Goal: Task Accomplishment & Management: Manage account settings

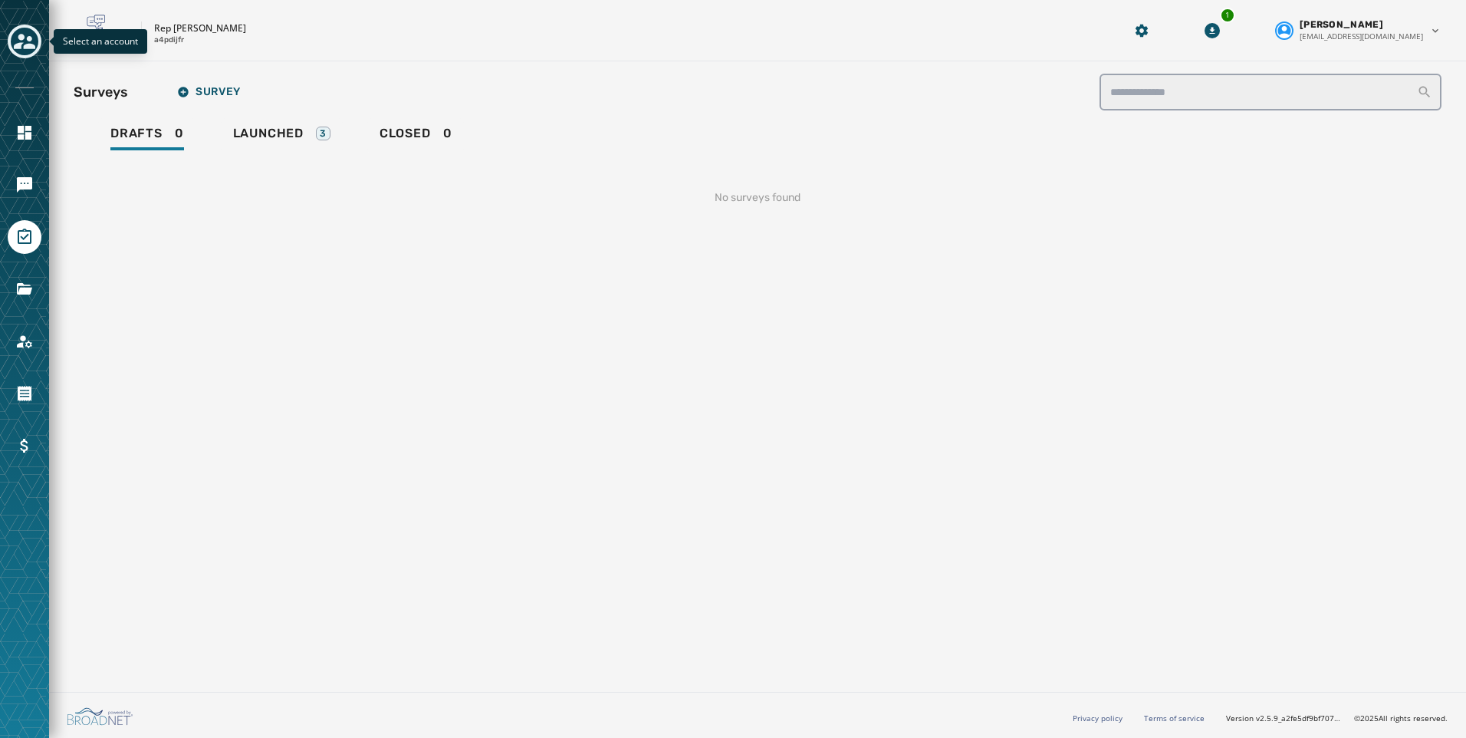
click at [38, 38] on div "Toggle account select drawer" at bounding box center [25, 42] width 28 height 28
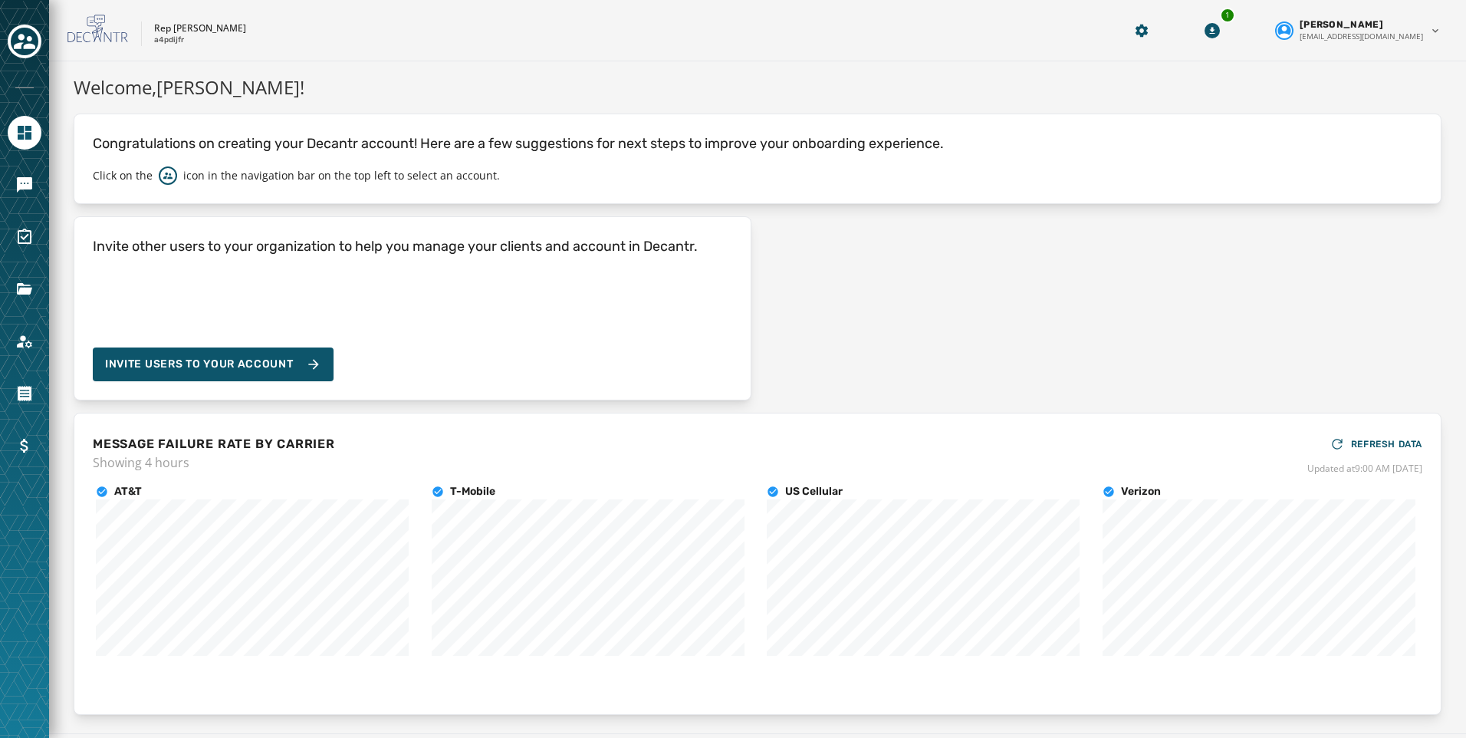
click at [27, 219] on div at bounding box center [24, 369] width 49 height 738
click at [15, 240] on link "Navigate to Surveys" at bounding box center [25, 237] width 34 height 34
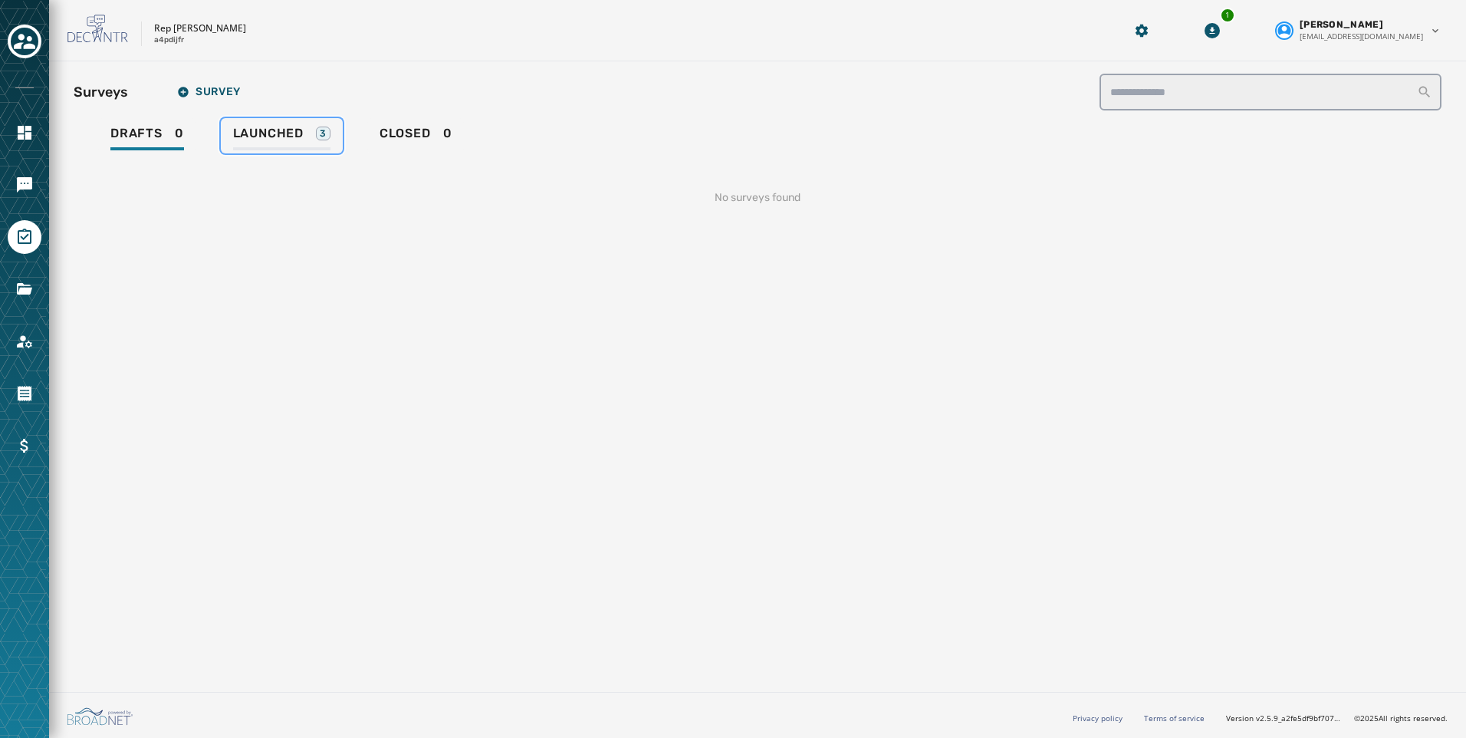
click at [263, 123] on link "Launched 3" at bounding box center [282, 135] width 122 height 35
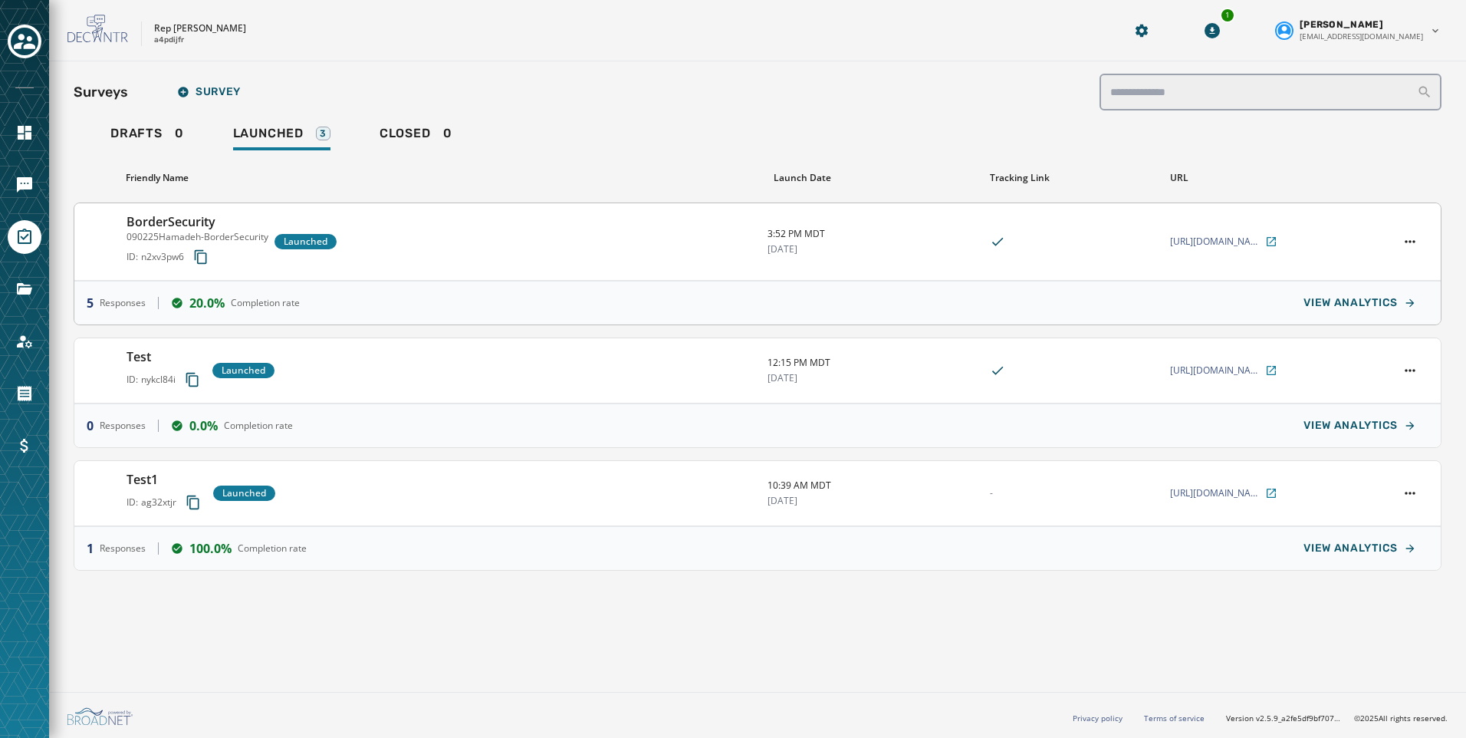
click at [185, 228] on h3 "BorderSecurity" at bounding box center [198, 221] width 142 height 18
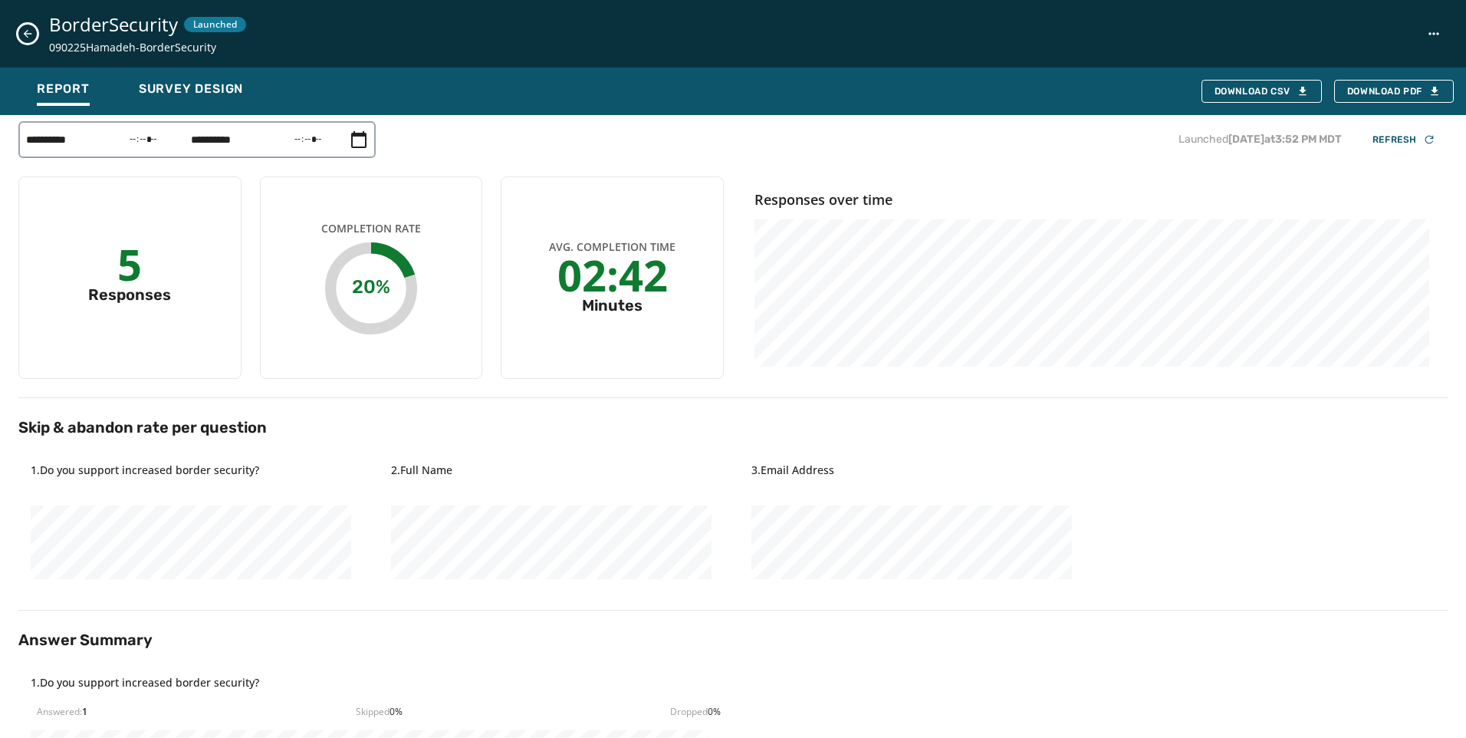
click at [25, 31] on icon "Close survey details drawer" at bounding box center [27, 34] width 12 height 12
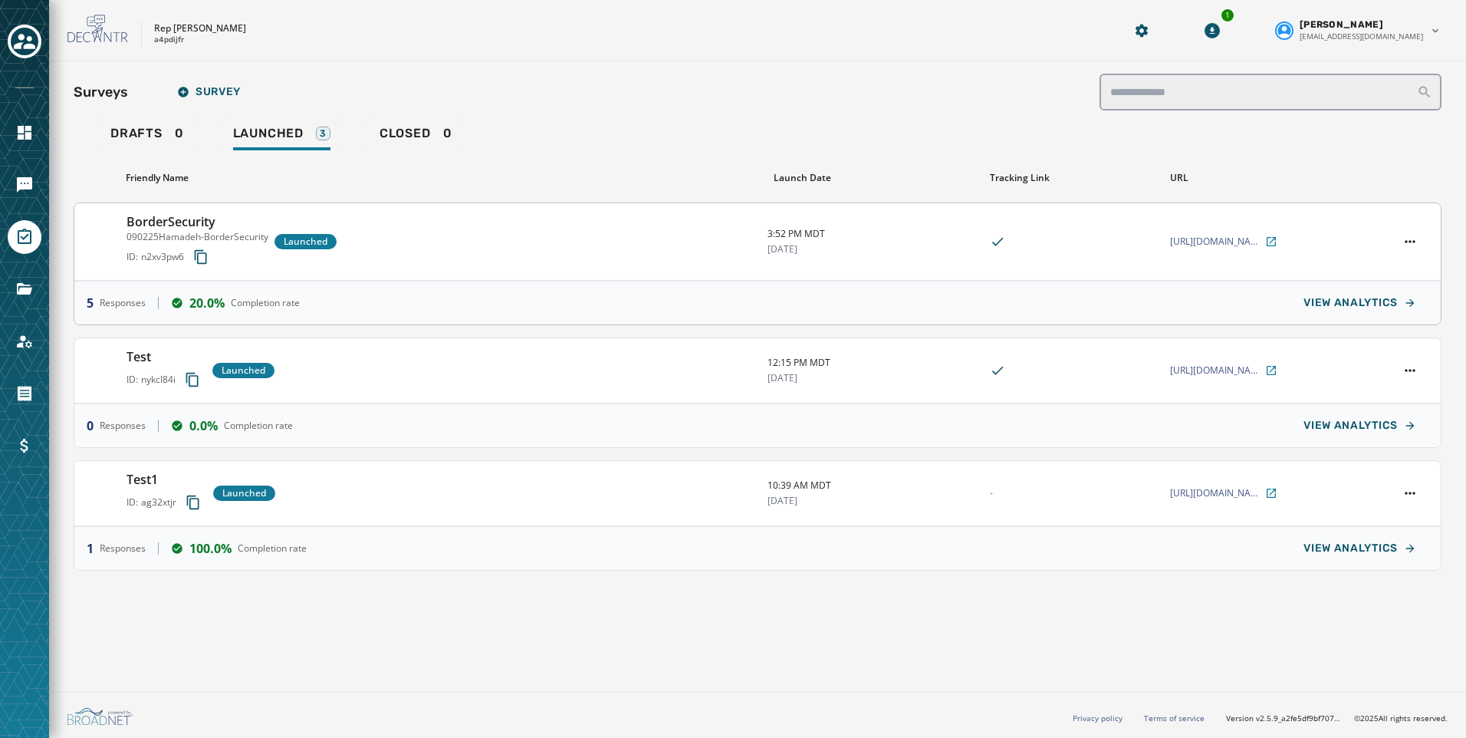
click at [209, 234] on p "090225Hamadeh-BorderSecurity" at bounding box center [198, 237] width 142 height 12
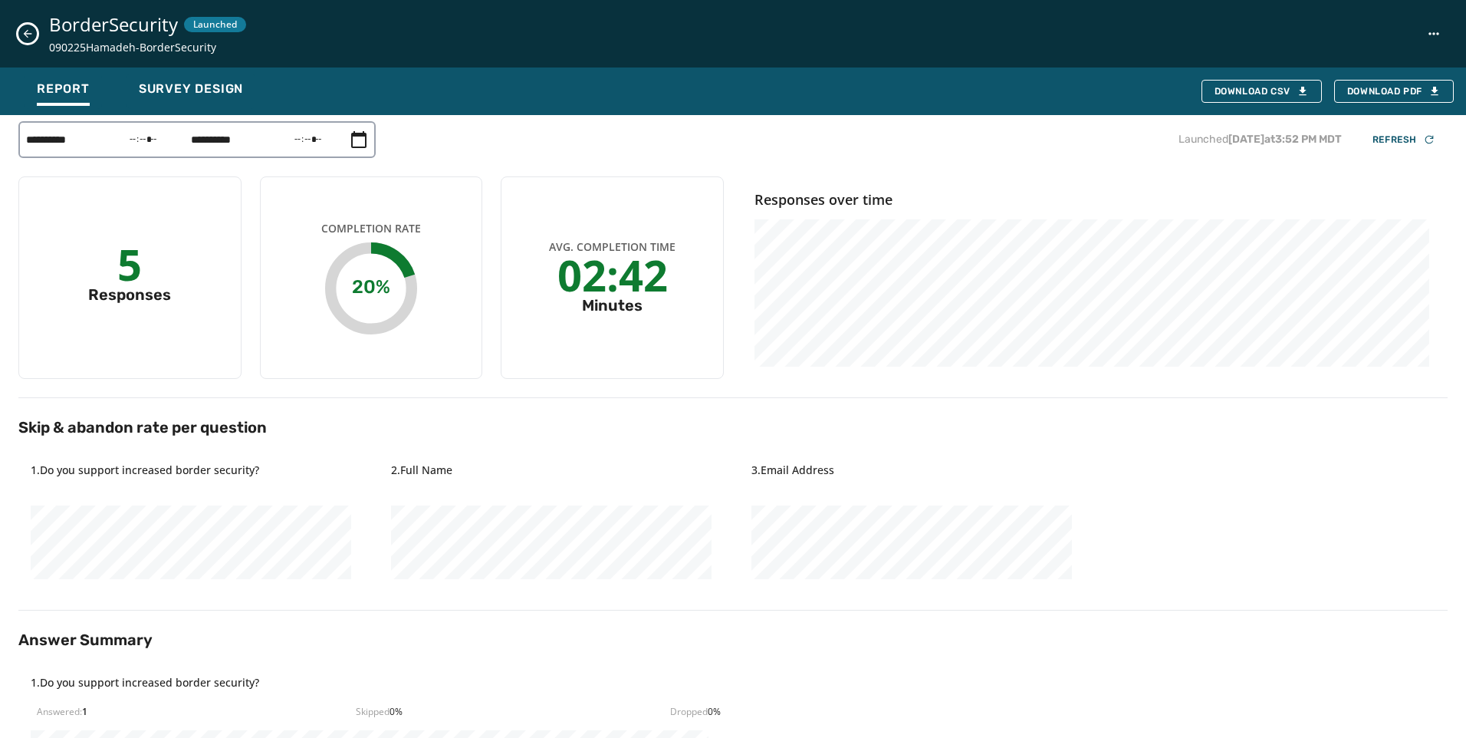
click at [31, 35] on icon "Close survey details drawer" at bounding box center [27, 34] width 12 height 12
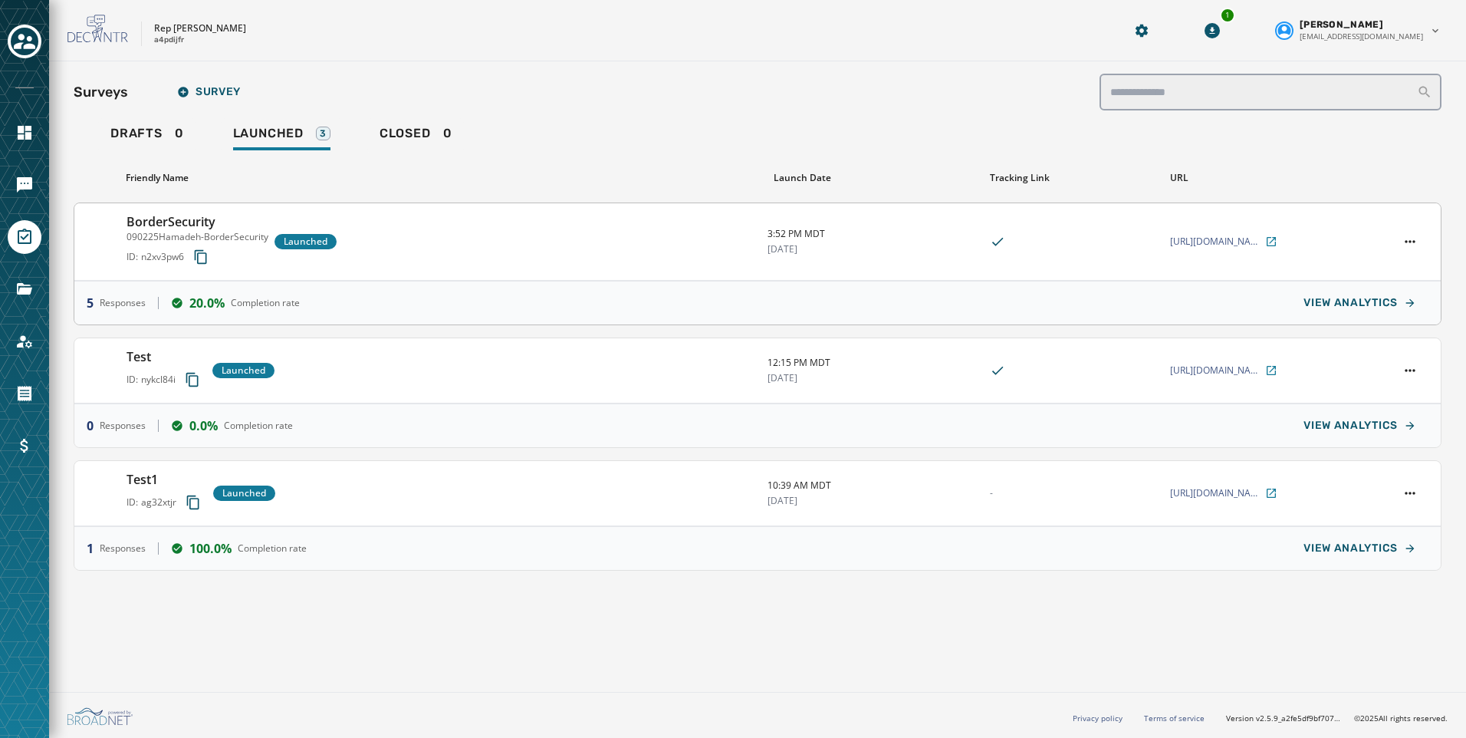
click at [229, 248] on div "ID: n2xv3pw6" at bounding box center [198, 257] width 142 height 28
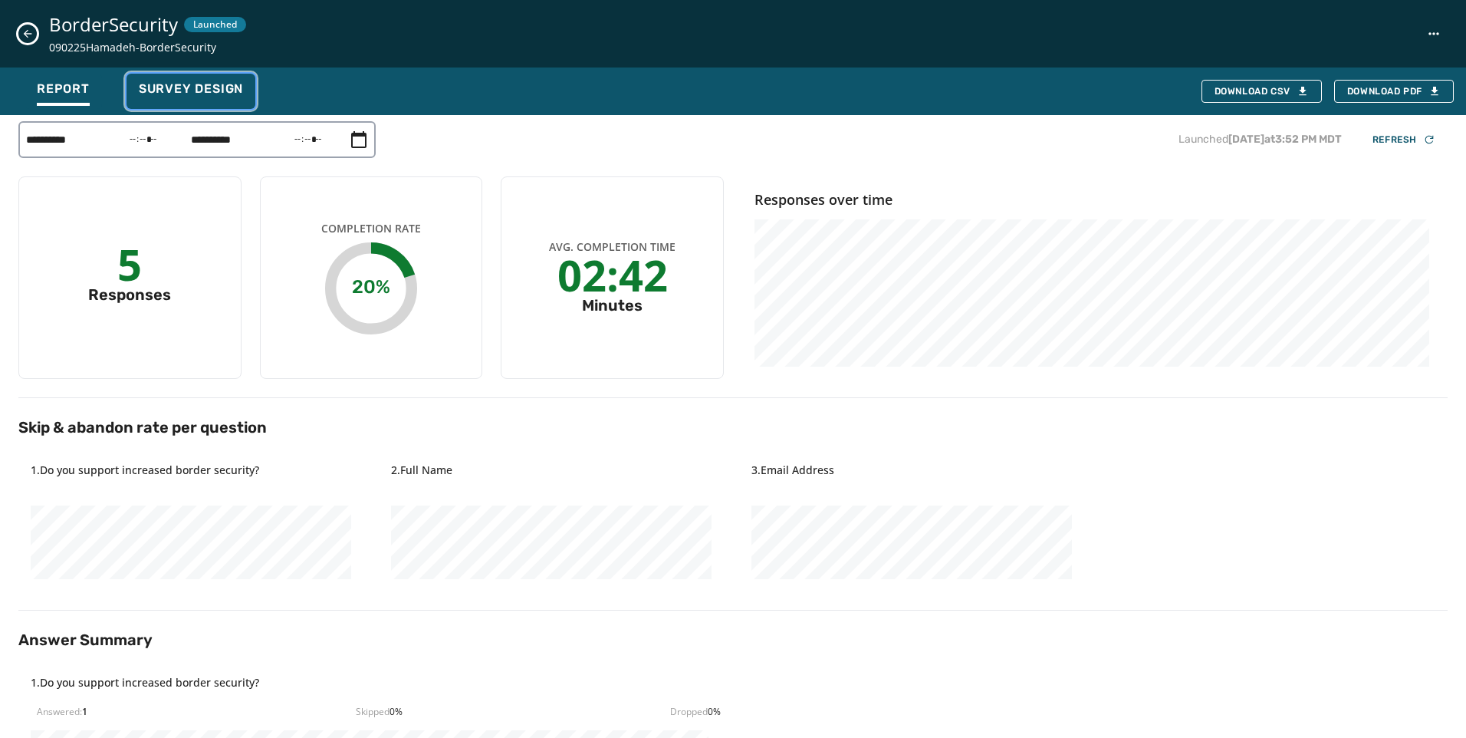
click at [208, 85] on span "Survey Design" at bounding box center [191, 88] width 104 height 15
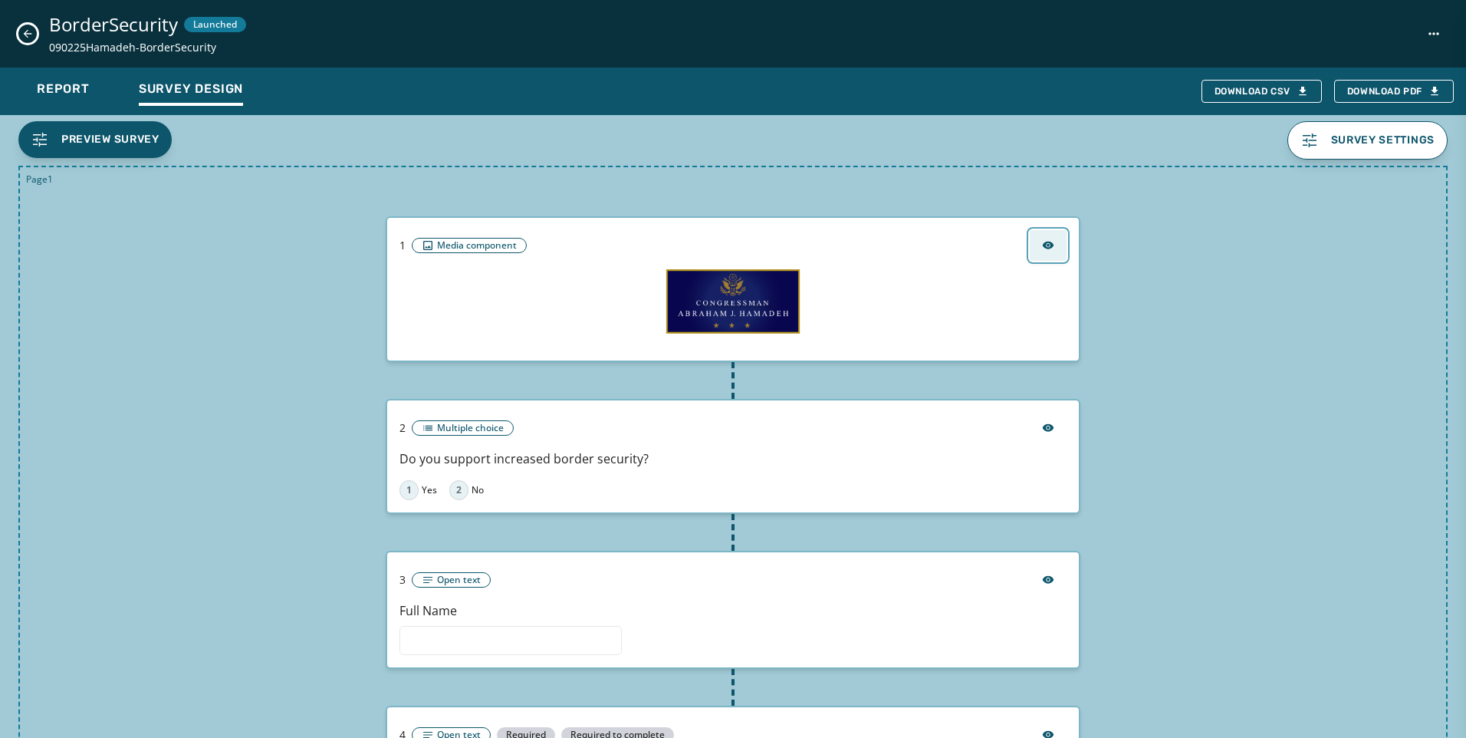
click at [1043, 242] on icon "button" at bounding box center [1049, 246] width 12 height 8
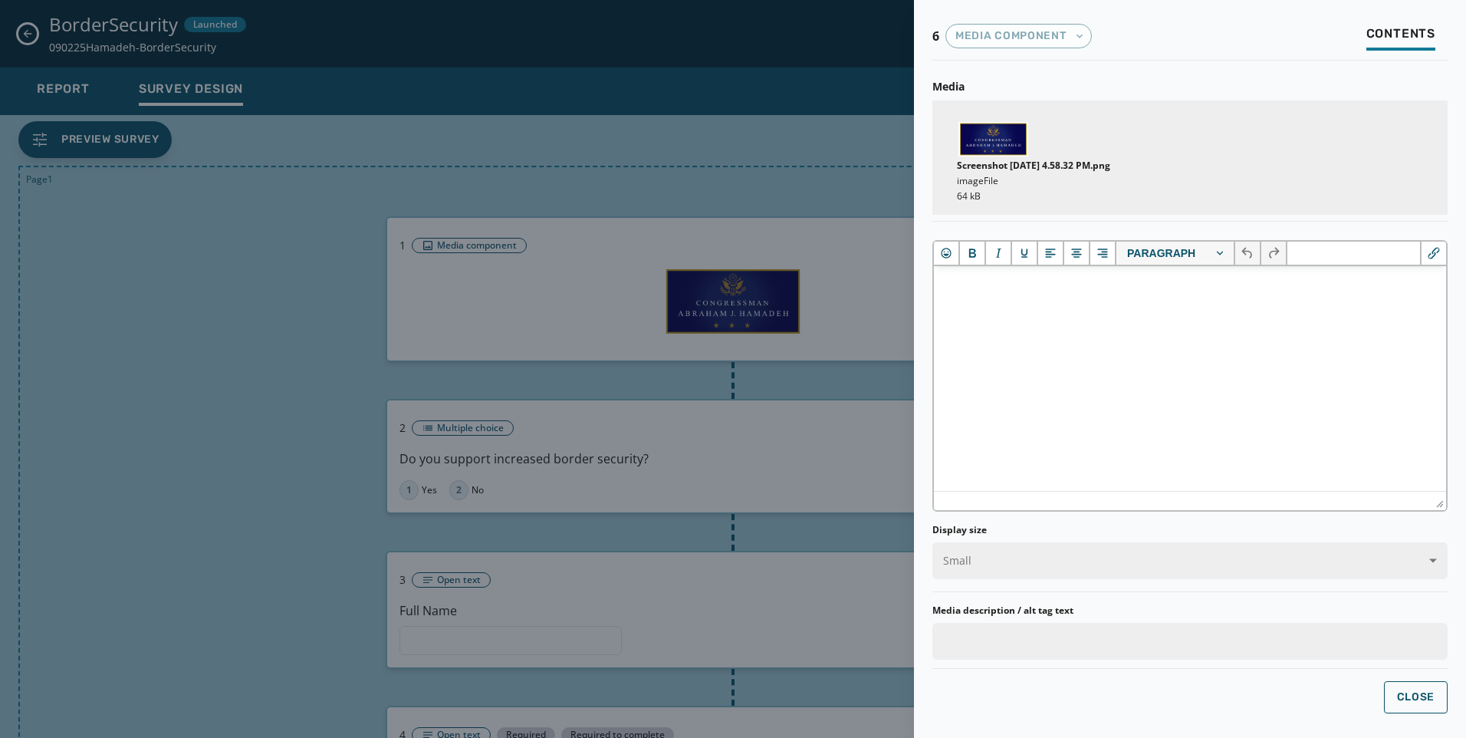
click at [760, 128] on div at bounding box center [733, 369] width 1466 height 738
click at [831, 232] on div at bounding box center [733, 369] width 1466 height 738
click at [1428, 693] on span "Close" at bounding box center [1416, 697] width 38 height 12
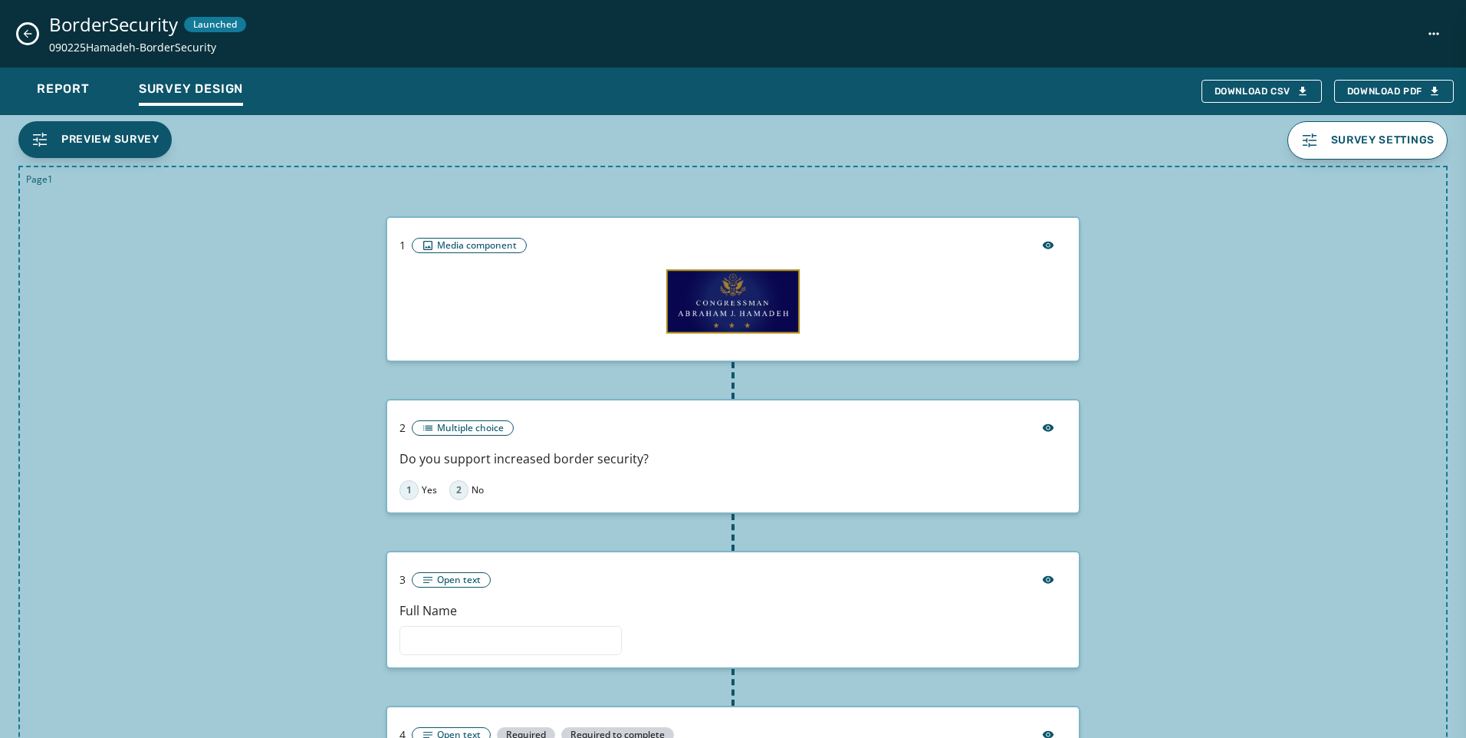
click at [719, 307] on img at bounding box center [733, 301] width 140 height 69
click at [119, 139] on span "Preview Survey" at bounding box center [110, 139] width 98 height 15
click at [475, 242] on span "Media component" at bounding box center [477, 245] width 80 height 12
click at [1043, 245] on icon "button" at bounding box center [1049, 246] width 12 height 8
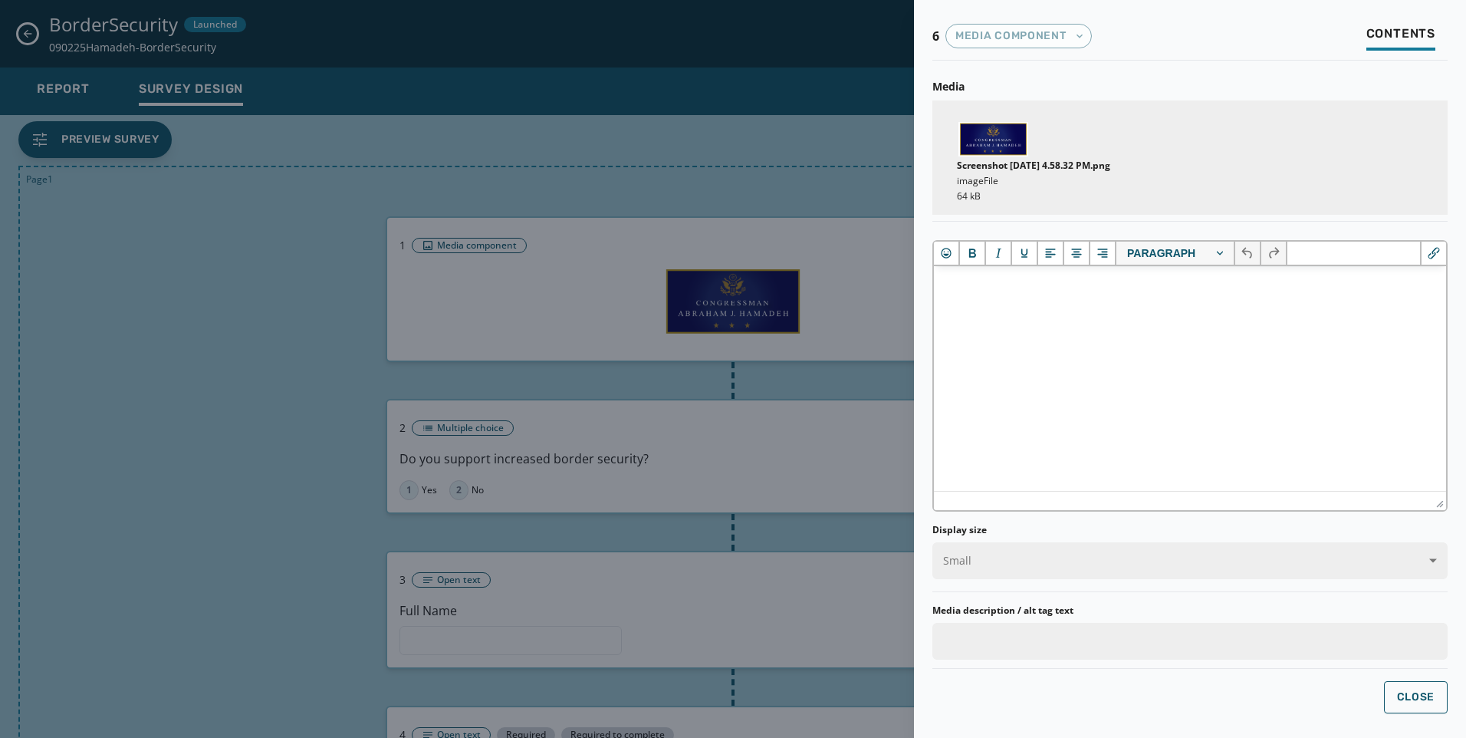
click at [1055, 166] on p "Screenshot [DATE] 4.58.32 PM.png" at bounding box center [1033, 166] width 153 height 12
click at [1015, 144] on img at bounding box center [994, 139] width 70 height 35
click at [1423, 692] on span "Close" at bounding box center [1416, 697] width 38 height 12
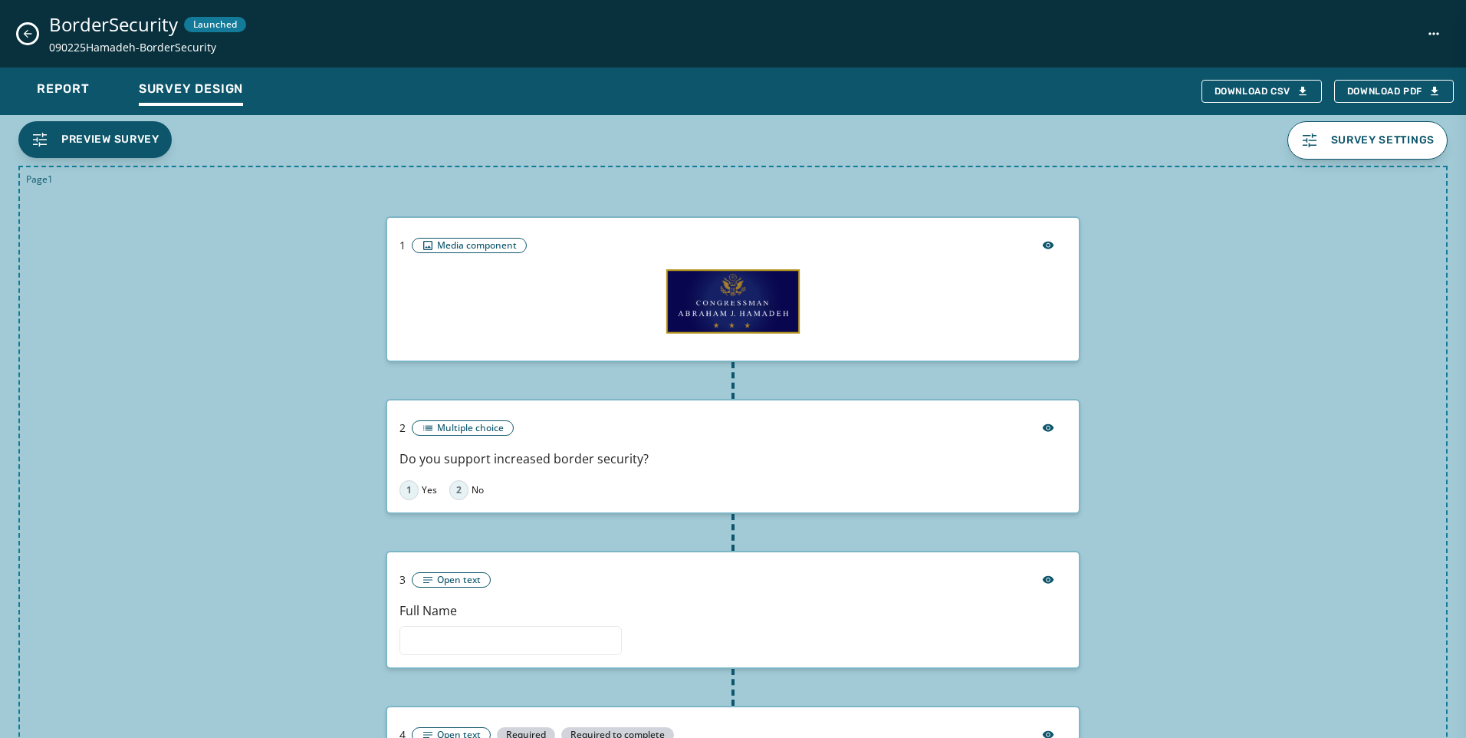
click at [28, 29] on icon "Close survey details drawer" at bounding box center [27, 34] width 12 height 12
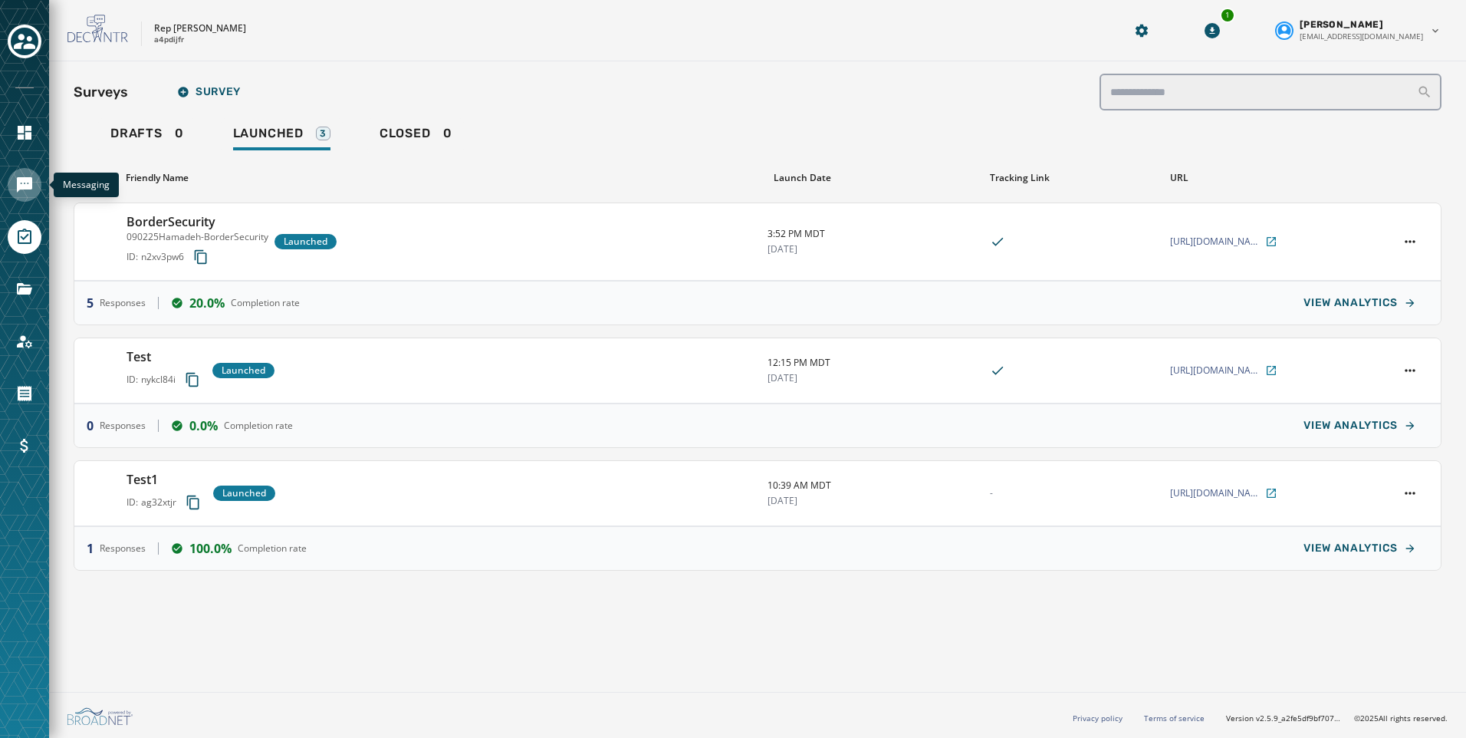
click at [20, 187] on icon "Navigate to Messaging" at bounding box center [24, 184] width 15 height 15
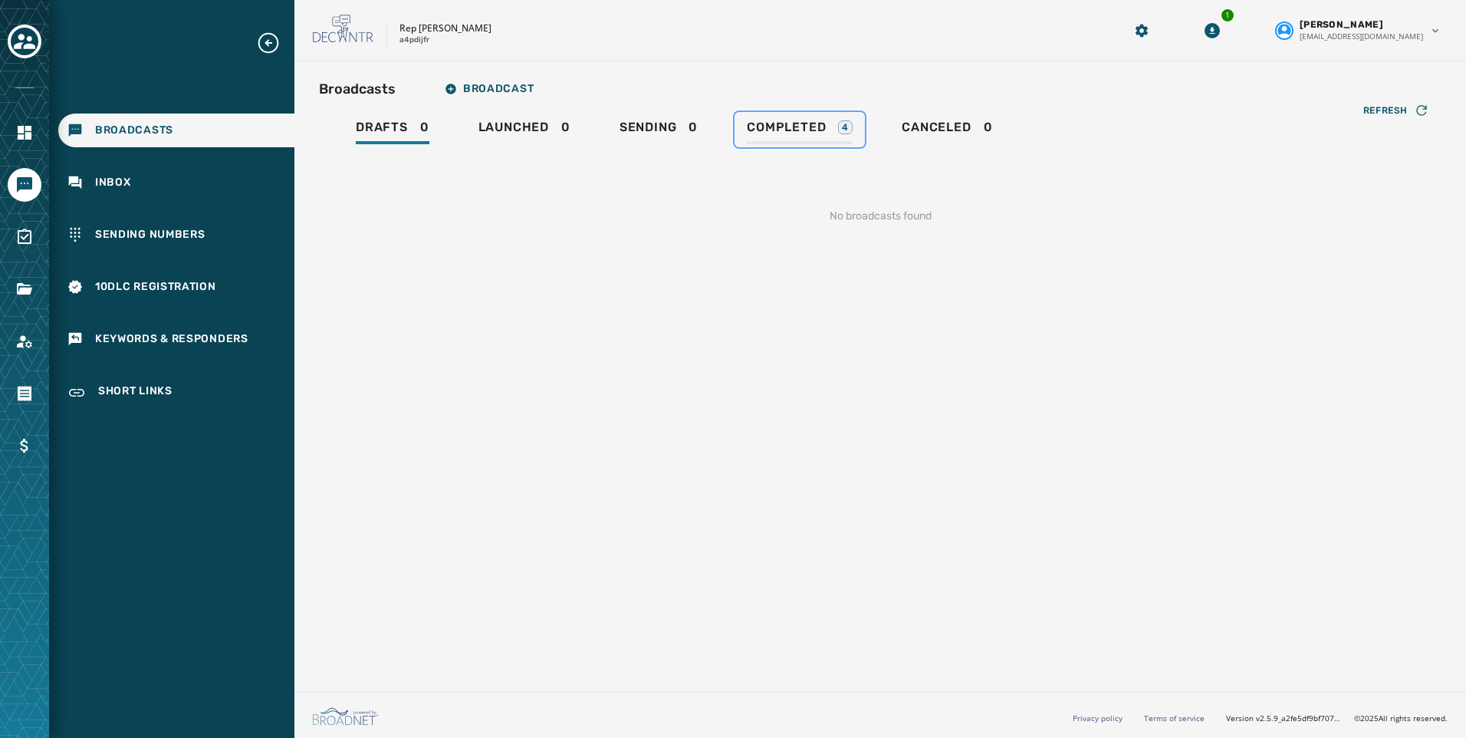
click at [812, 139] on div "Completed 4" at bounding box center [800, 132] width 106 height 25
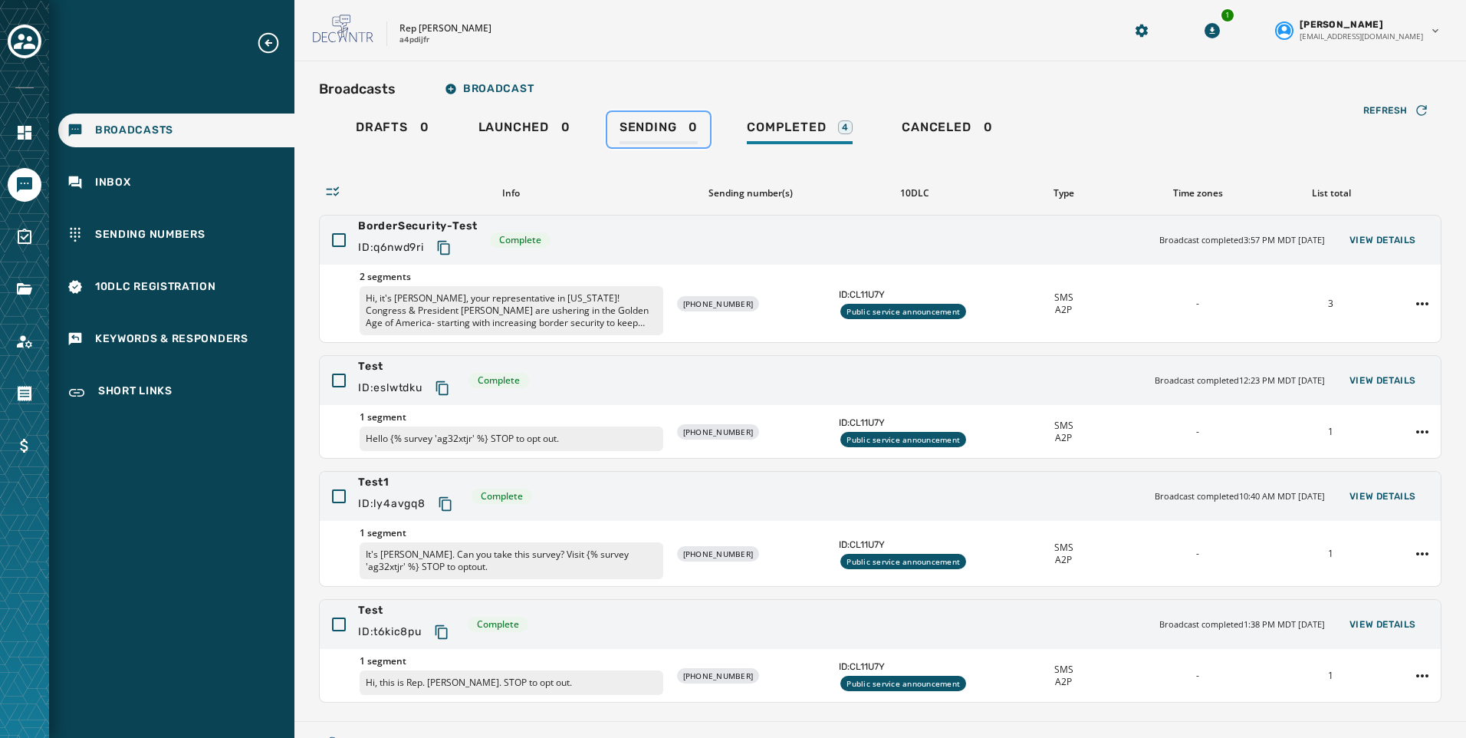
click at [640, 139] on div "Sending 0" at bounding box center [659, 132] width 78 height 25
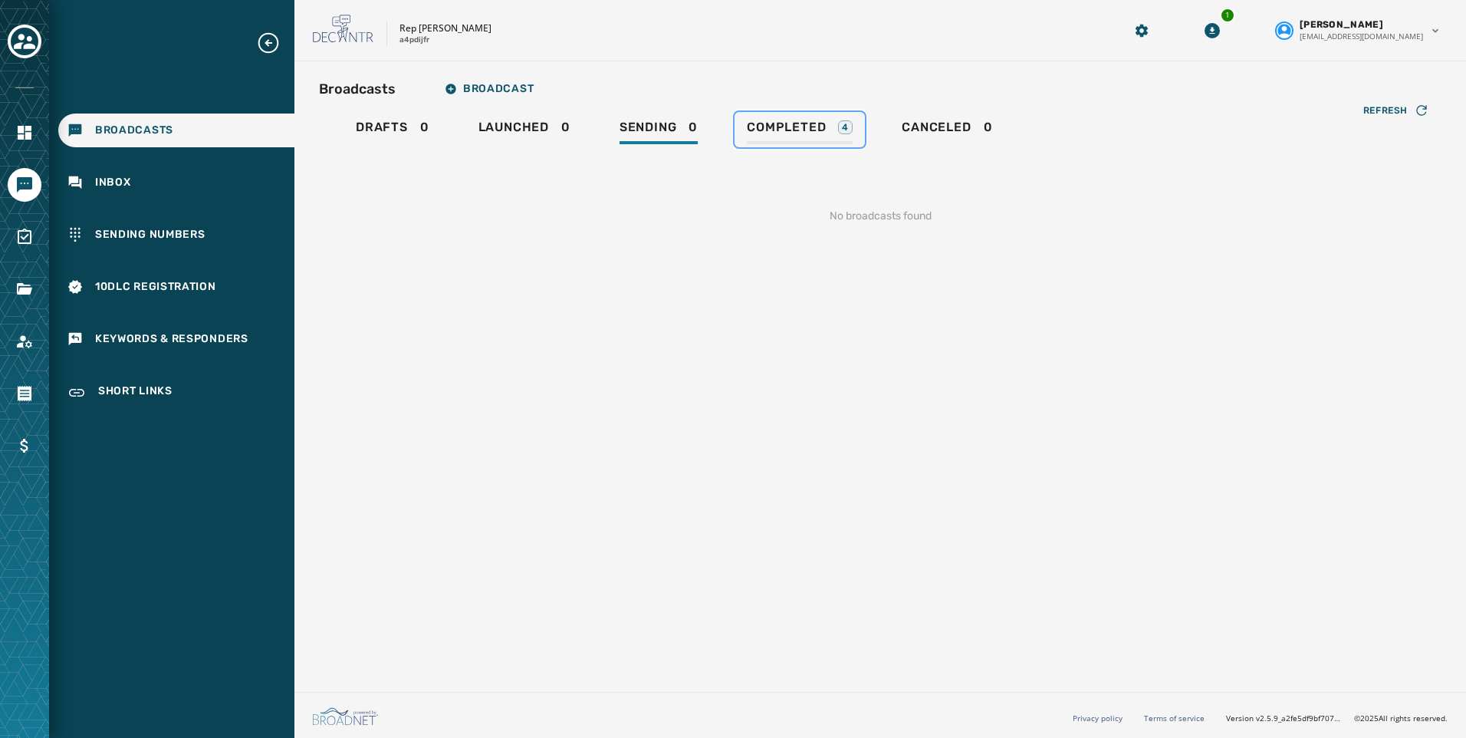
click at [790, 127] on span "Completed" at bounding box center [786, 127] width 79 height 15
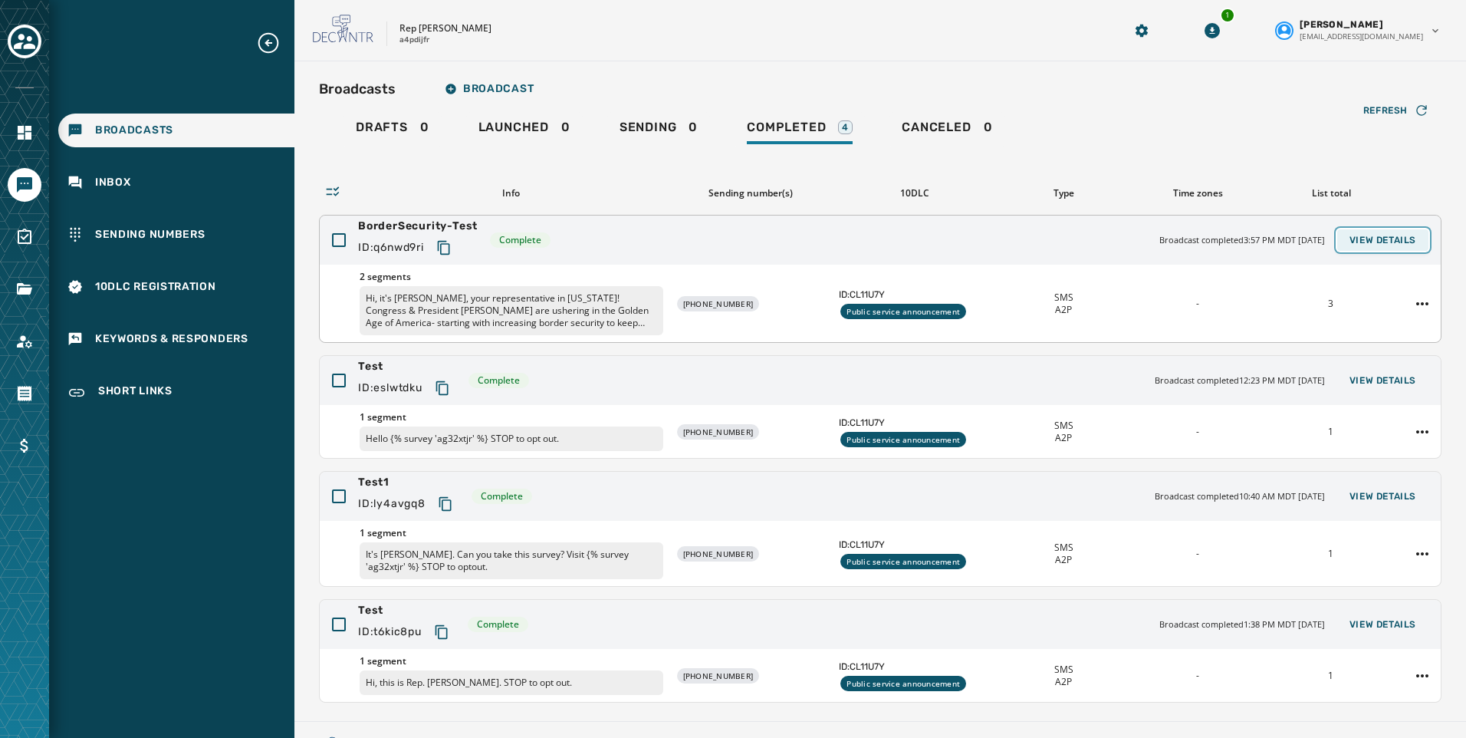
click at [1370, 242] on span "View Details" at bounding box center [1383, 240] width 67 height 12
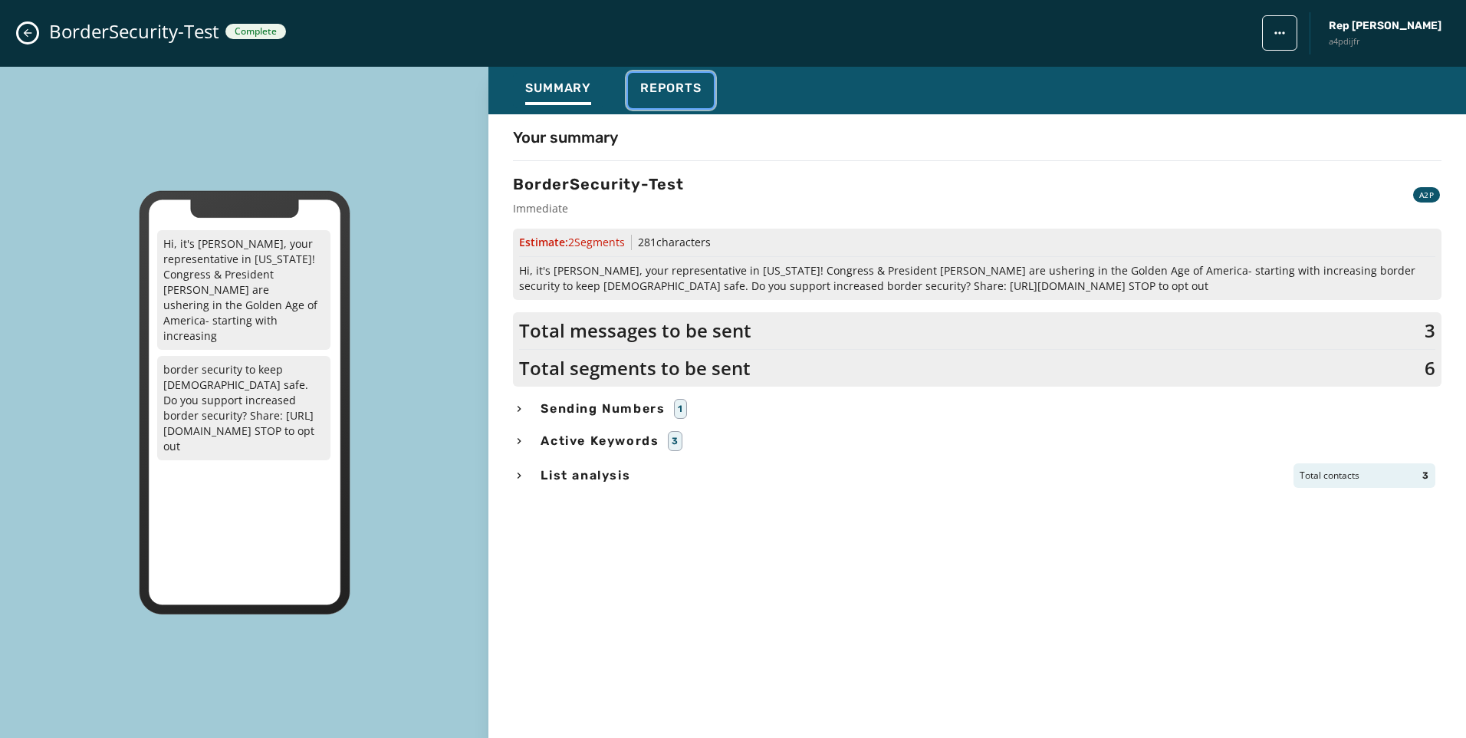
click at [680, 81] on span "Reports" at bounding box center [670, 88] width 61 height 15
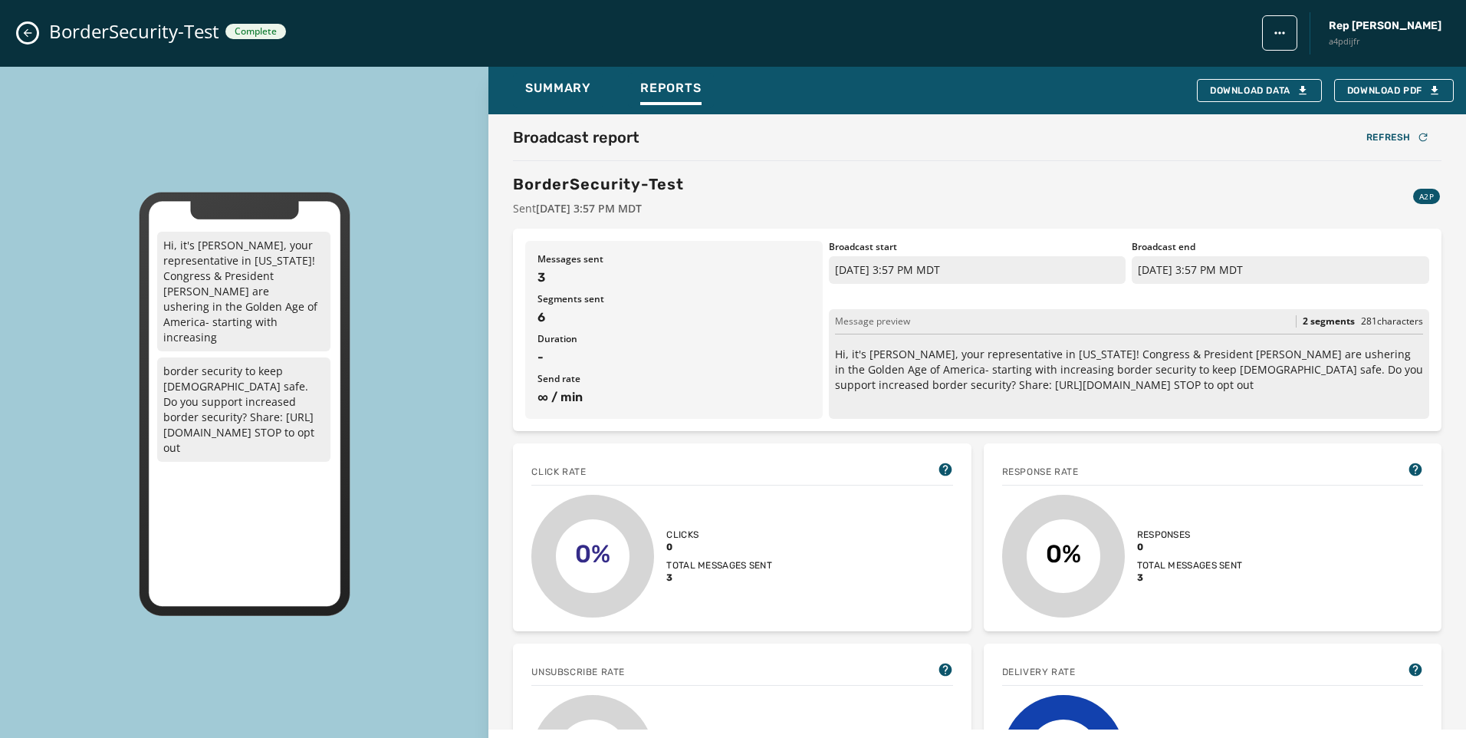
click at [27, 31] on icon "Close admin drawer" at bounding box center [28, 33] width 8 height 8
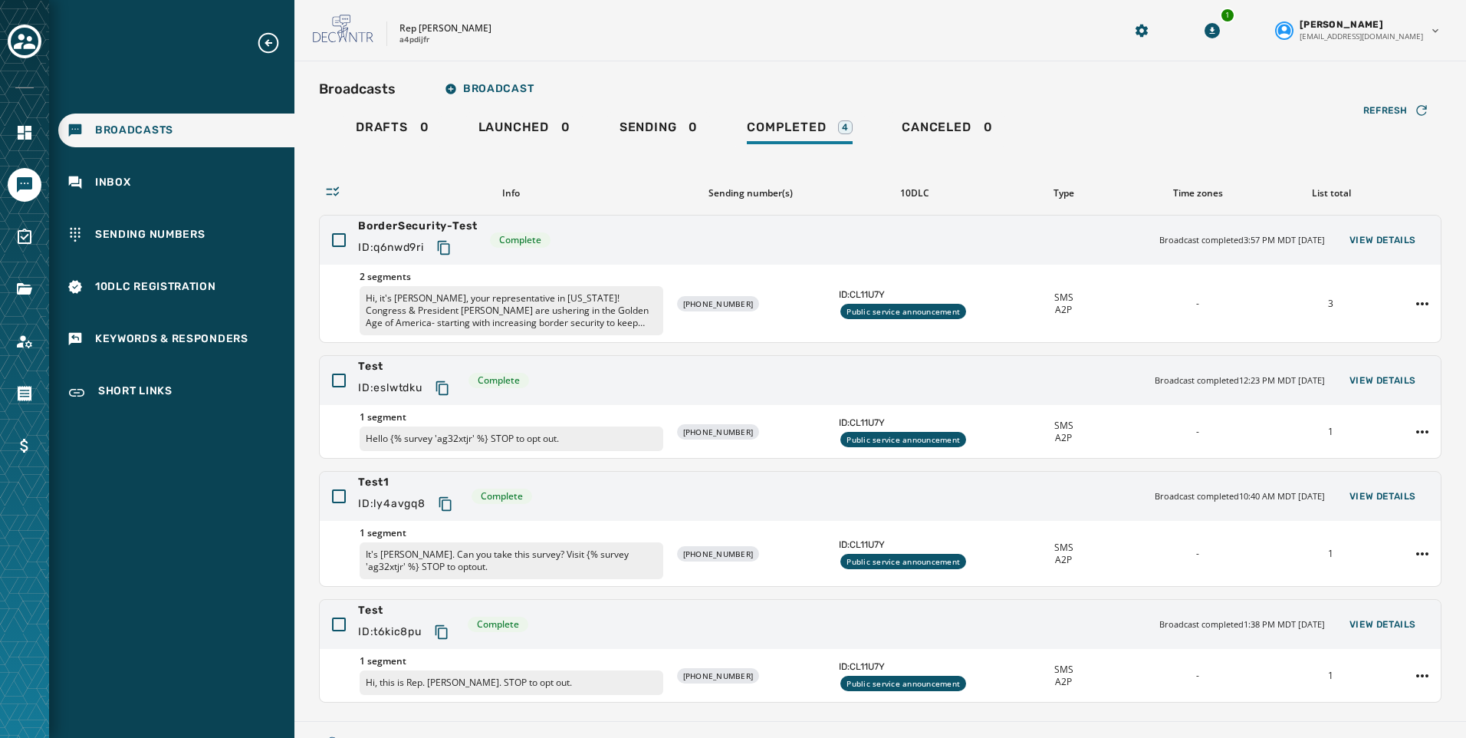
drag, startPoint x: 109, startPoint y: 180, endPoint x: 141, endPoint y: 206, distance: 41.0
click at [110, 181] on span "Inbox" at bounding box center [113, 182] width 36 height 15
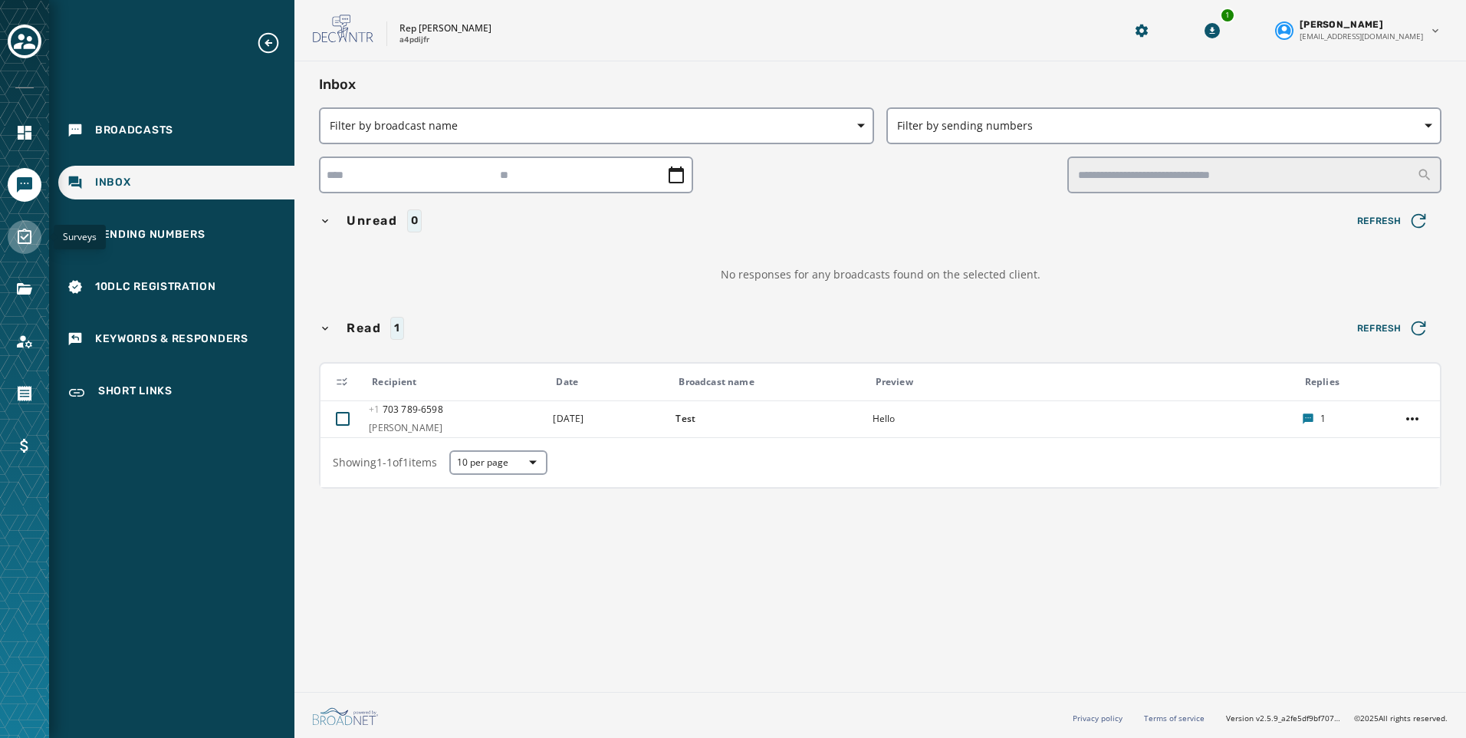
click at [28, 241] on icon "Navigate to Surveys" at bounding box center [24, 237] width 18 height 18
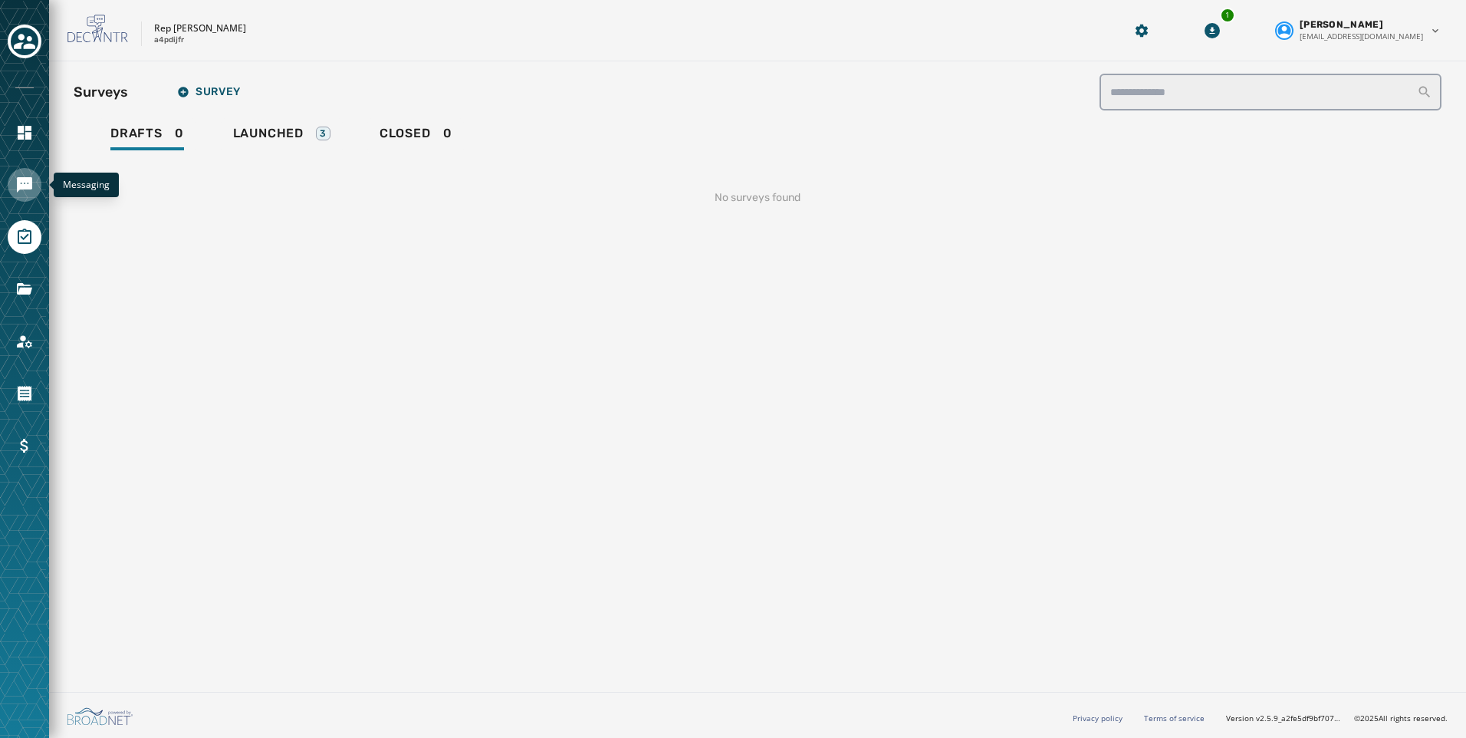
click at [39, 176] on link "Navigate to Messaging" at bounding box center [25, 185] width 34 height 34
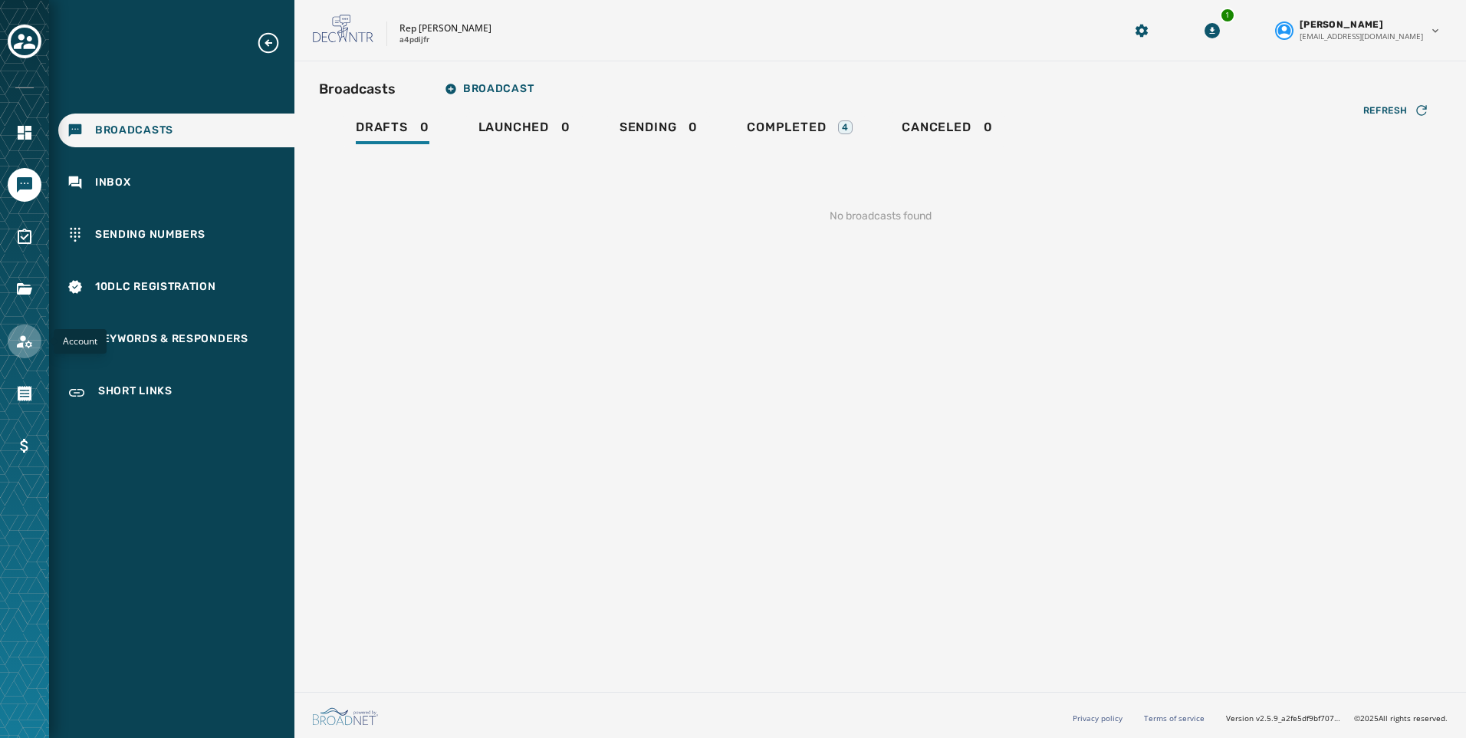
click at [27, 333] on icon "Navigate to Account" at bounding box center [24, 341] width 18 height 18
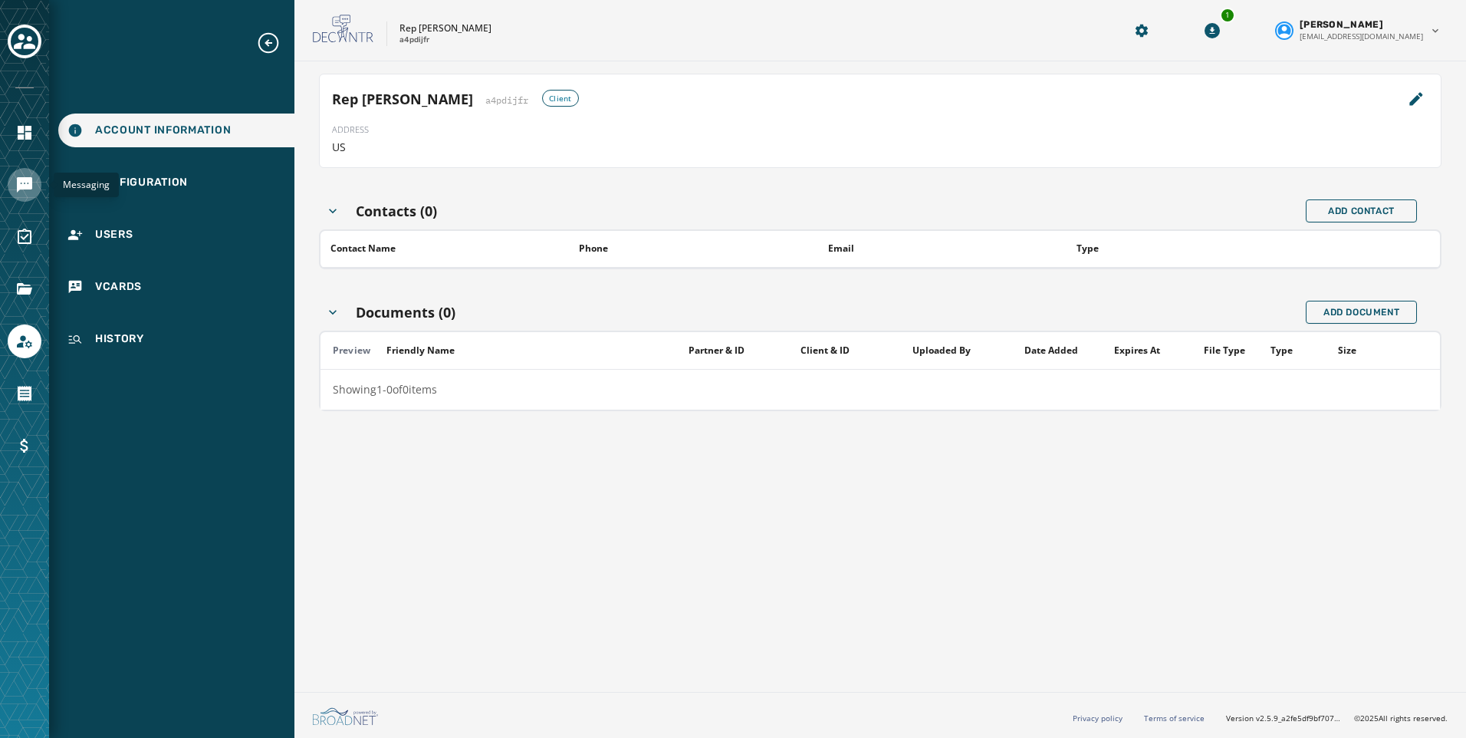
click at [35, 192] on link "Navigate to Messaging" at bounding box center [25, 185] width 34 height 34
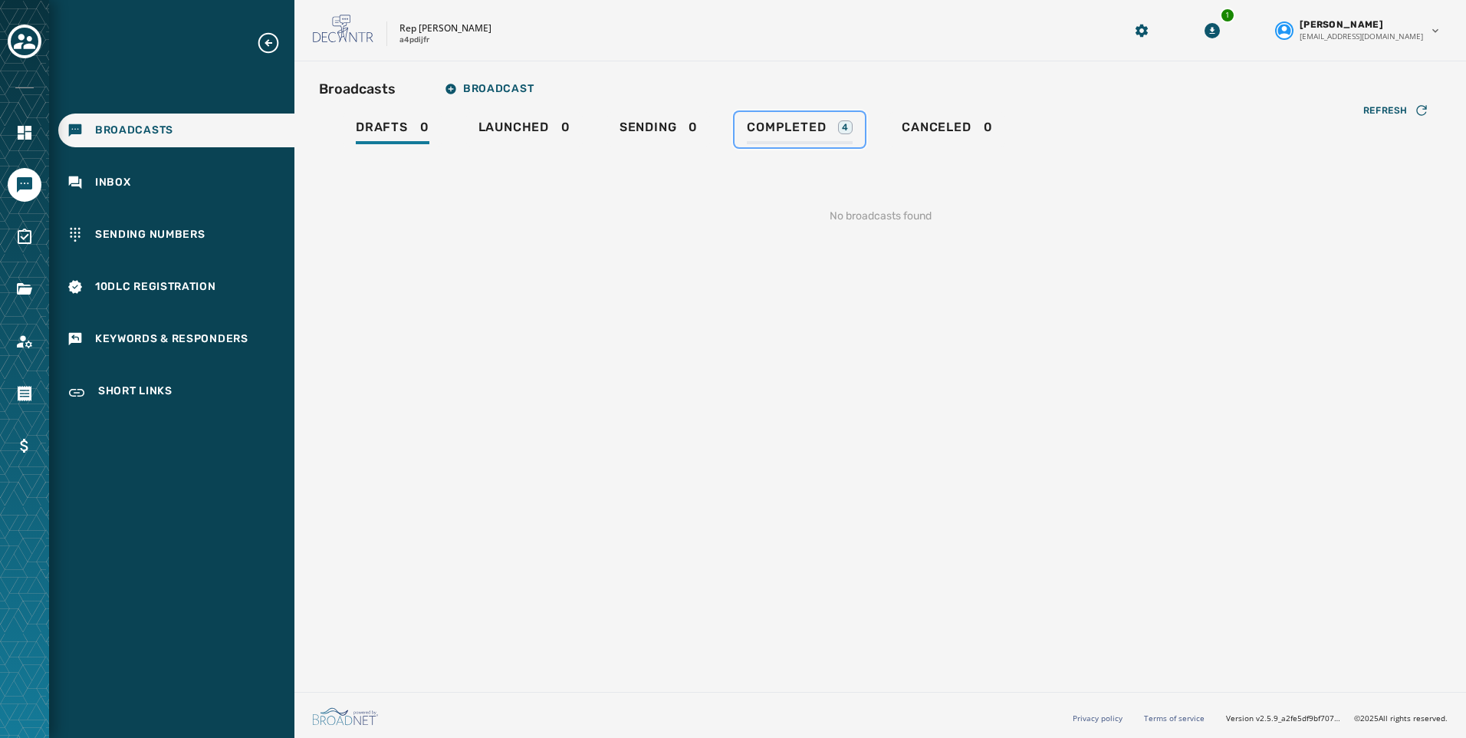
click at [812, 127] on span "Completed" at bounding box center [786, 127] width 79 height 15
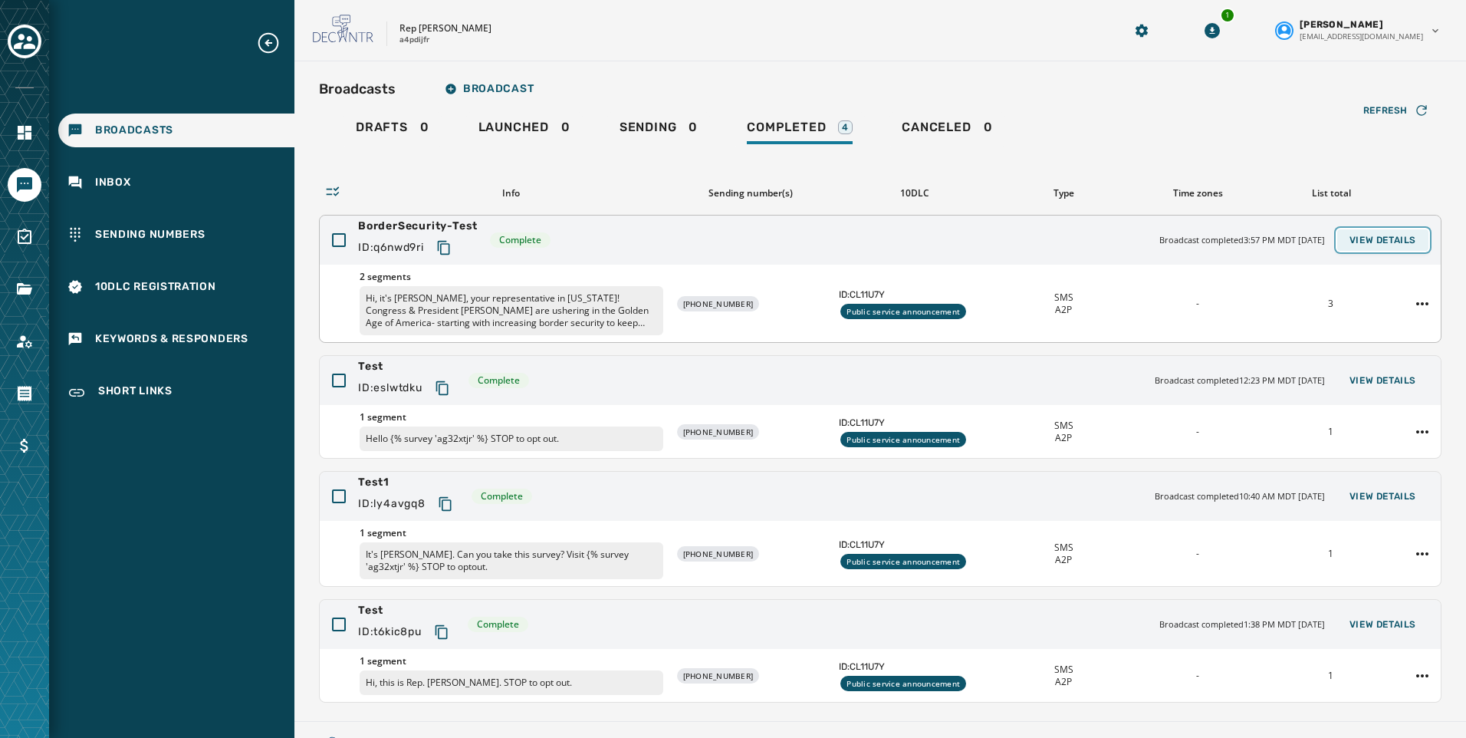
click at [1370, 242] on span "View Details" at bounding box center [1383, 240] width 67 height 12
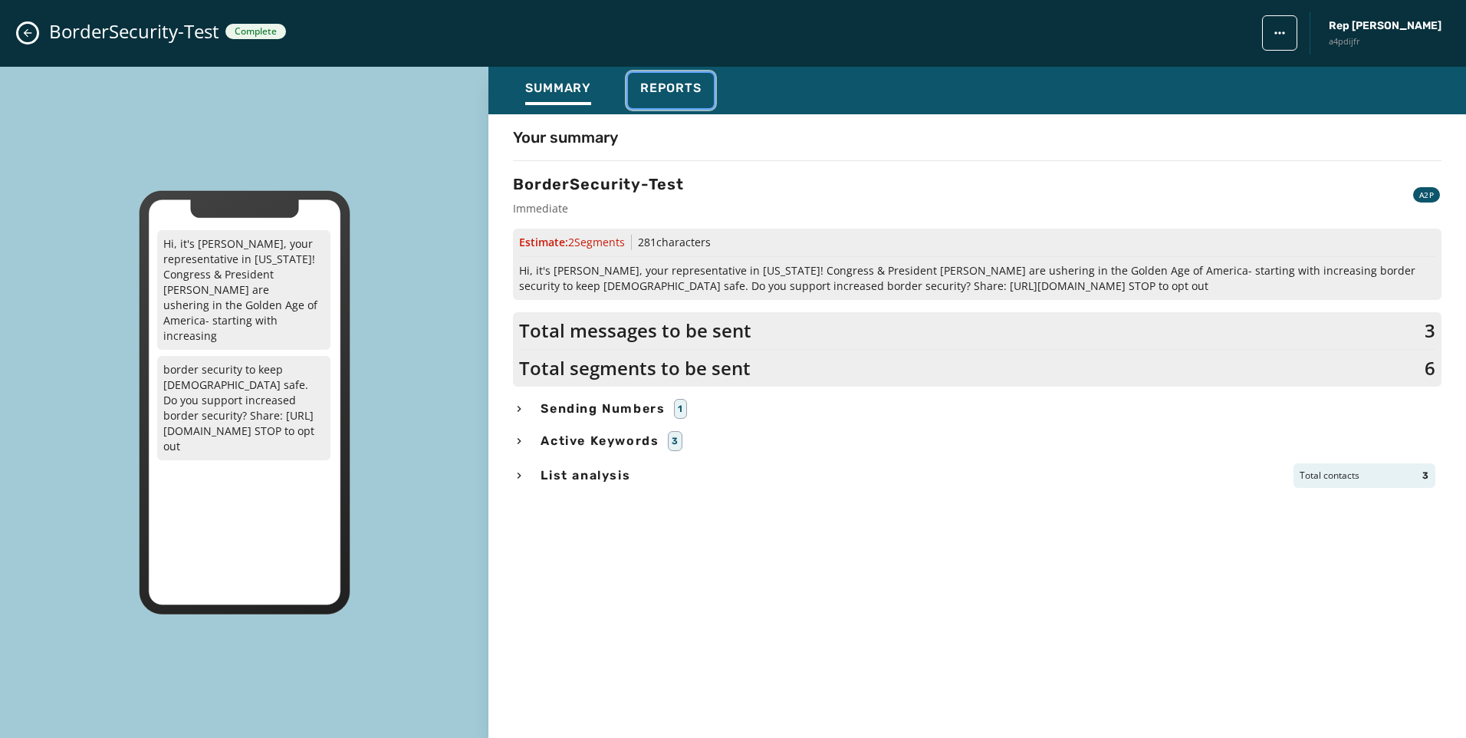
click at [671, 94] on span "Reports" at bounding box center [670, 88] width 61 height 15
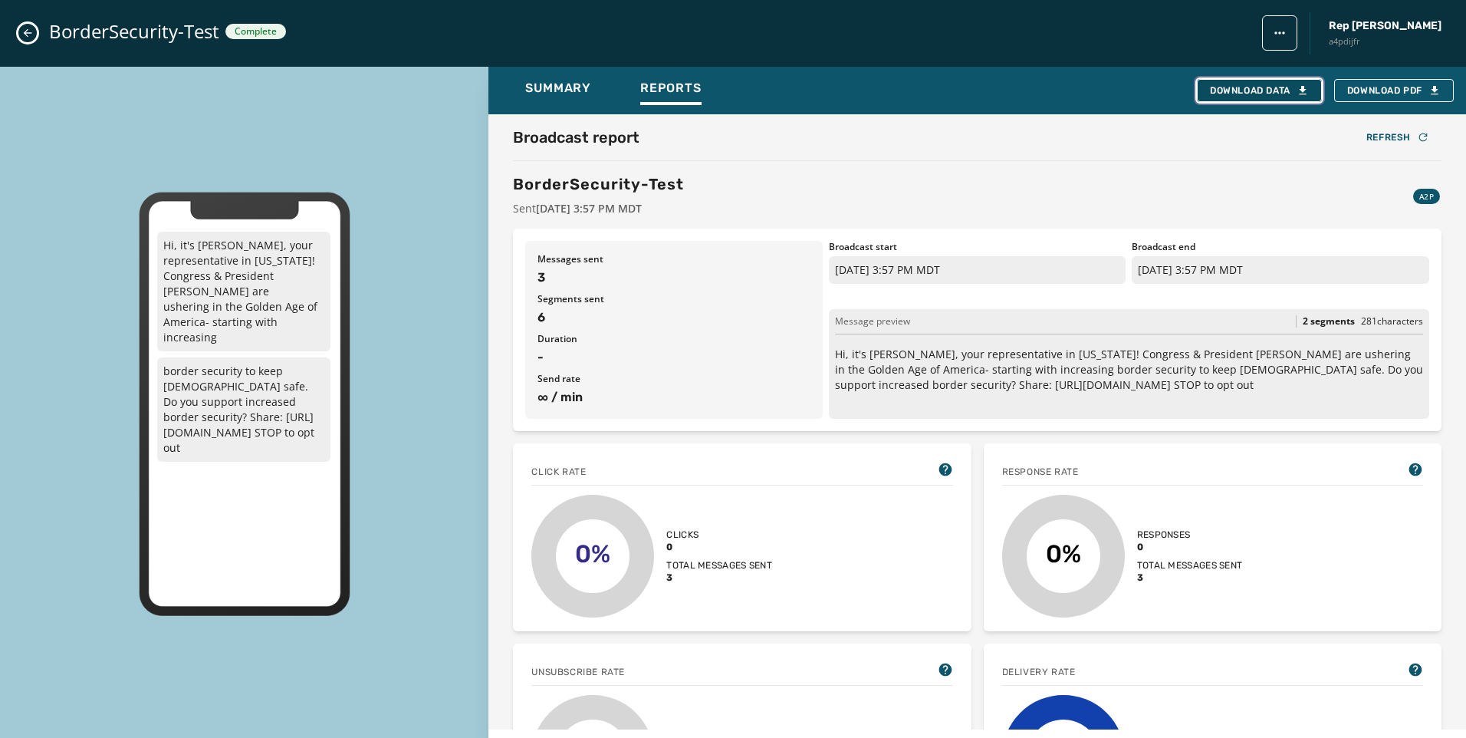
click at [1301, 92] on icon "button" at bounding box center [1303, 90] width 12 height 12
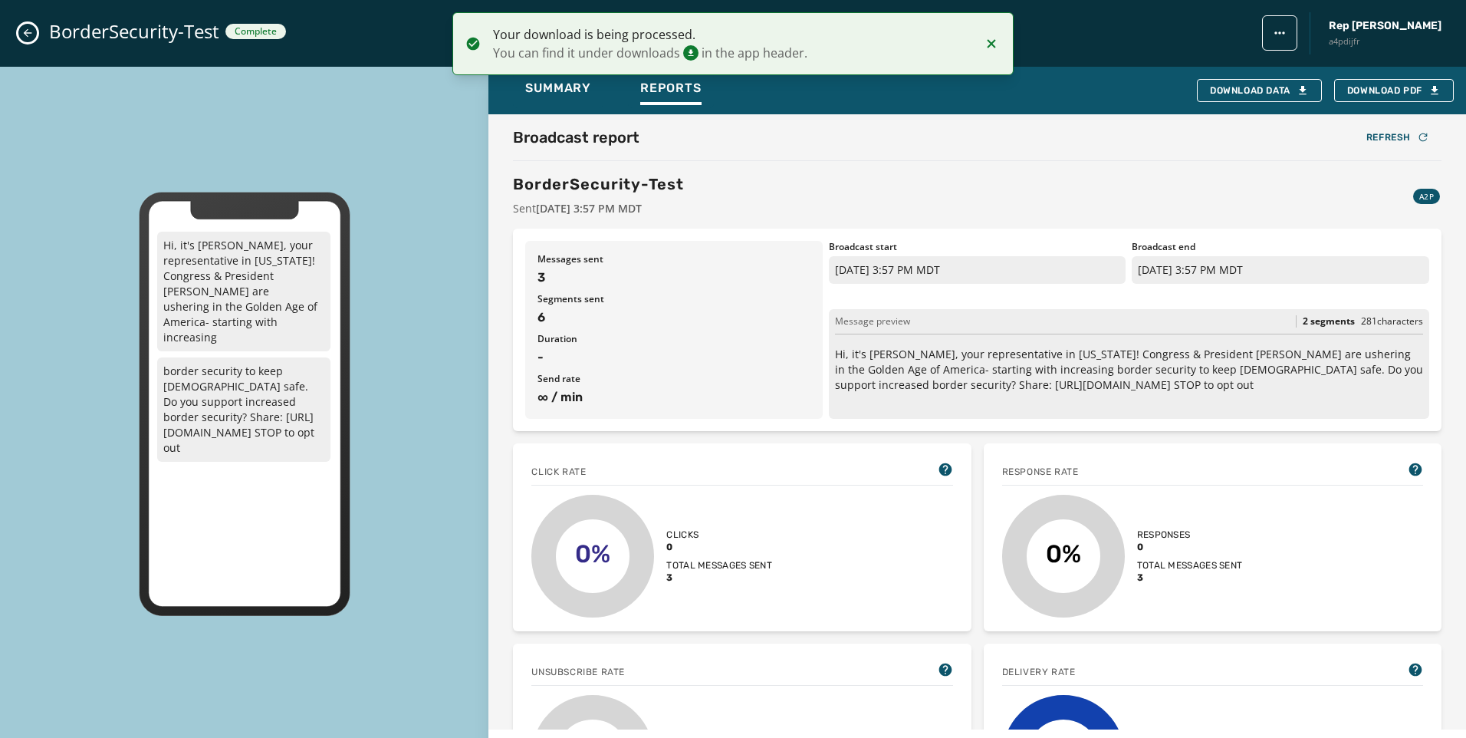
click at [991, 44] on icon "Notifications (F8)" at bounding box center [992, 43] width 8 height 8
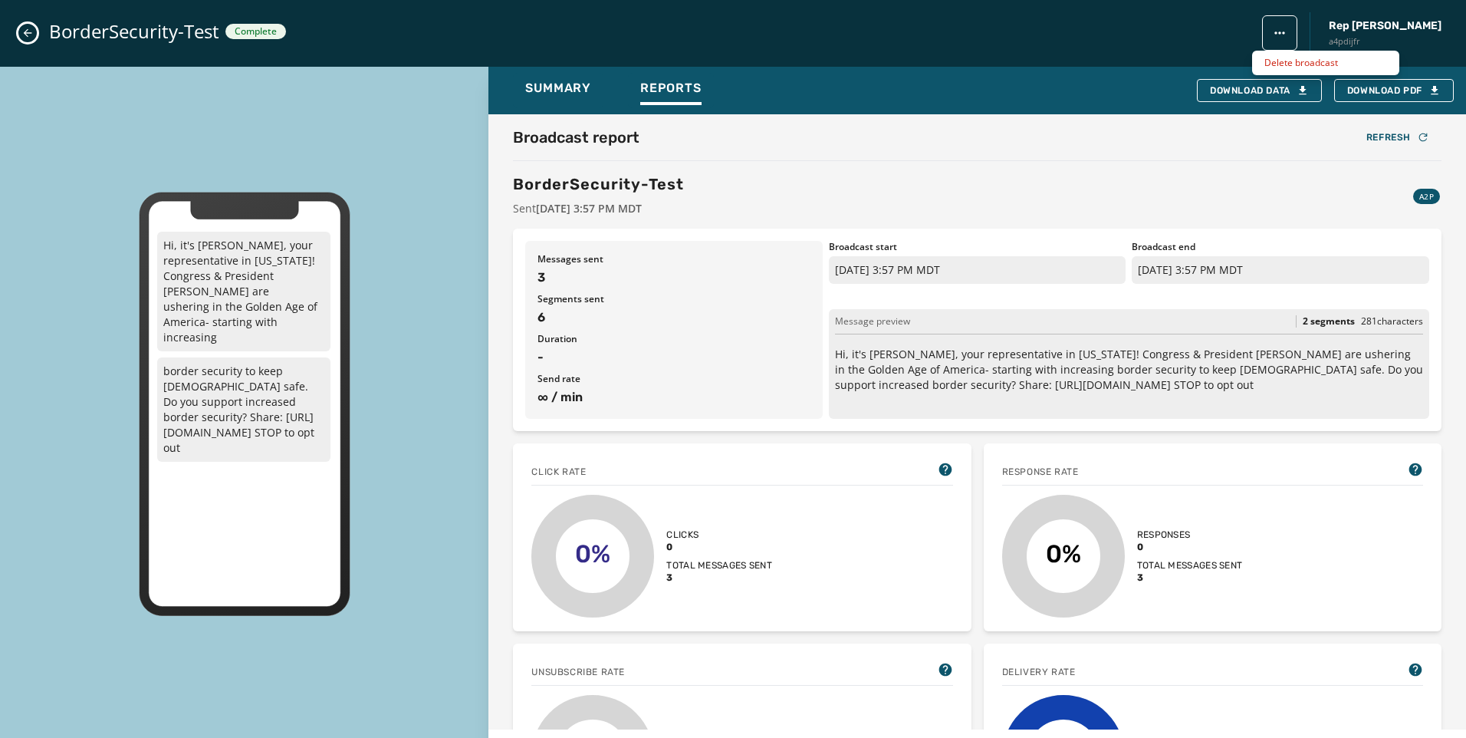
click at [1262, 38] on html "Broadcasts Inbox Sending Numbers 10DLC Registration Keywords & Responders Short…" at bounding box center [733, 369] width 1466 height 738
click at [1249, 92] on html "Broadcasts Inbox Sending Numbers 10DLC Registration Keywords & Responders Short…" at bounding box center [733, 369] width 1466 height 738
click at [1283, 92] on div "Download Data" at bounding box center [1259, 90] width 99 height 12
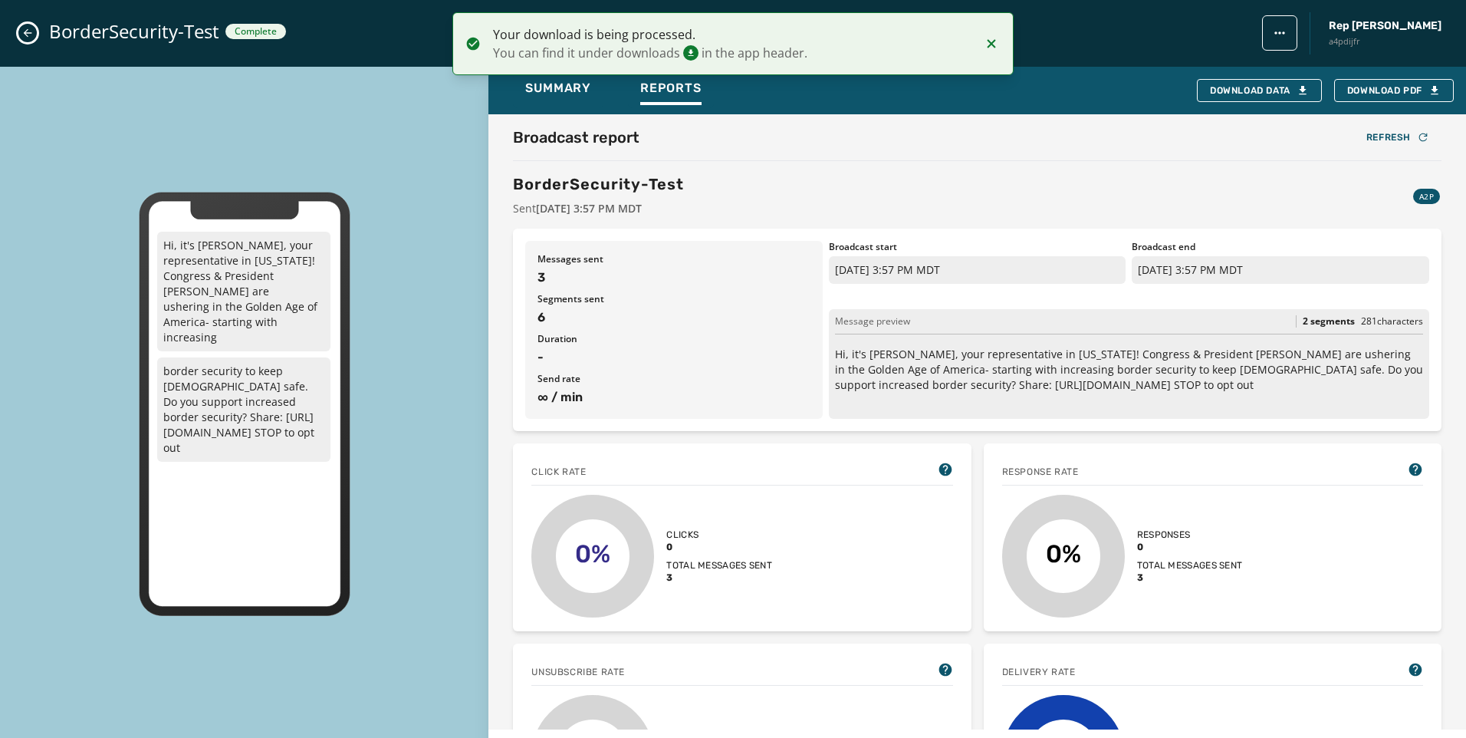
click at [978, 46] on li "Your download is being processed. You can find it under downloads in the app he…" at bounding box center [734, 43] width 562 height 63
click at [1160, 128] on div "Broadcast report Refresh" at bounding box center [977, 137] width 929 height 21
drag, startPoint x: 671, startPoint y: 29, endPoint x: 691, endPoint y: 54, distance: 31.6
click at [677, 41] on span "Your download is being processed." at bounding box center [732, 34] width 478 height 18
click at [691, 54] on icon "Notifications (F8)" at bounding box center [690, 52] width 15 height 15
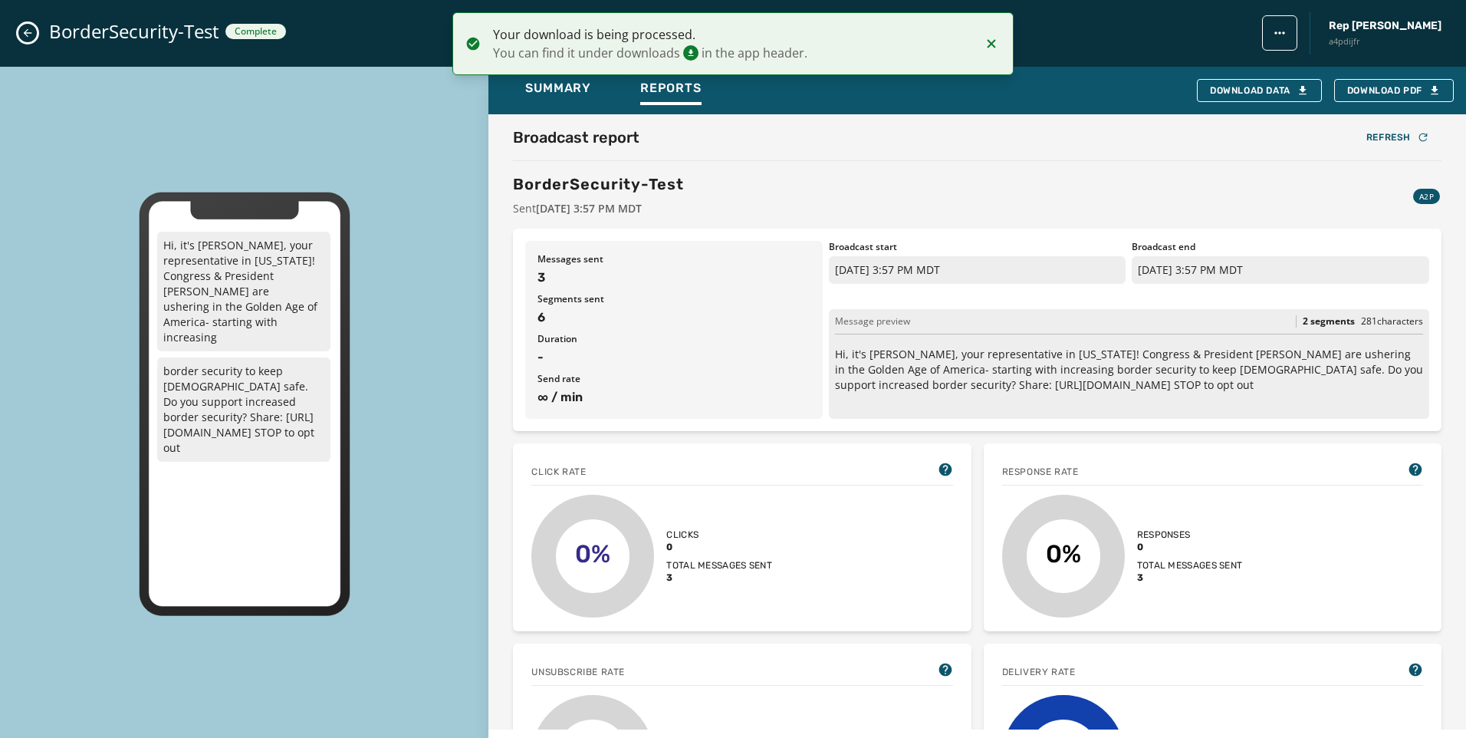
click at [1102, 54] on div "BorderSecurity-Test Complete Rep [PERSON_NAME] a4pdijfr" at bounding box center [733, 33] width 1466 height 67
click at [1387, 32] on span "Rep [PERSON_NAME]" at bounding box center [1385, 25] width 113 height 15
click at [975, 41] on li "Your download is being processed. You can find it under downloads in the app he…" at bounding box center [734, 43] width 562 height 63
click at [986, 41] on icon "Notifications (F8)" at bounding box center [991, 44] width 18 height 18
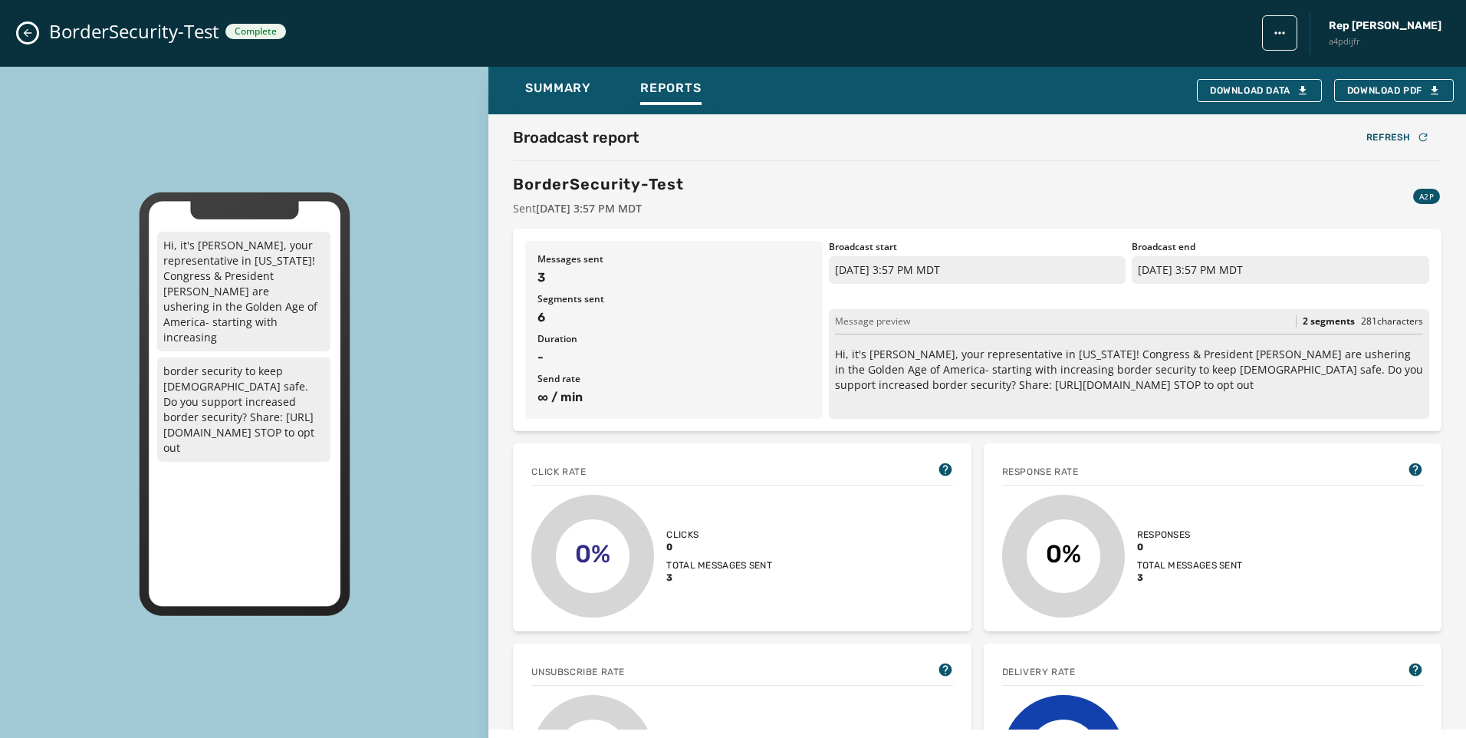
click at [26, 29] on icon "Close admin drawer" at bounding box center [27, 33] width 12 height 12
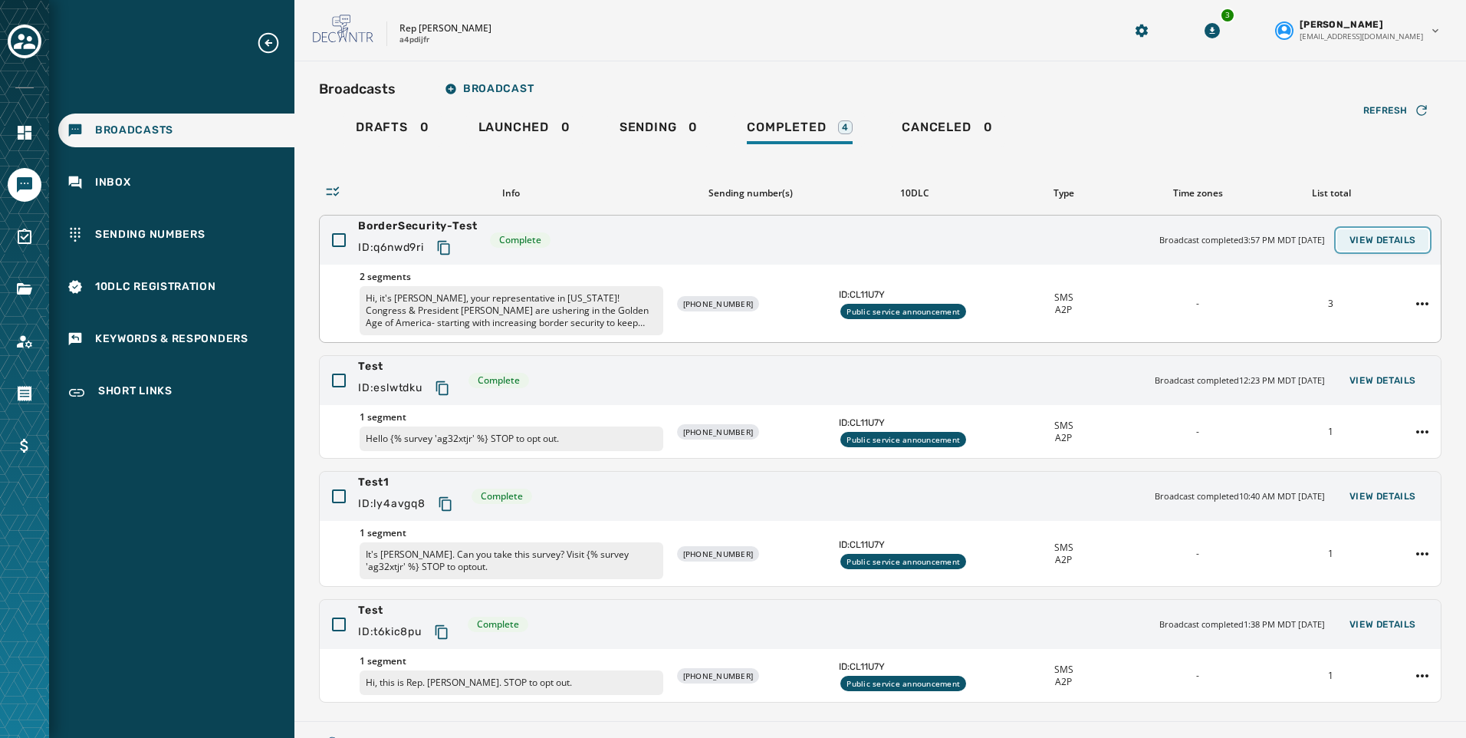
click at [1371, 234] on span "View Details" at bounding box center [1383, 240] width 67 height 12
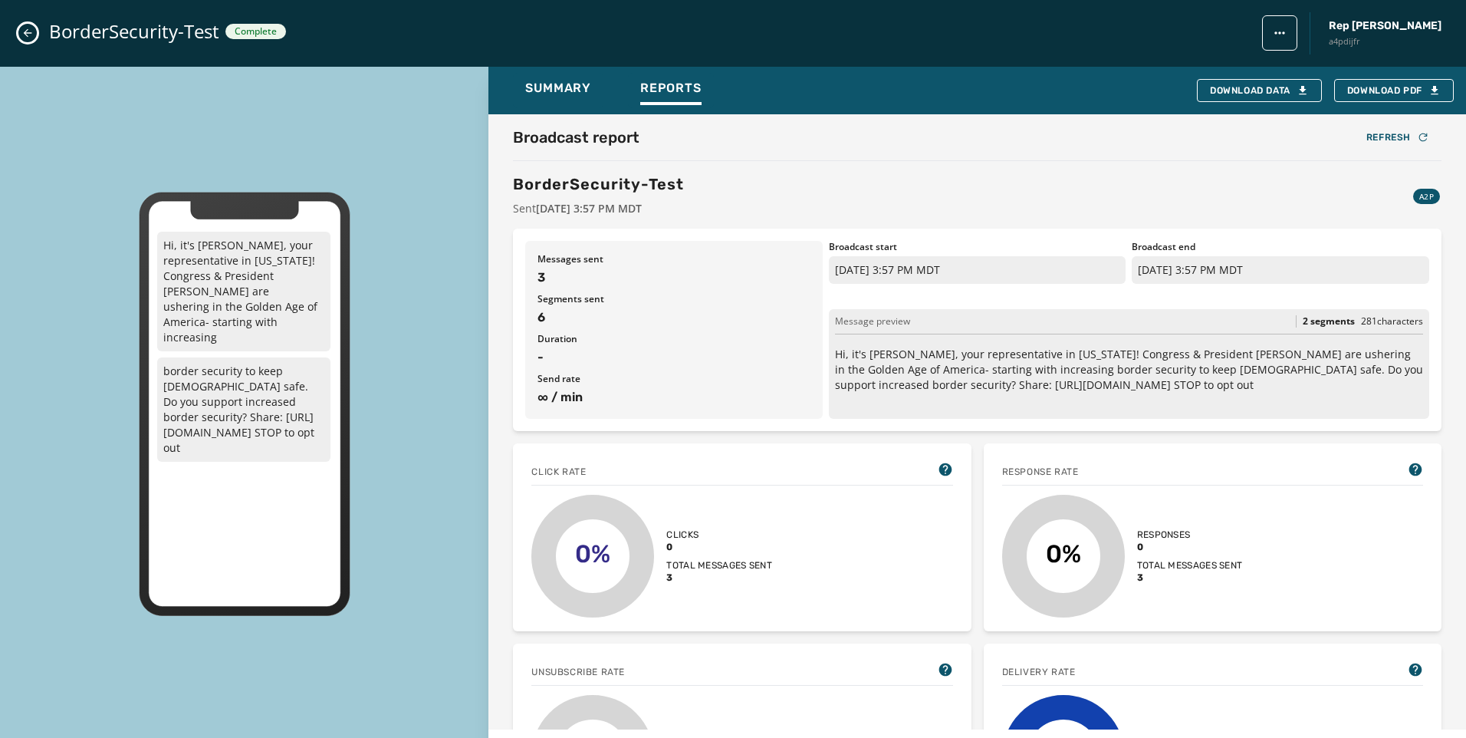
click at [28, 33] on icon "Close admin drawer" at bounding box center [28, 33] width 8 height 8
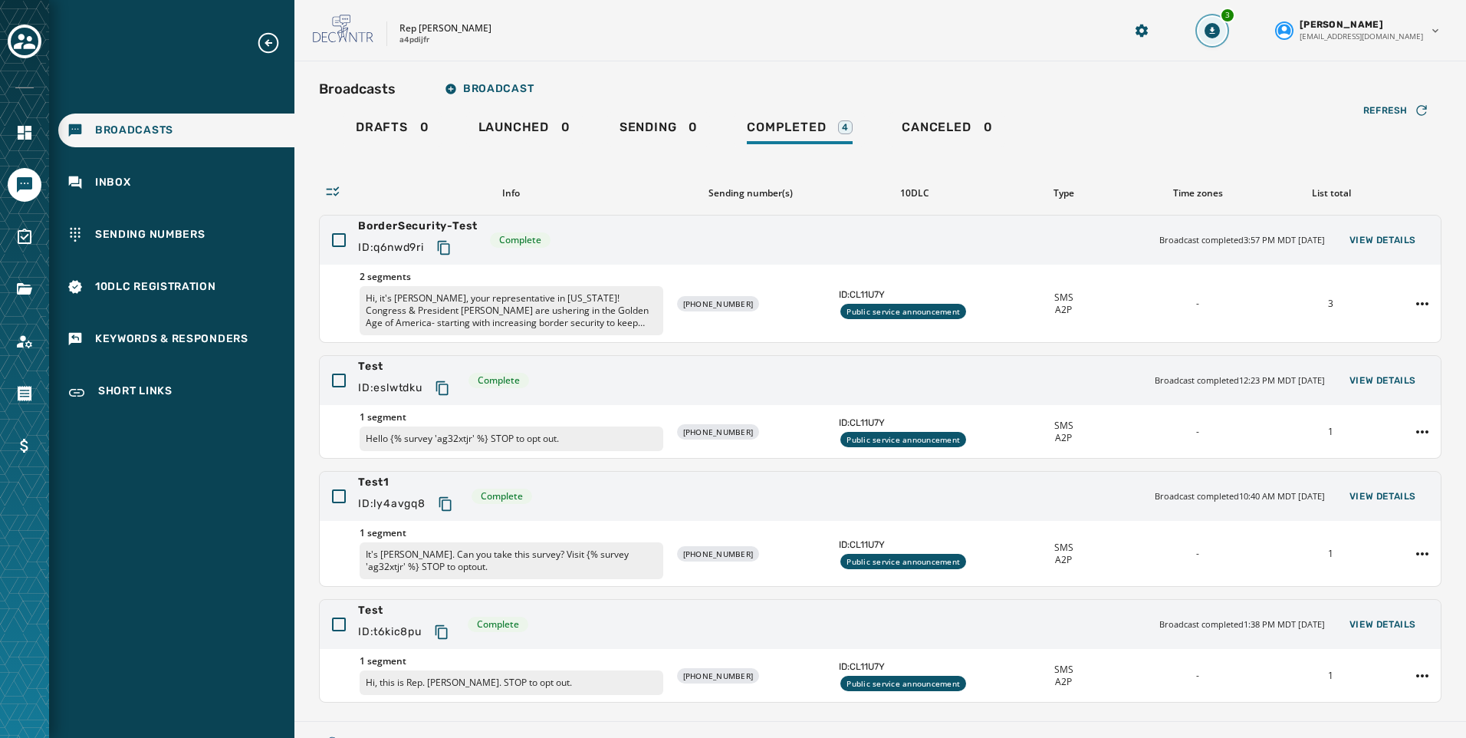
click at [1226, 29] on button "3" at bounding box center [1213, 31] width 28 height 28
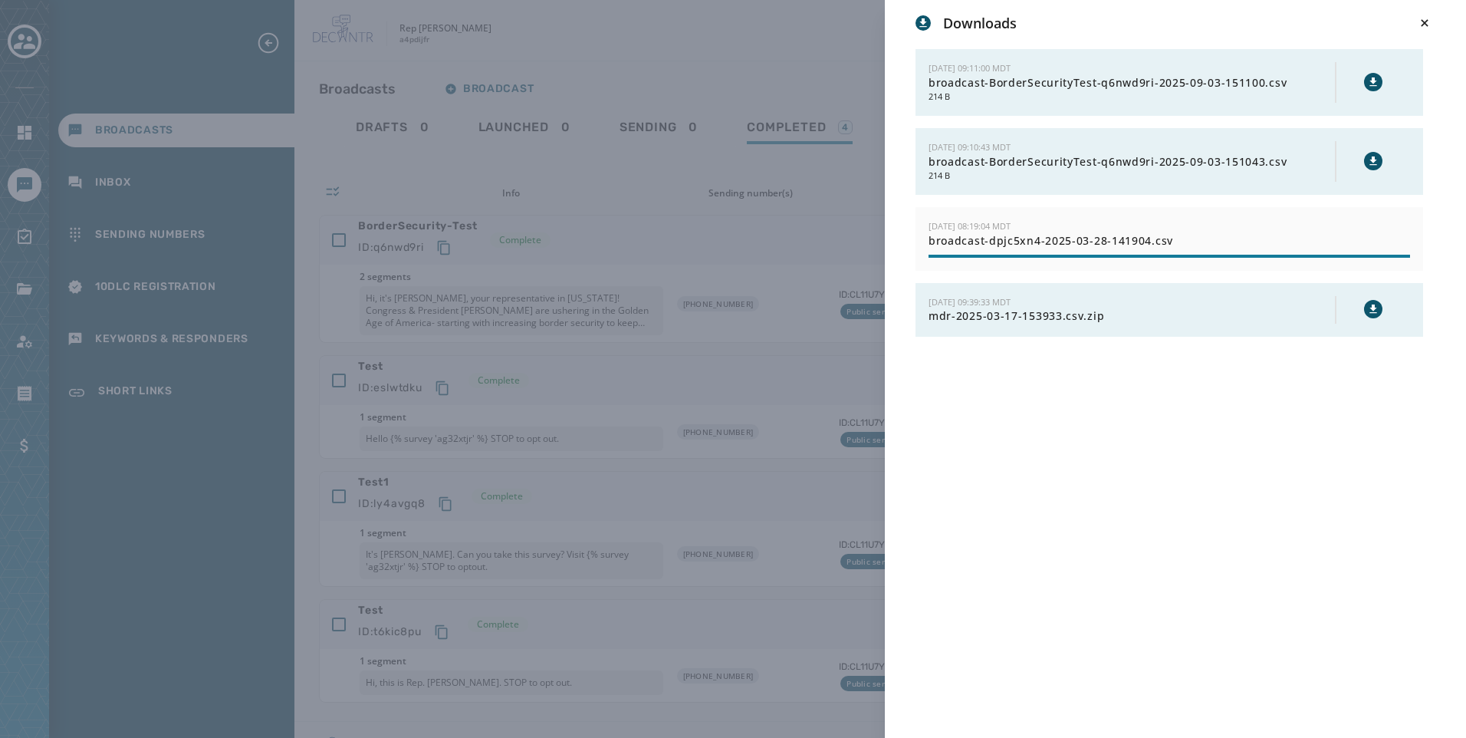
click at [1212, 109] on div "[DATE] 09:11:00 MDT broadcast-BorderSecurityTest-q6nwd9ri-2025-09-03-151100.csv…" at bounding box center [1170, 82] width 508 height 67
click at [1209, 81] on span "broadcast-BorderSecurityTest-q6nwd9ri-2025-09-03-151100.csv" at bounding box center [1132, 82] width 406 height 15
click at [1378, 87] on icon at bounding box center [1374, 82] width 12 height 12
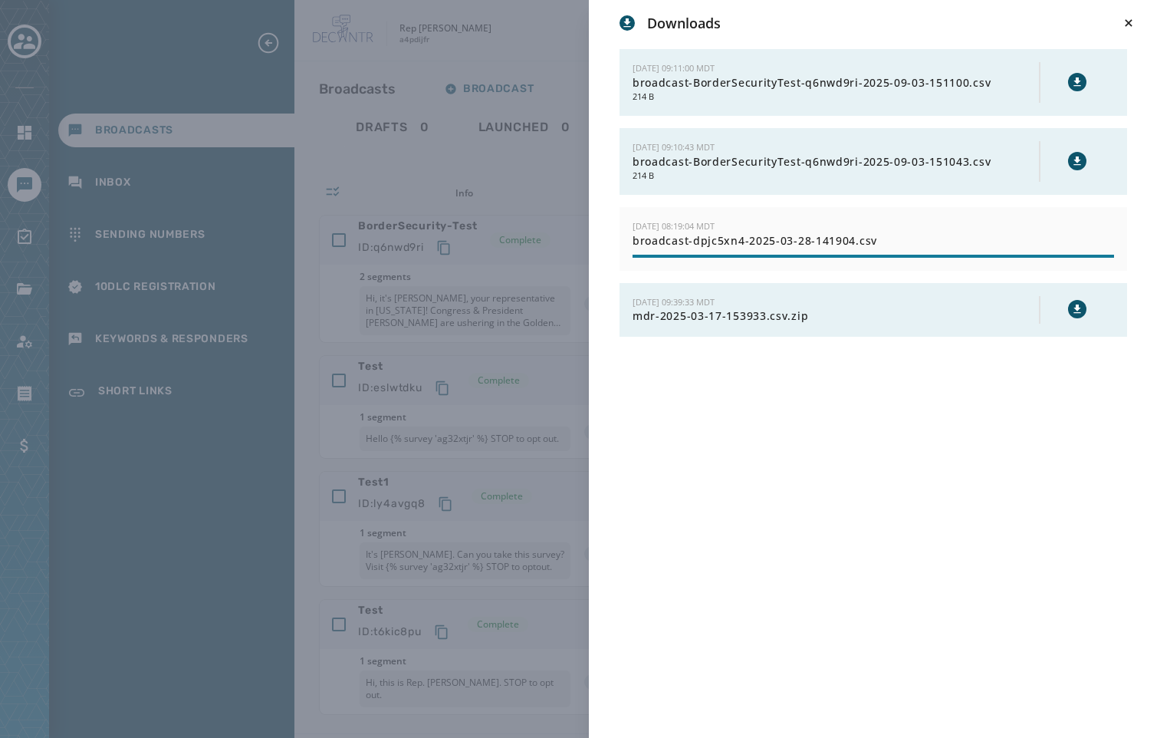
click at [1090, 238] on span "broadcast-dpjc5xn4-2025-03-28-141904.csv" at bounding box center [874, 240] width 482 height 15
click at [1128, 25] on icon at bounding box center [1128, 22] width 7 height 7
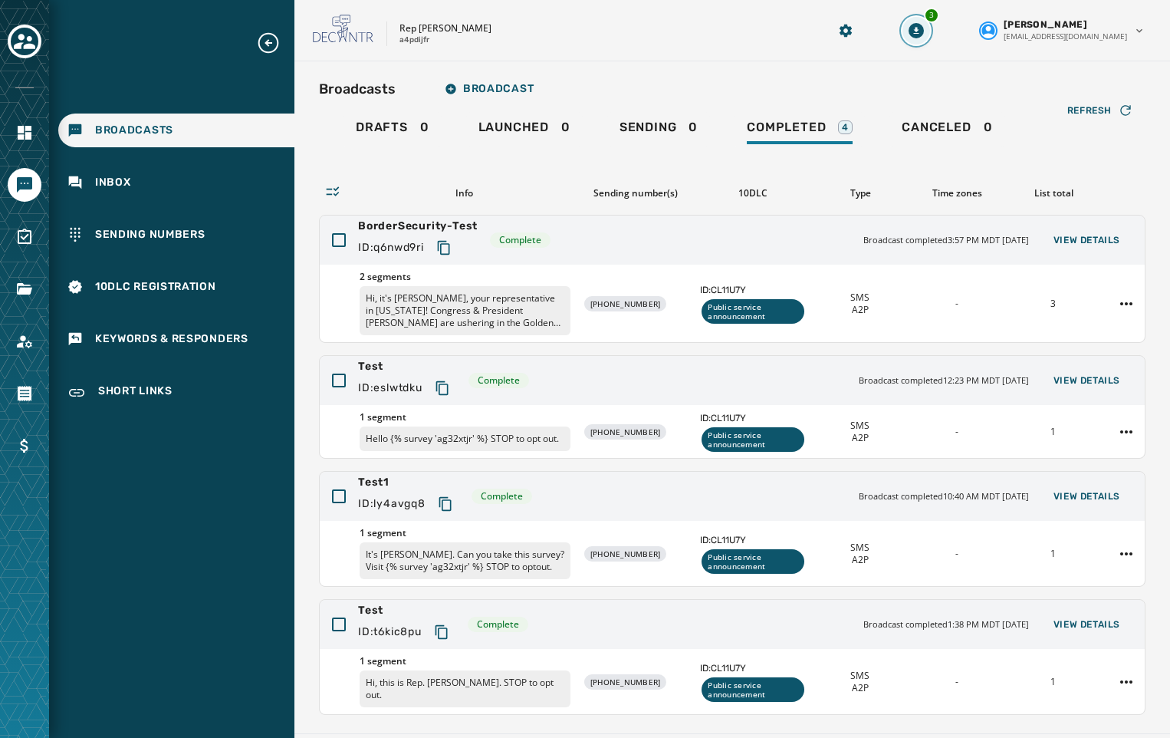
click at [924, 24] on icon "Download Menu" at bounding box center [916, 30] width 15 height 15
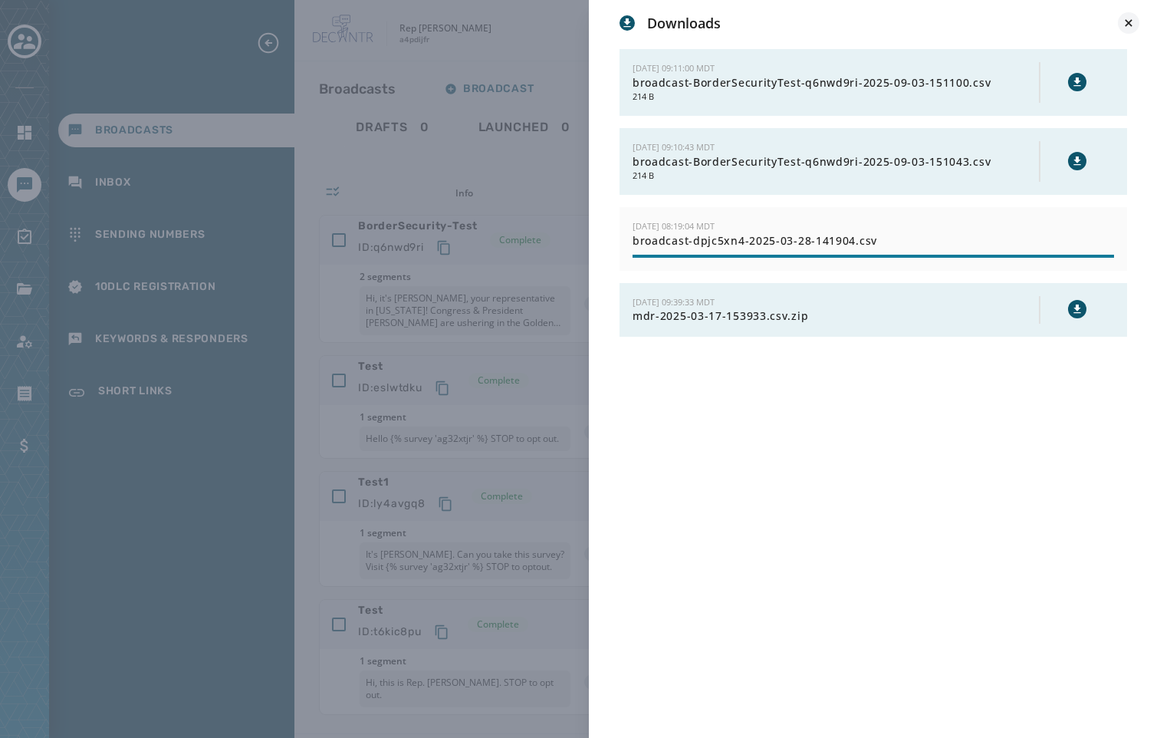
click at [1120, 24] on button at bounding box center [1128, 22] width 21 height 21
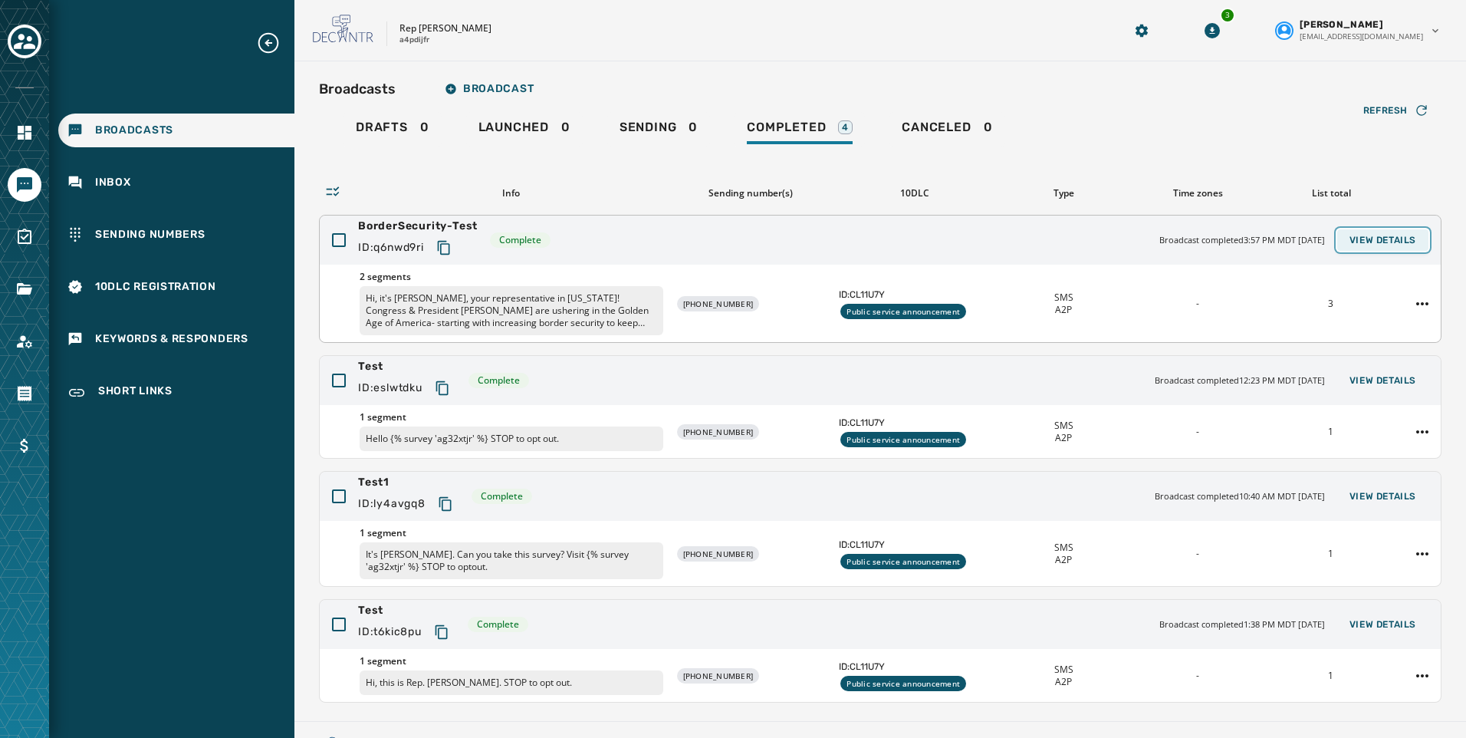
click at [1400, 243] on span "View Details" at bounding box center [1383, 240] width 67 height 12
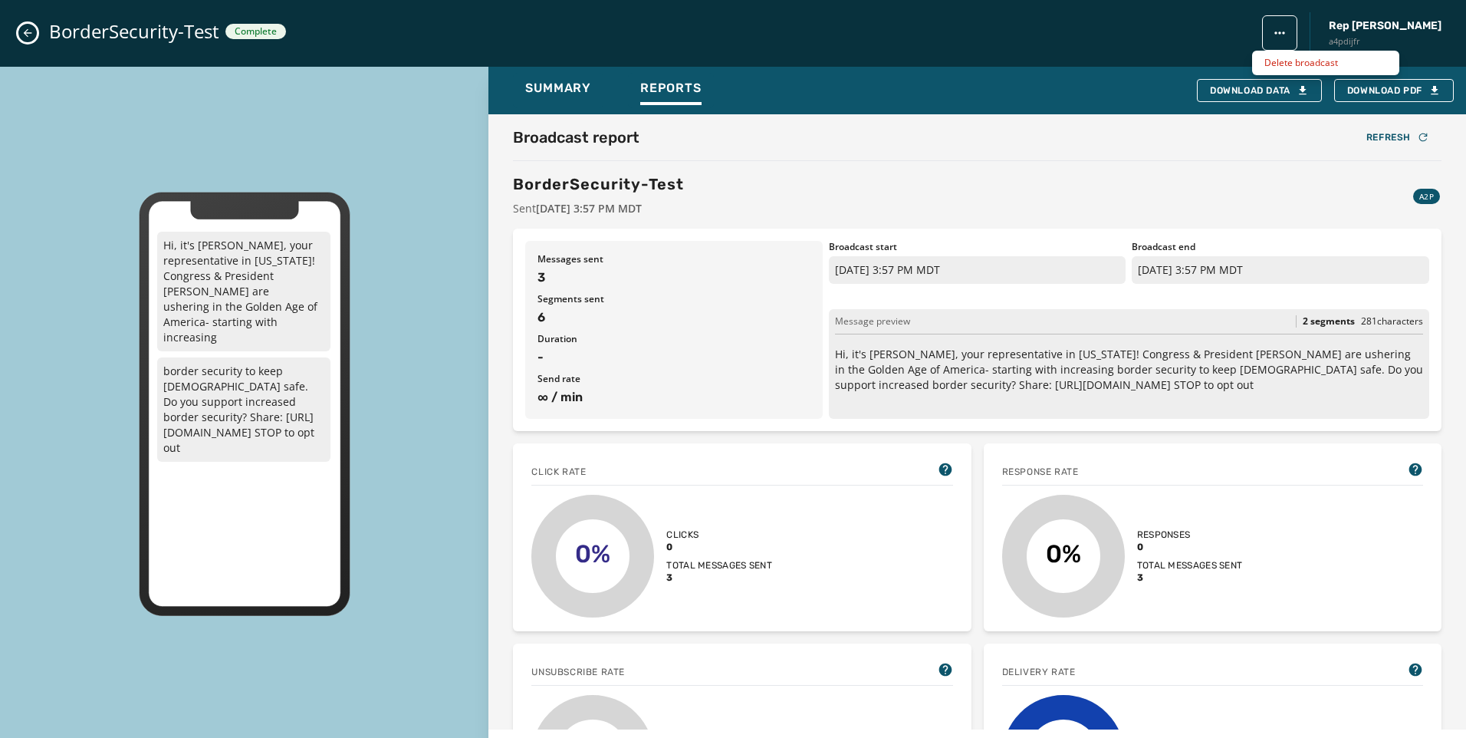
click at [1274, 37] on html "Broadcasts Inbox Sending Numbers 10DLC Registration Keywords & Responders Short…" at bounding box center [733, 369] width 1466 height 738
click at [24, 38] on html "Broadcasts Inbox Sending Numbers 10DLC Registration Keywords & Responders Short…" at bounding box center [733, 369] width 1466 height 738
click at [23, 33] on icon "Close admin drawer" at bounding box center [27, 33] width 12 height 12
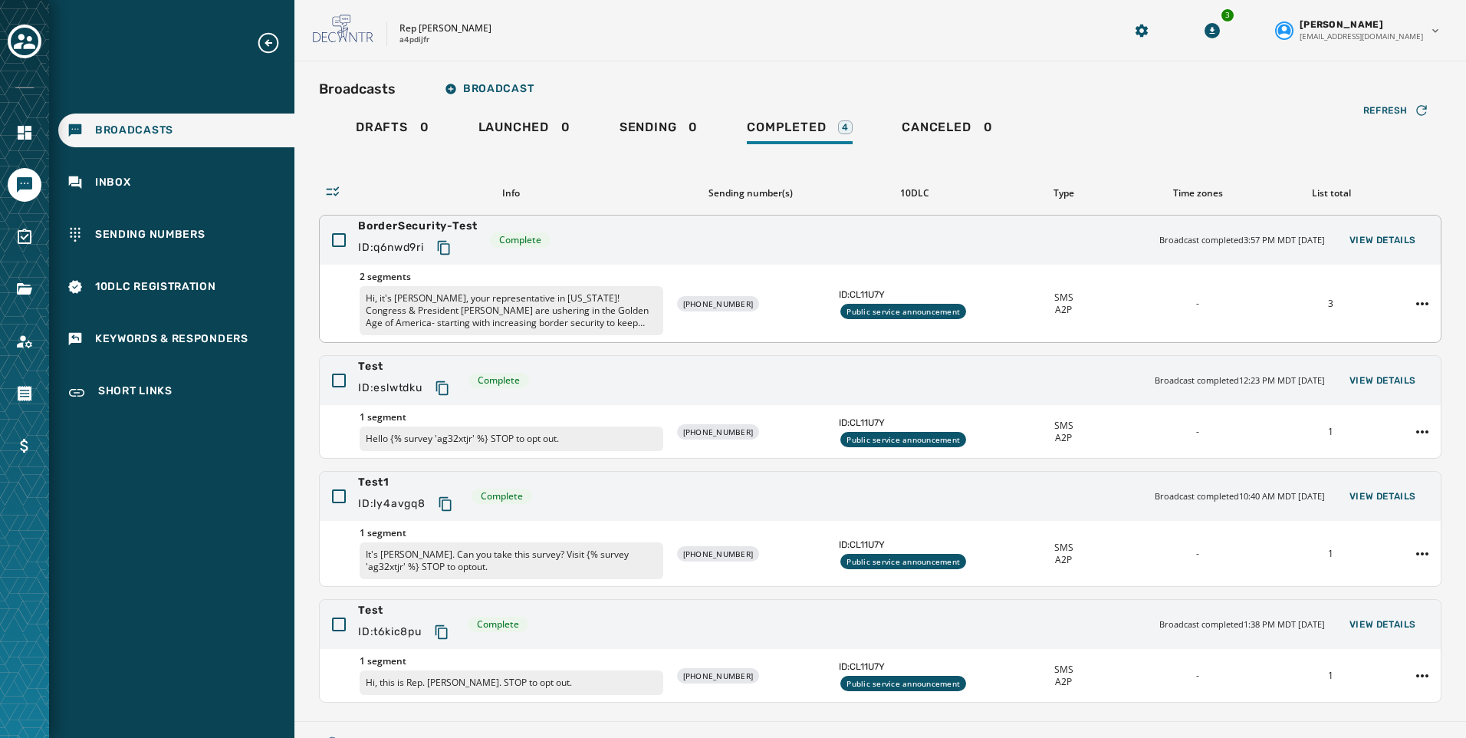
click at [1404, 295] on div at bounding box center [1422, 303] width 37 height 25
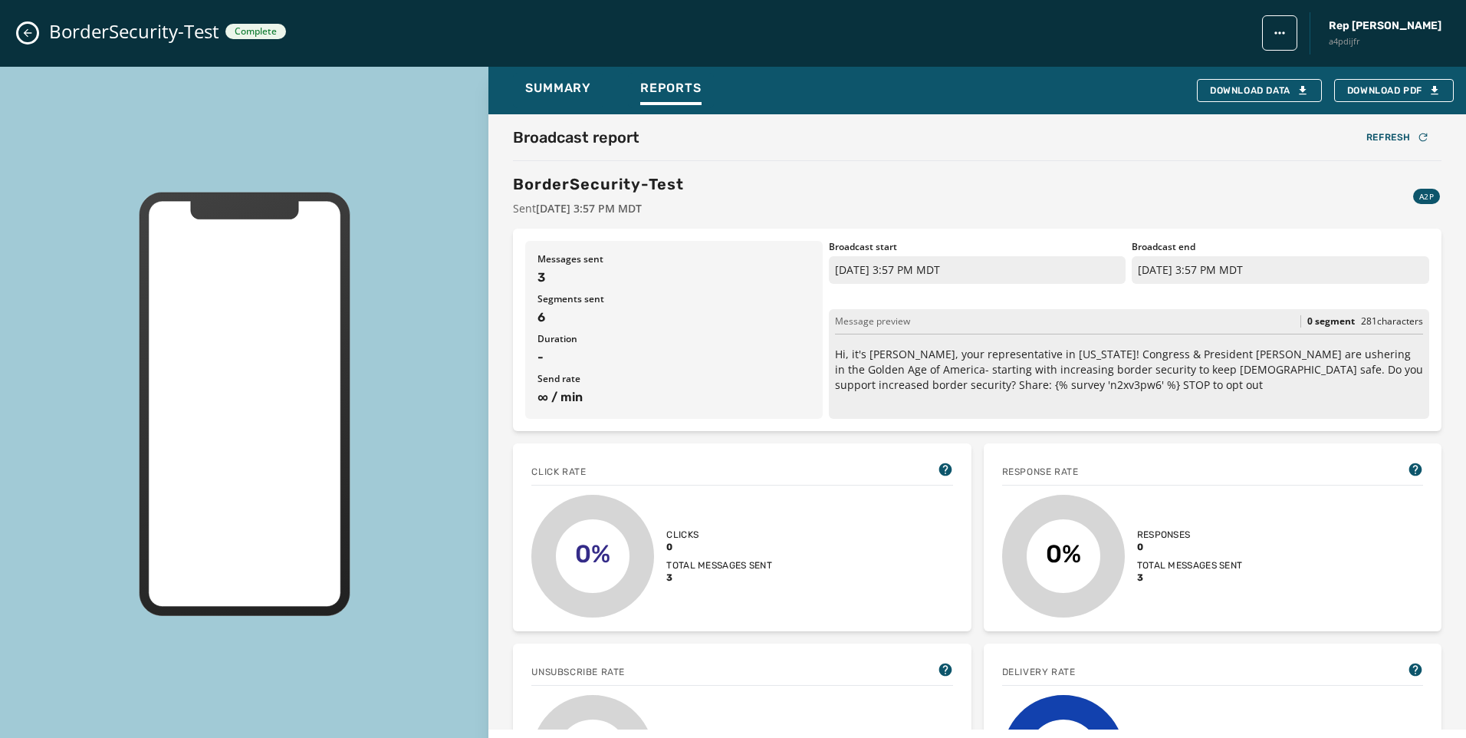
click at [1404, 301] on div "Messages sent 3 Segments sent 6 Duration - Send rate ∞ / min Broadcast start [D…" at bounding box center [977, 330] width 929 height 202
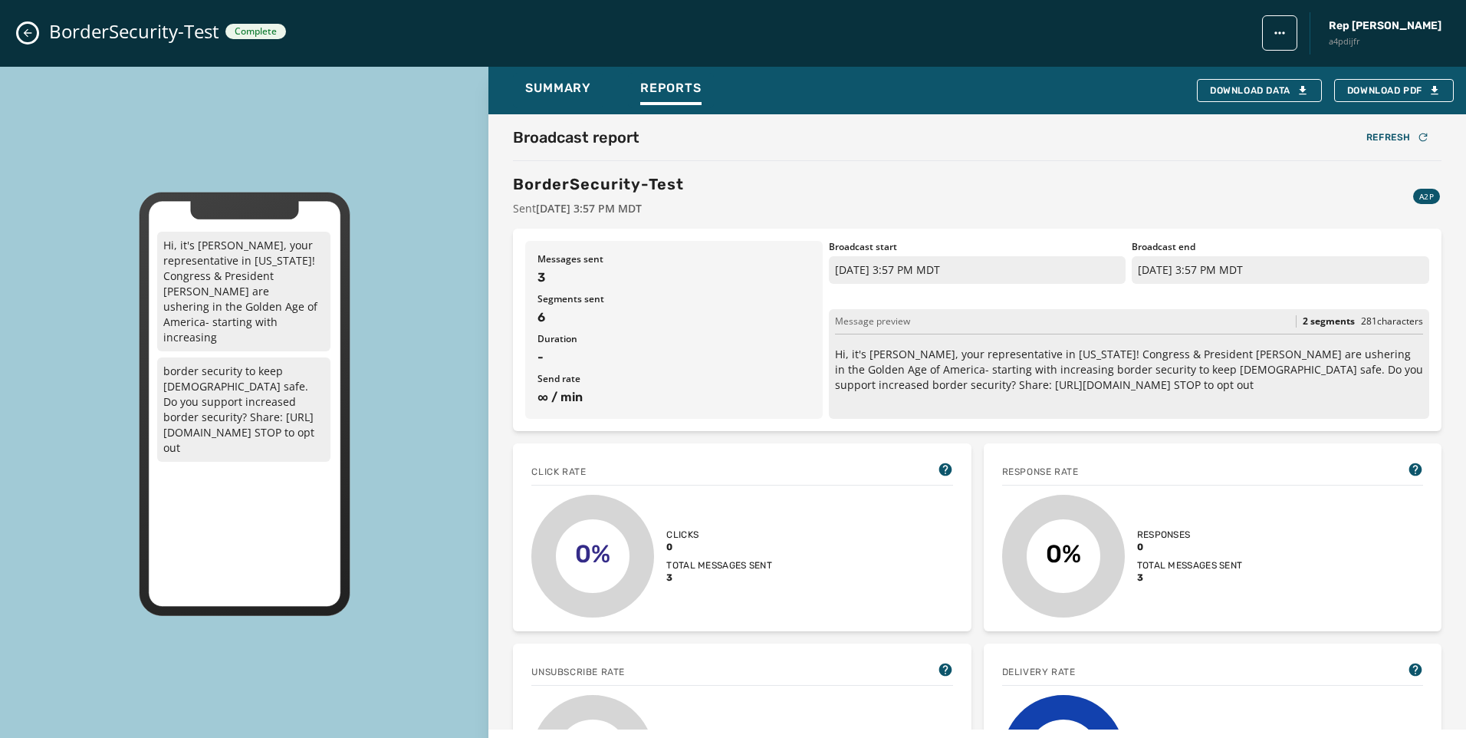
click at [30, 36] on icon "Close admin drawer" at bounding box center [27, 33] width 12 height 12
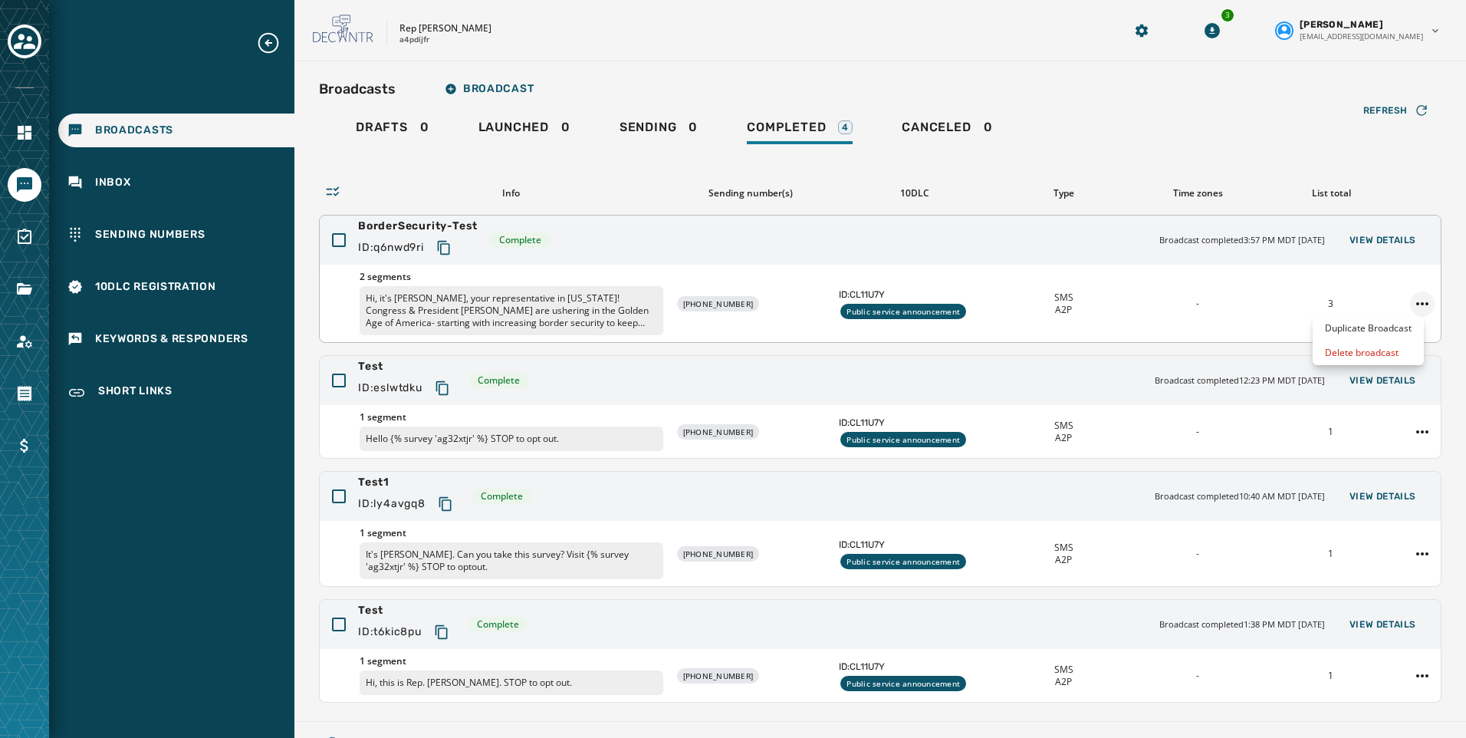
click at [1414, 304] on html "Broadcasts Inbox Sending Numbers 10DLC Registration Keywords & Responders Short…" at bounding box center [733, 369] width 1466 height 738
click at [1162, 358] on html "Broadcasts Inbox Sending Numbers 10DLC Registration Keywords & Responders Short…" at bounding box center [733, 369] width 1466 height 738
click at [17, 242] on icon "Navigate to Surveys" at bounding box center [24, 237] width 18 height 18
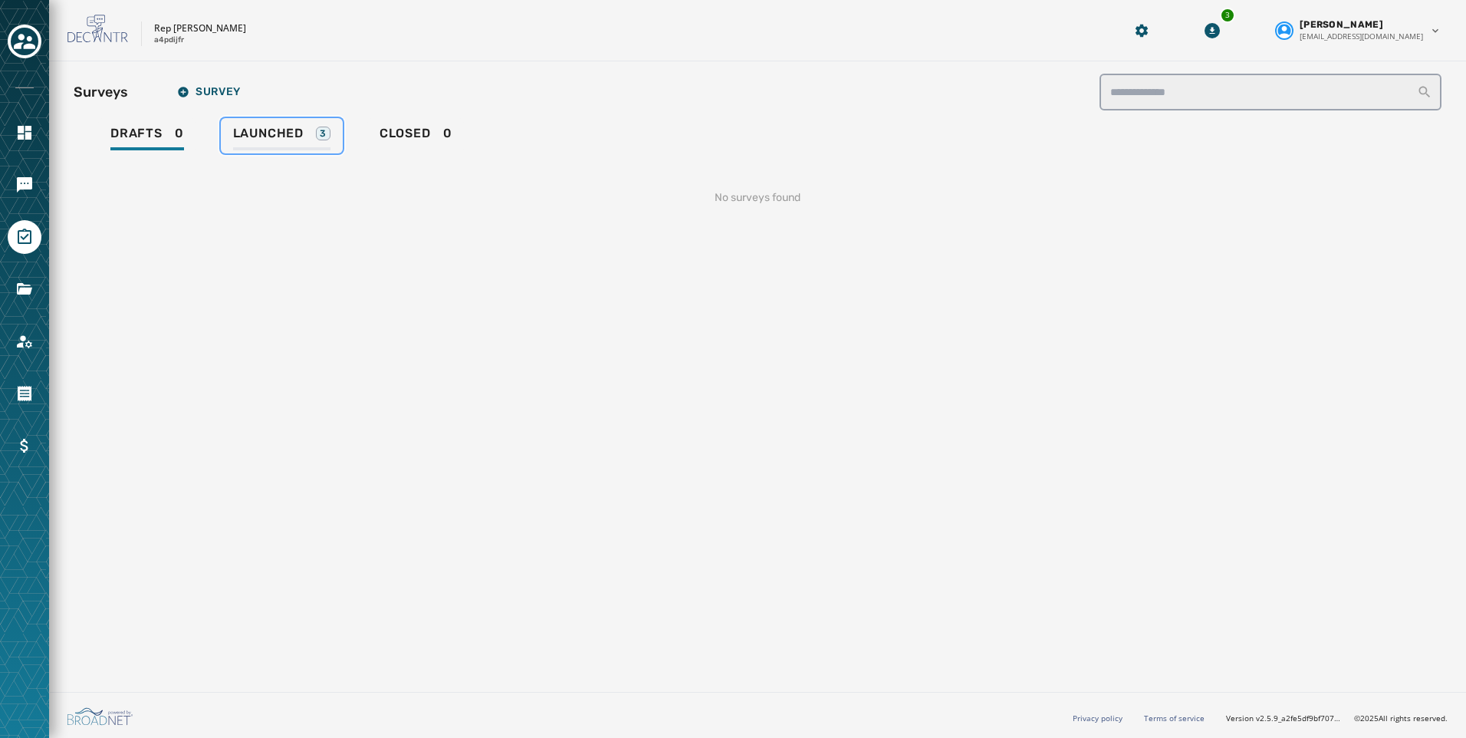
click at [262, 140] on span "Launched" at bounding box center [268, 133] width 71 height 15
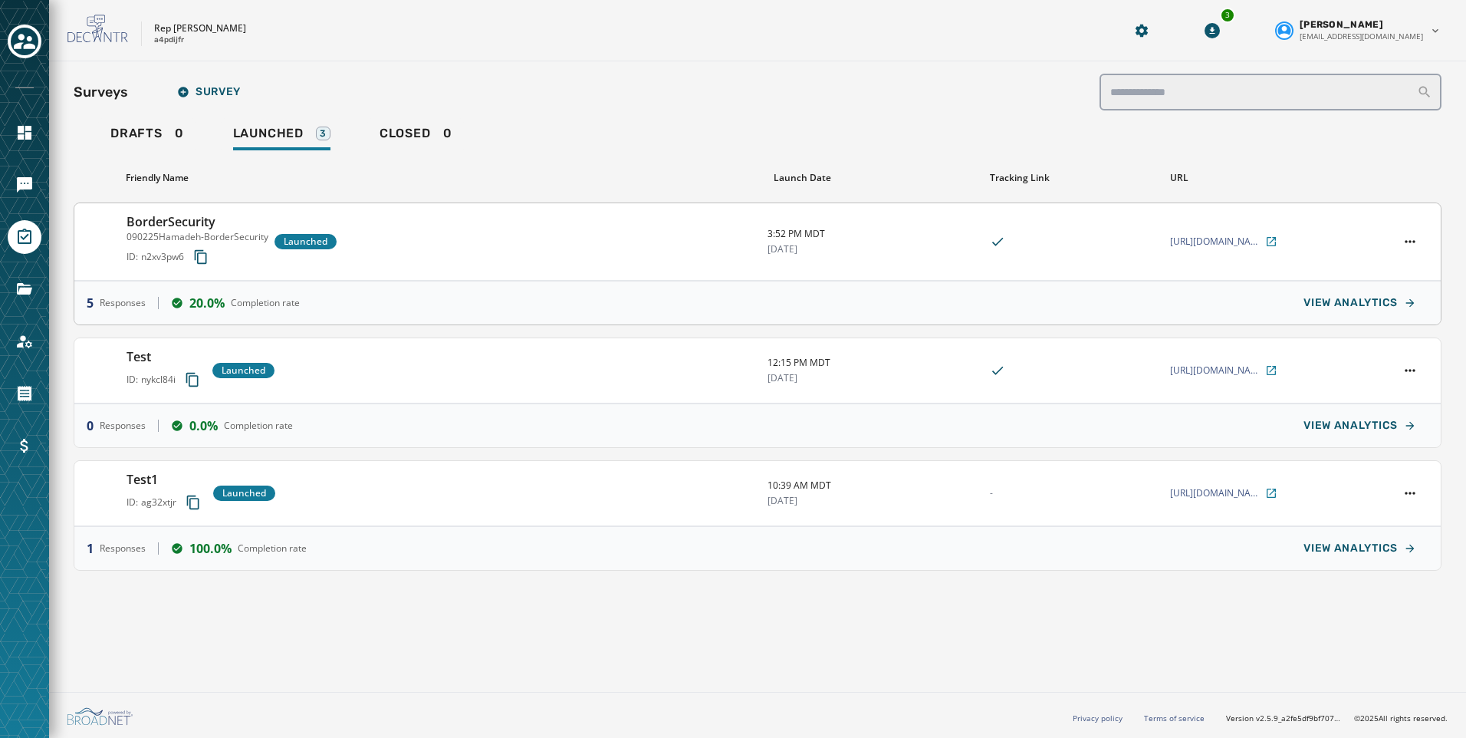
click at [1401, 248] on div at bounding box center [1410, 241] width 37 height 21
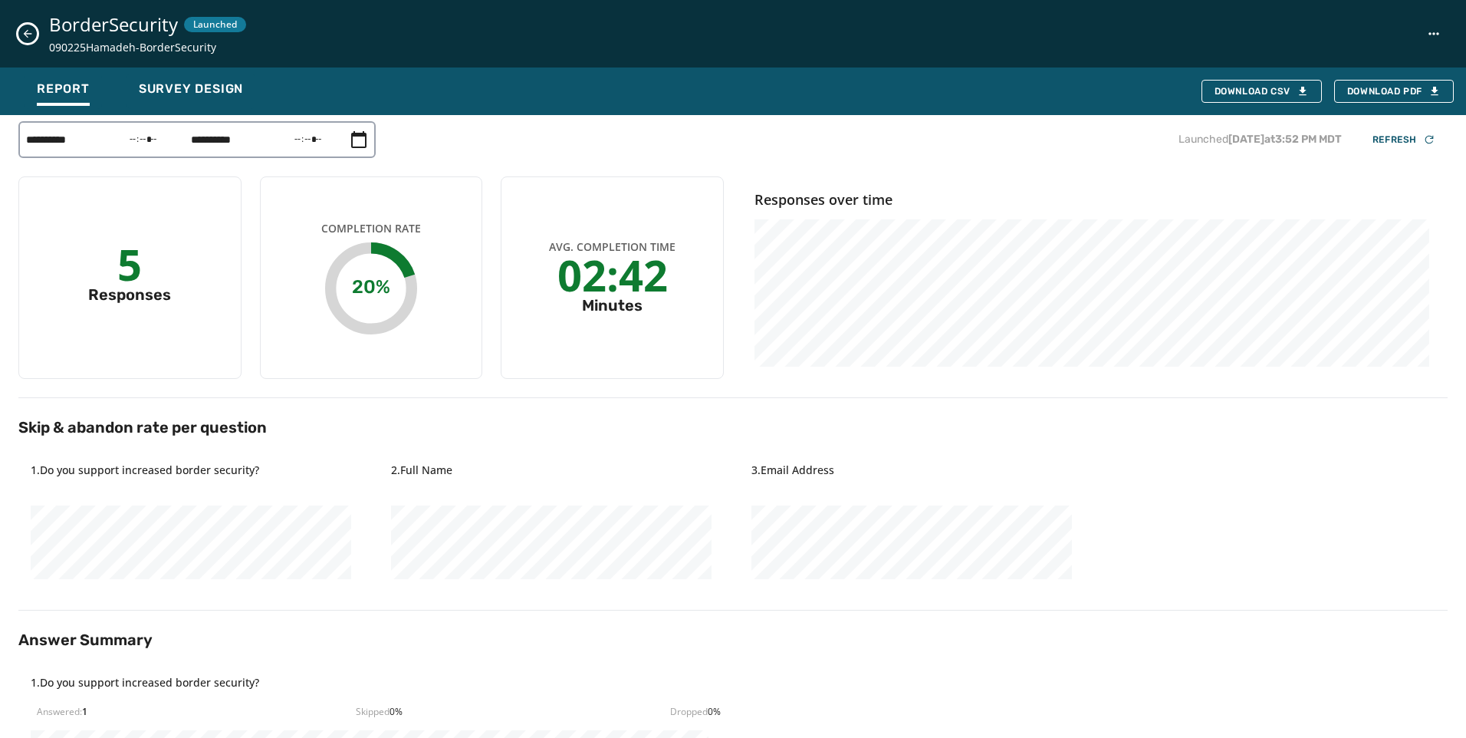
click at [47, 34] on div "BorderSecurity Launched 090225Hamadeh-BorderSecurity" at bounding box center [733, 33] width 1466 height 67
click at [36, 37] on button "Close survey details drawer" at bounding box center [27, 34] width 18 height 18
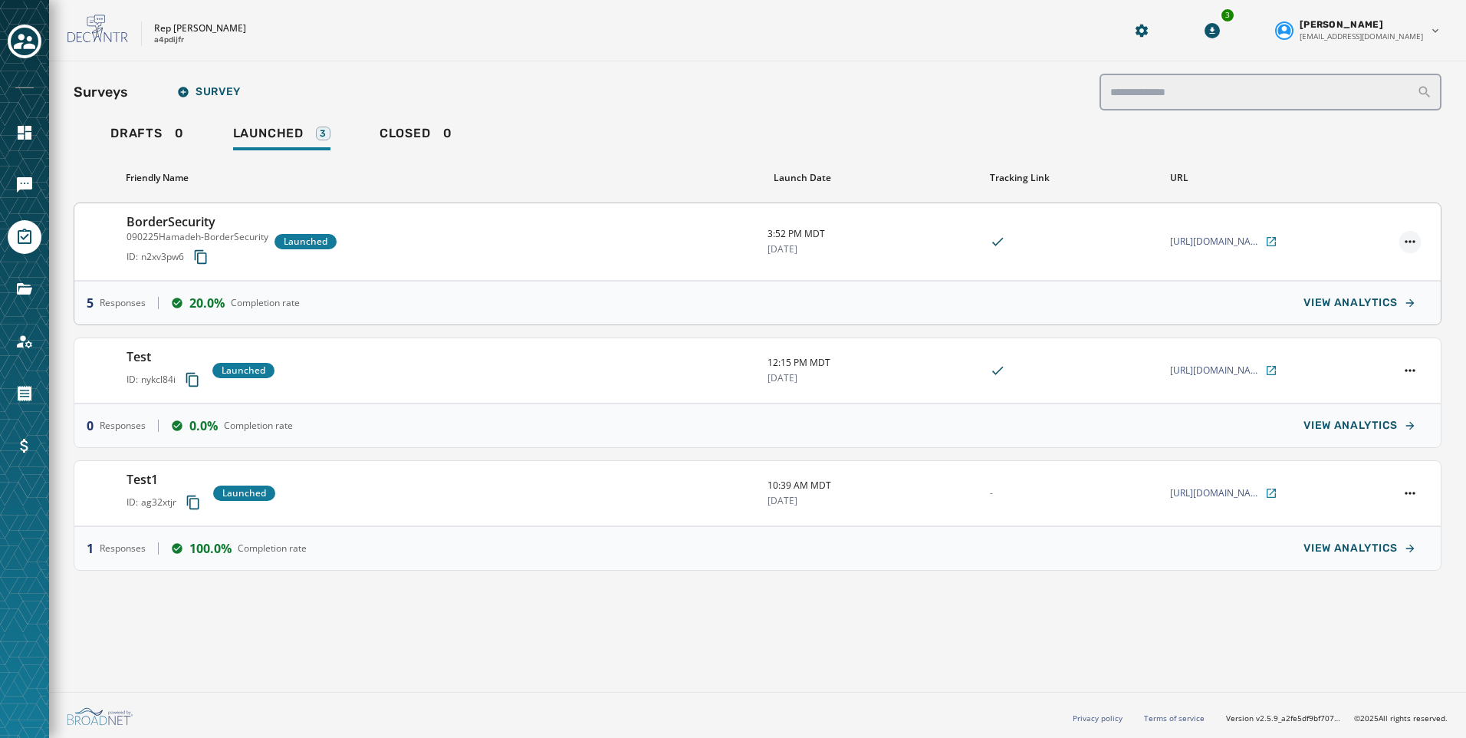
click at [1416, 239] on html "**********" at bounding box center [733, 369] width 1466 height 738
click at [1127, 647] on html "**********" at bounding box center [733, 369] width 1466 height 738
click at [1407, 242] on html "**********" at bounding box center [733, 369] width 1466 height 738
click at [1408, 312] on div "View configuration" at bounding box center [1369, 313] width 104 height 25
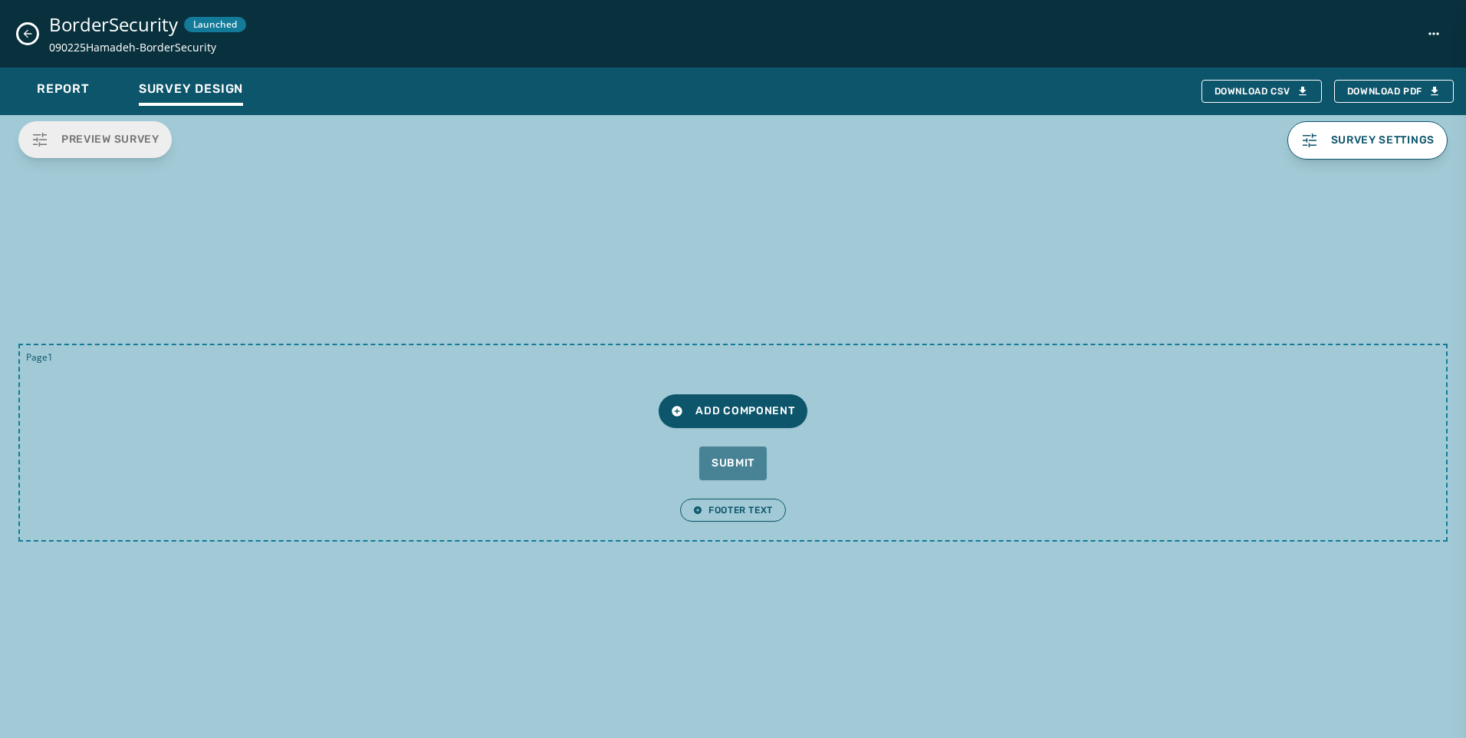
type input "**********"
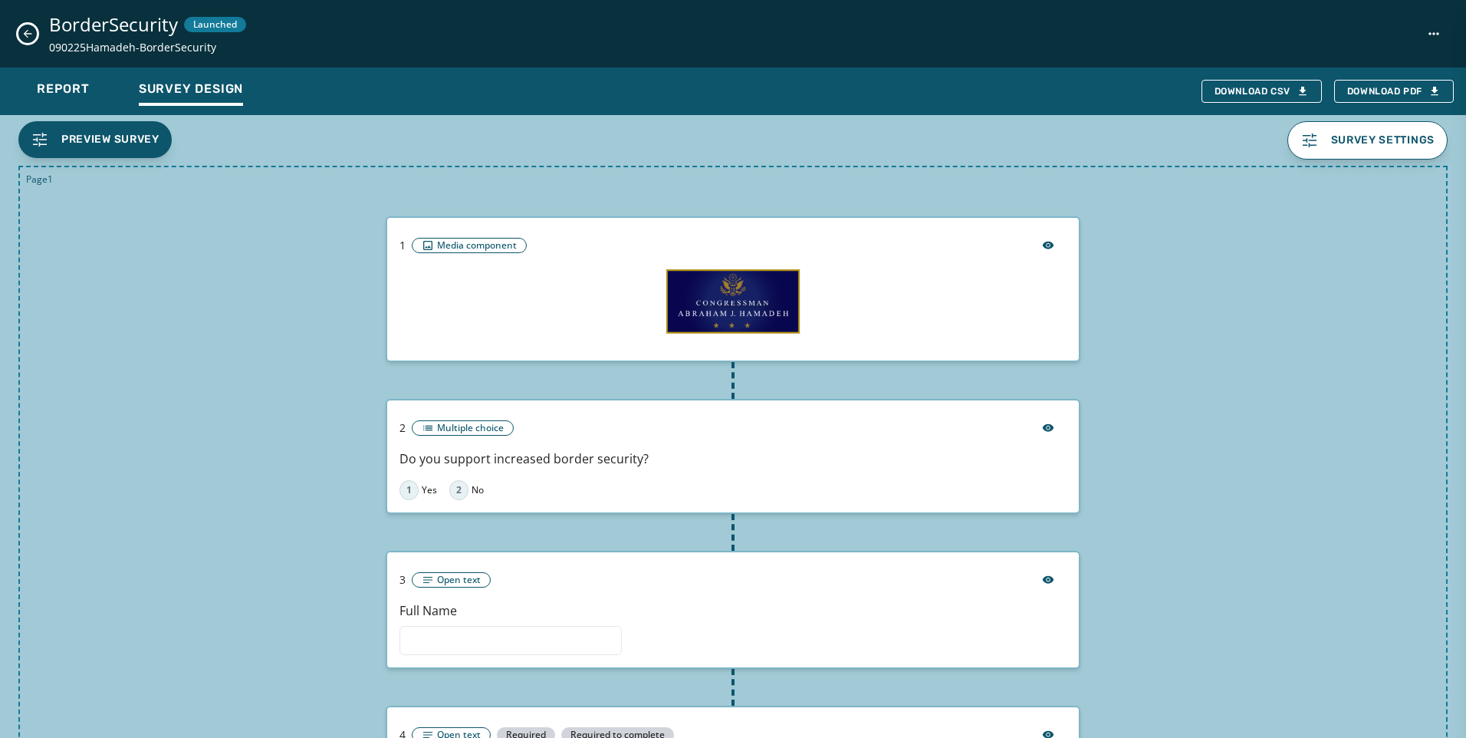
click at [29, 35] on icon "Close survey details drawer" at bounding box center [27, 34] width 12 height 12
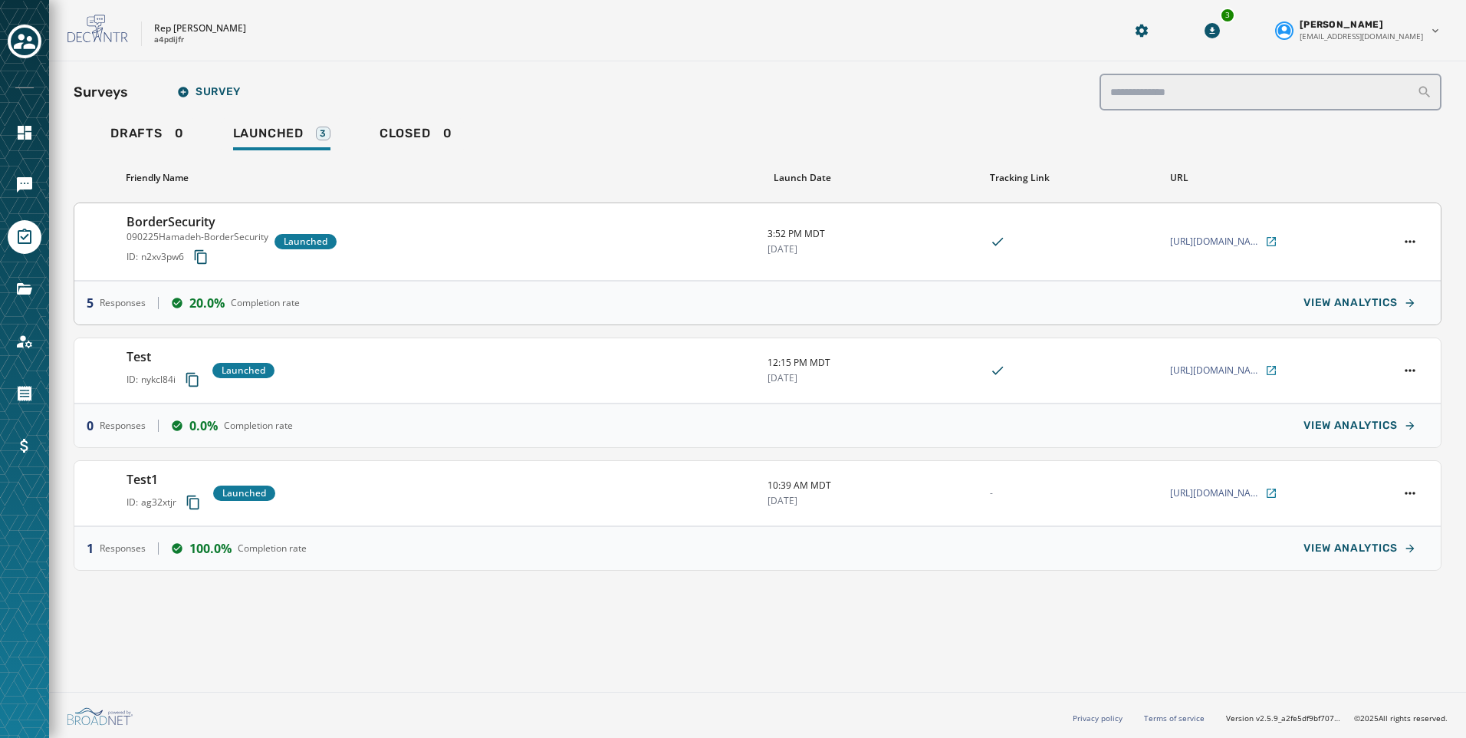
click at [1408, 253] on div "BorderSecurity 090225Hamadeh-BorderSecurity ID: n2xv3pw6 Launched 3:52 PM MDT […" at bounding box center [757, 241] width 1367 height 77
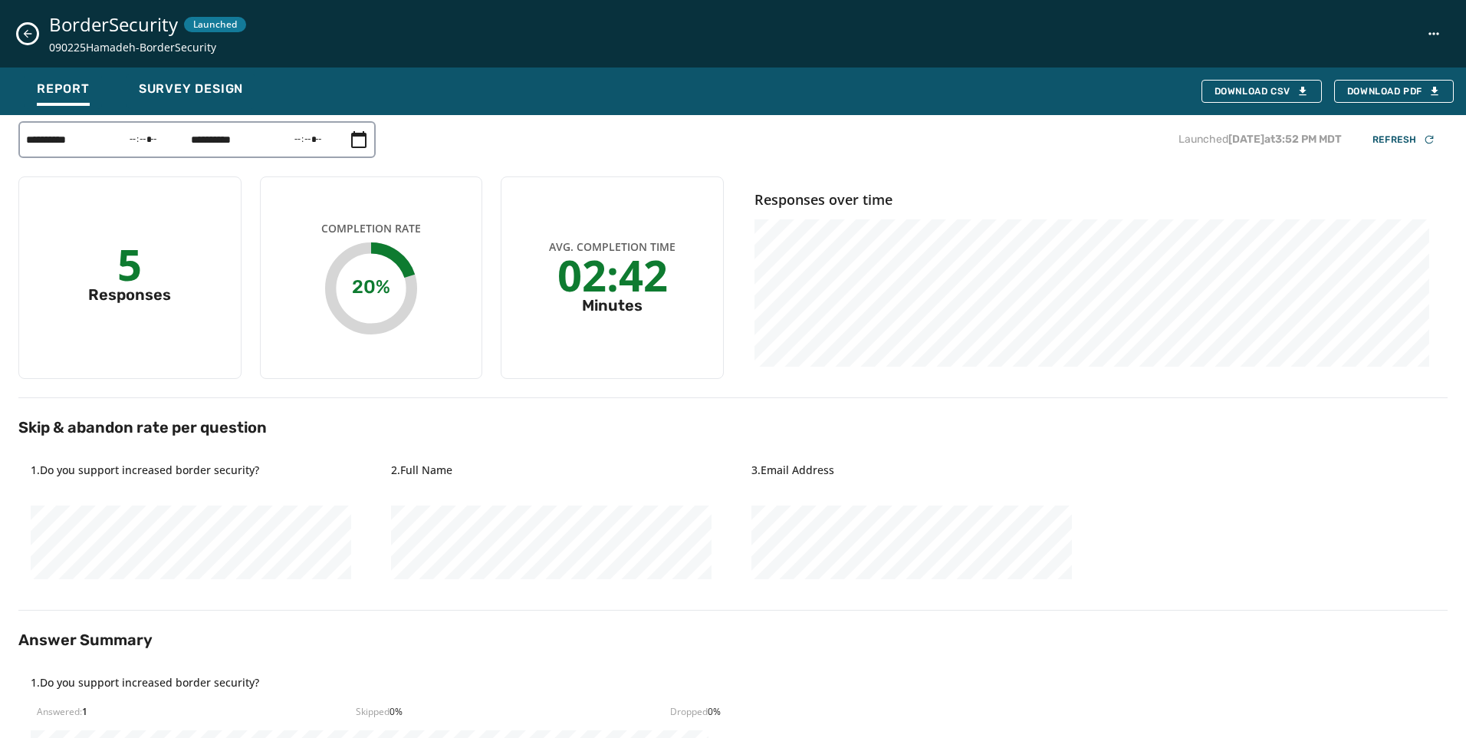
click at [30, 29] on icon "Close survey details drawer" at bounding box center [27, 34] width 12 height 12
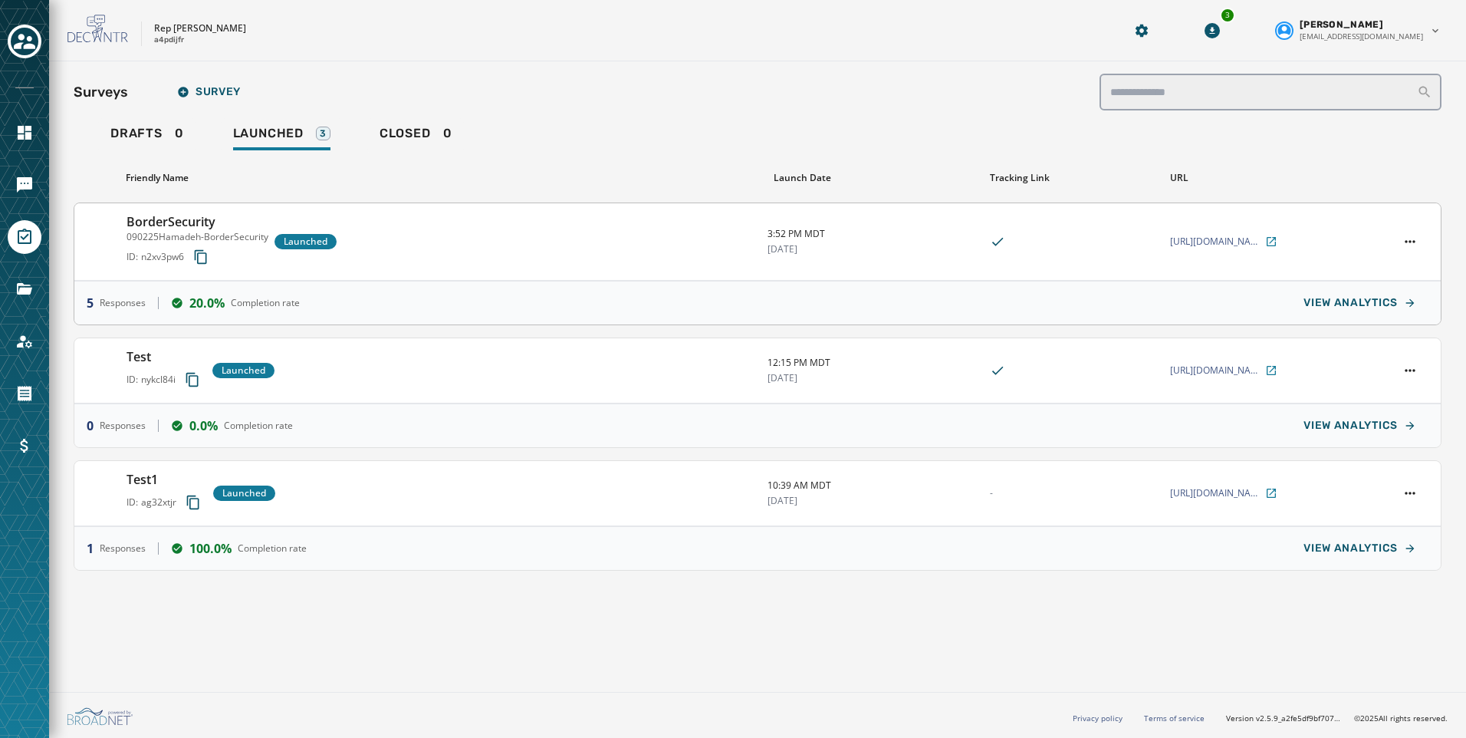
click at [1427, 245] on div at bounding box center [1410, 241] width 37 height 21
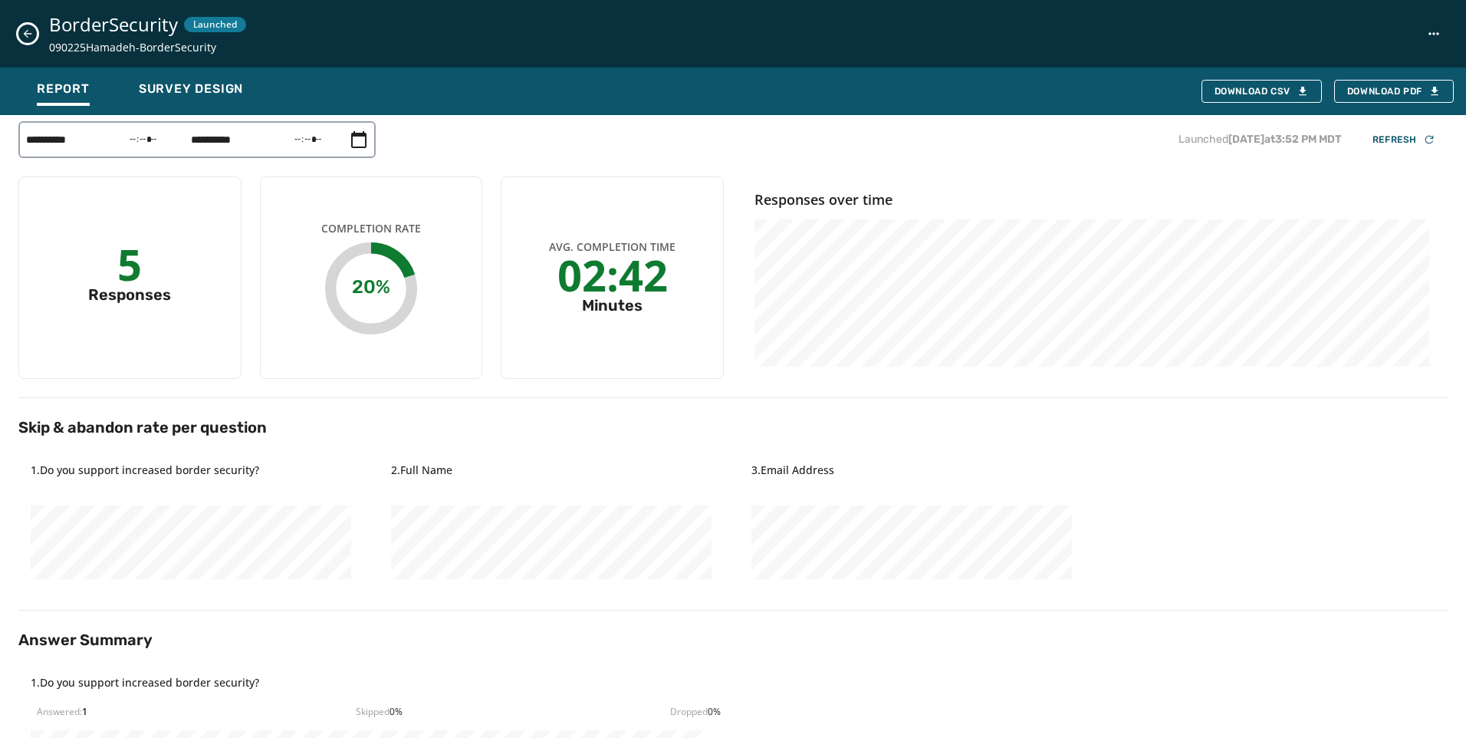
click at [32, 38] on icon "Close survey details drawer" at bounding box center [27, 34] width 12 height 12
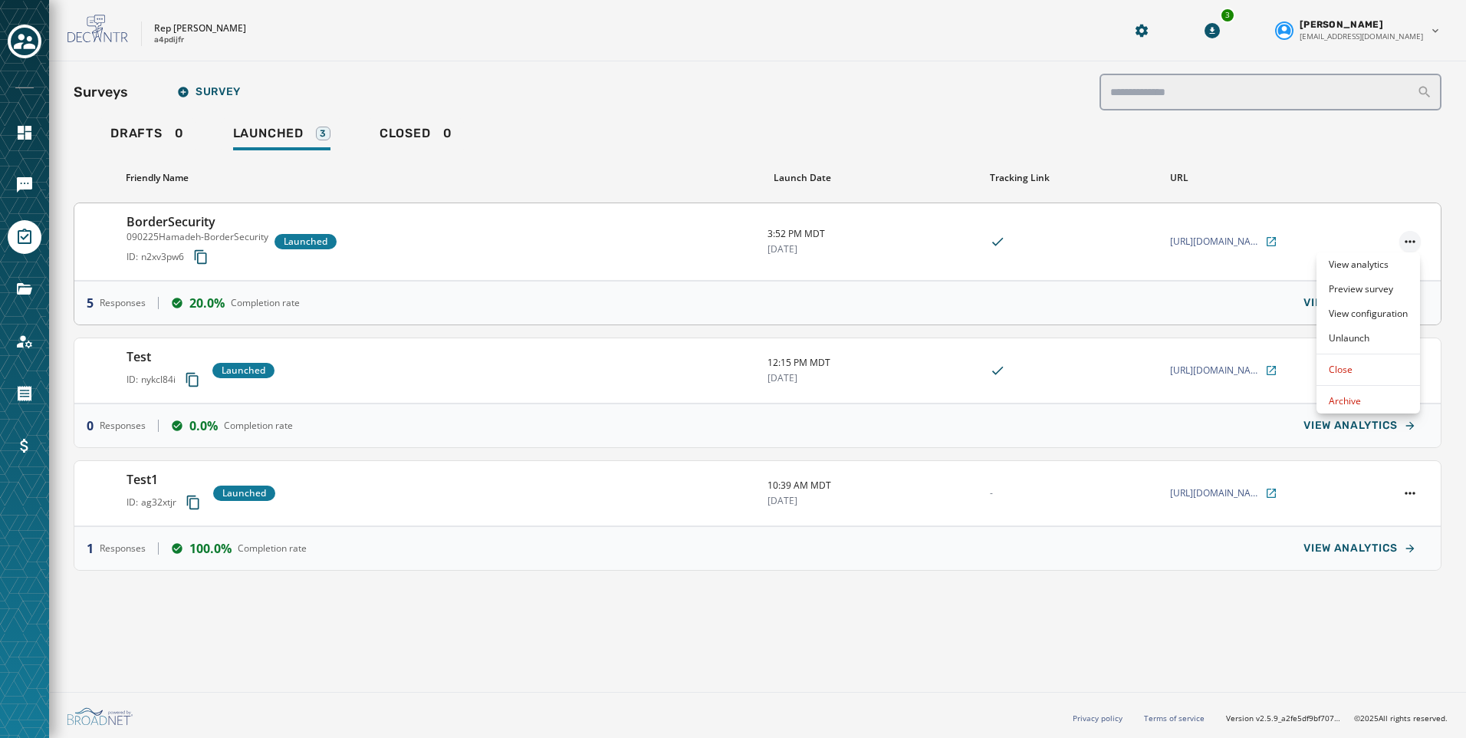
click at [1407, 240] on html "Skip To Main Content Rep [PERSON_NAME] a4pdijfr 3 [PERSON_NAME] [PERSON_NAME][E…" at bounding box center [733, 369] width 1466 height 738
drag, startPoint x: 1338, startPoint y: 337, endPoint x: 1213, endPoint y: 656, distance: 342.0
click at [1187, 737] on html "Skip To Main Content Rep [PERSON_NAME] a4pdijfr 3 [PERSON_NAME] [PERSON_NAME][E…" at bounding box center [733, 369] width 1466 height 738
drag, startPoint x: 1213, startPoint y: 656, endPoint x: 1394, endPoint y: 284, distance: 413.3
click at [1216, 653] on html "Skip To Main Content Rep [PERSON_NAME] a4pdijfr 3 [PERSON_NAME] [PERSON_NAME][E…" at bounding box center [733, 369] width 1466 height 738
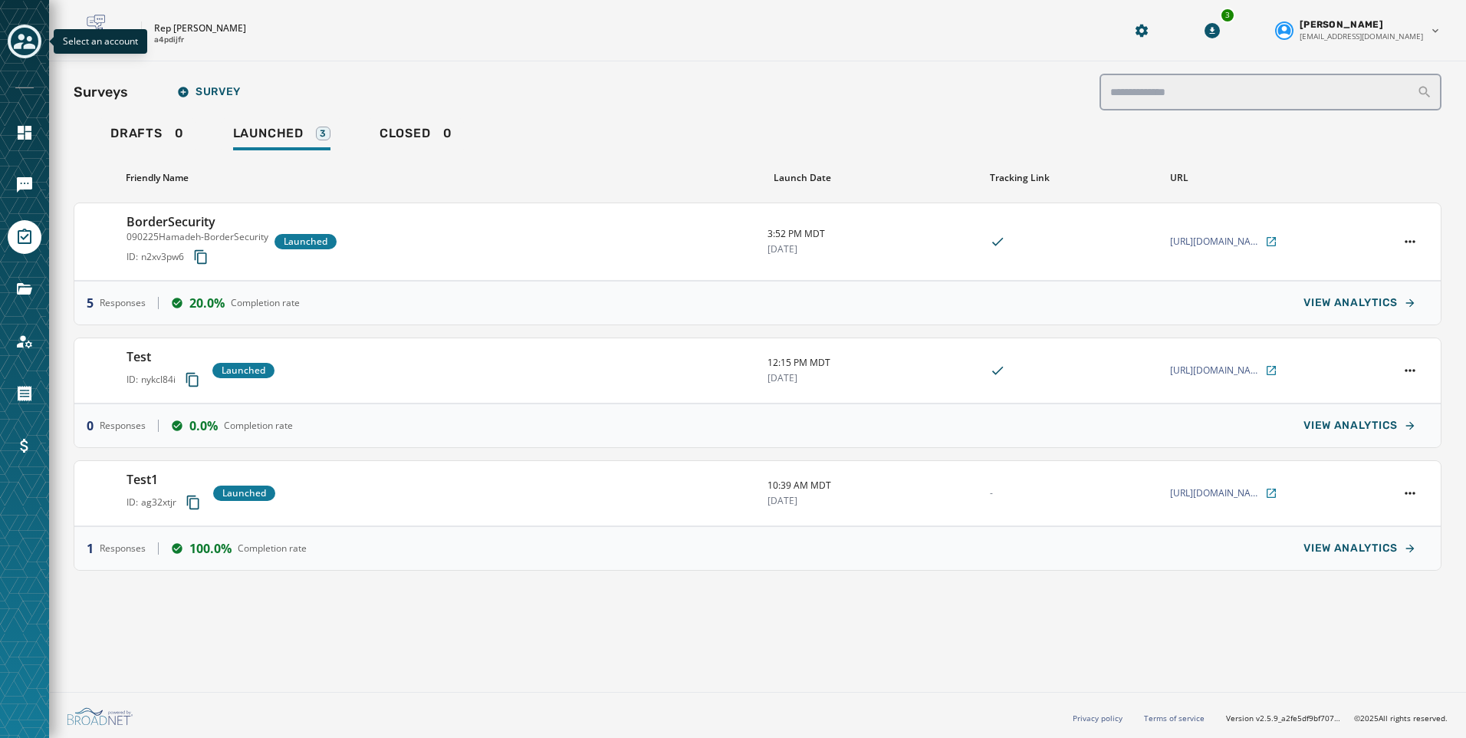
click at [20, 44] on icon "Toggle account select drawer" at bounding box center [24, 41] width 21 height 15
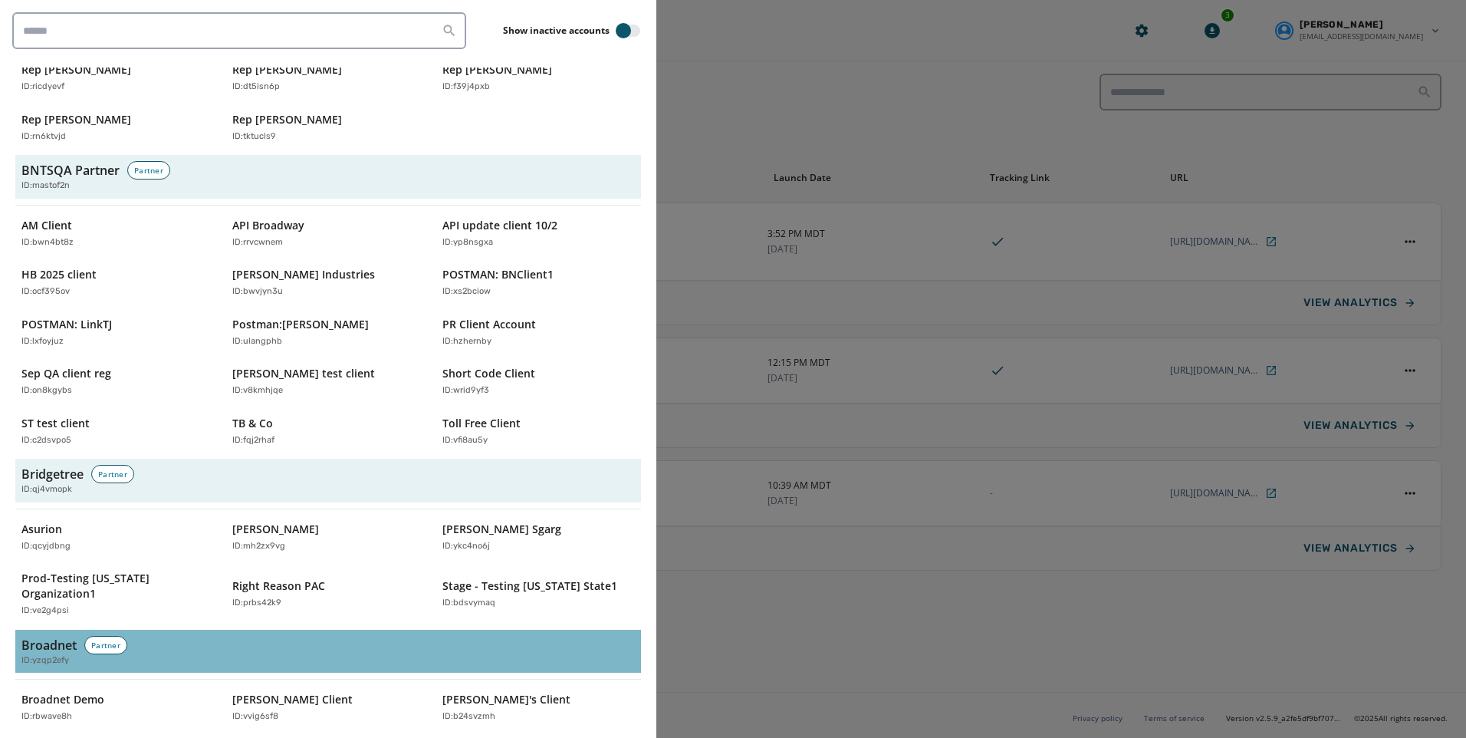
scroll to position [307, 0]
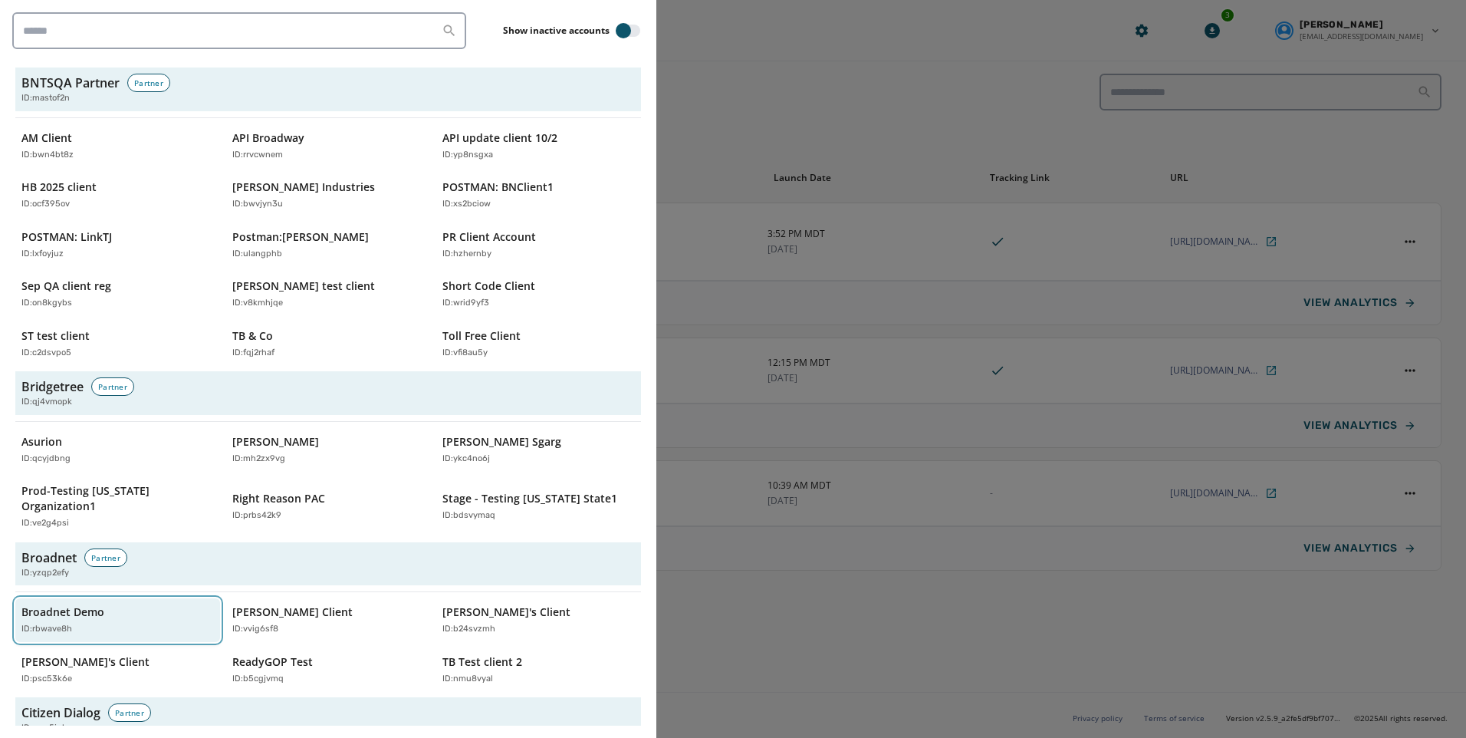
click at [83, 623] on div "ID: rbwave8h" at bounding box center [109, 629] width 177 height 13
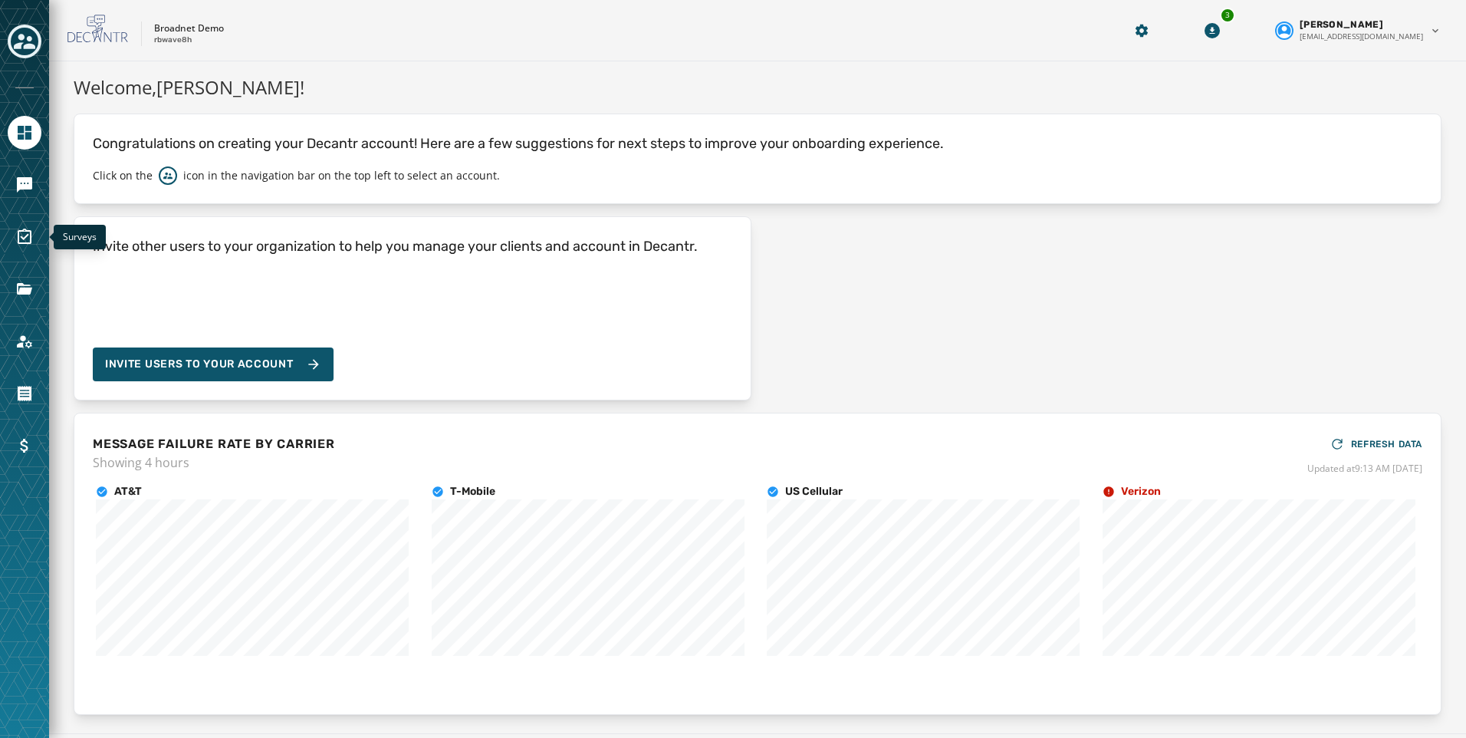
drag, startPoint x: 15, startPoint y: 233, endPoint x: 54, endPoint y: 239, distance: 38.7
click at [15, 233] on icon "Navigate to Surveys" at bounding box center [24, 237] width 18 height 18
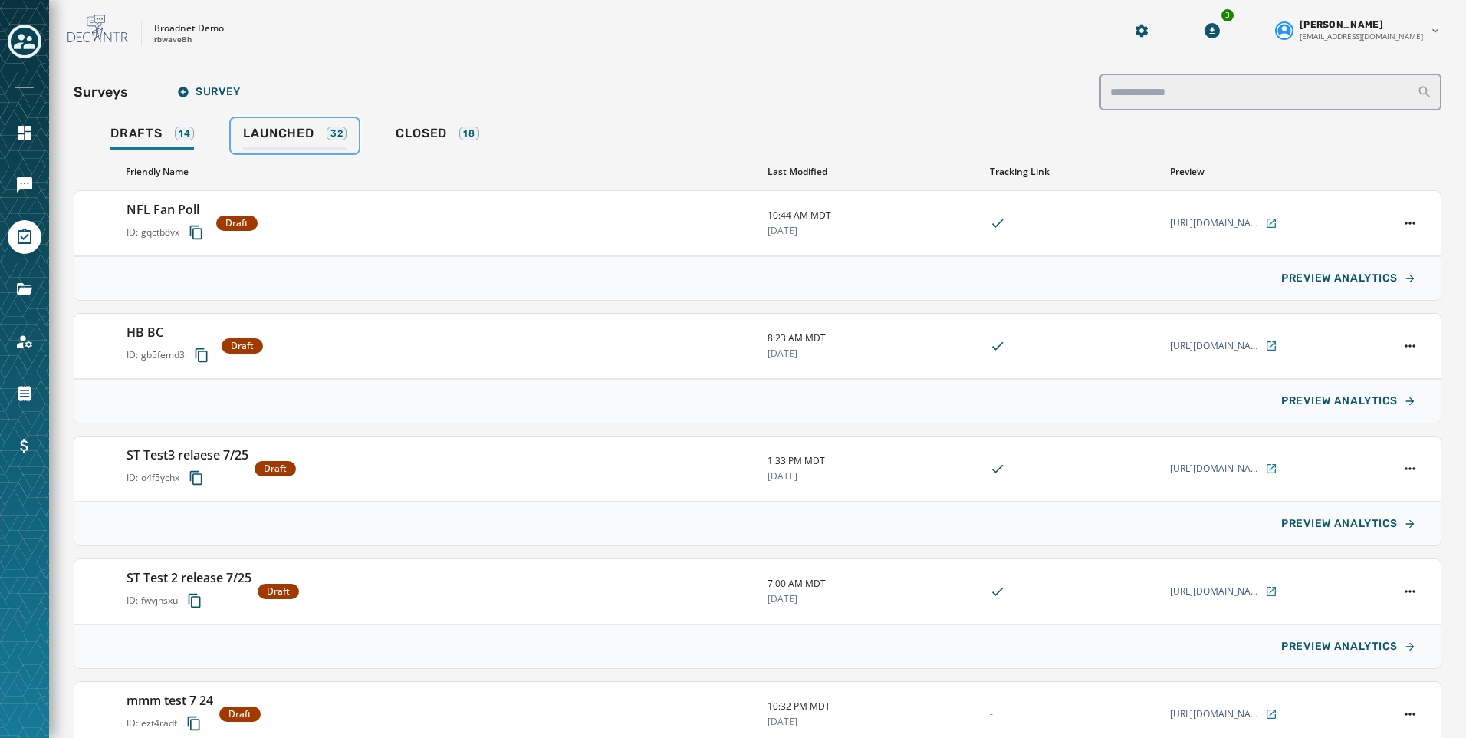
click at [308, 132] on span "Launched" at bounding box center [278, 133] width 71 height 15
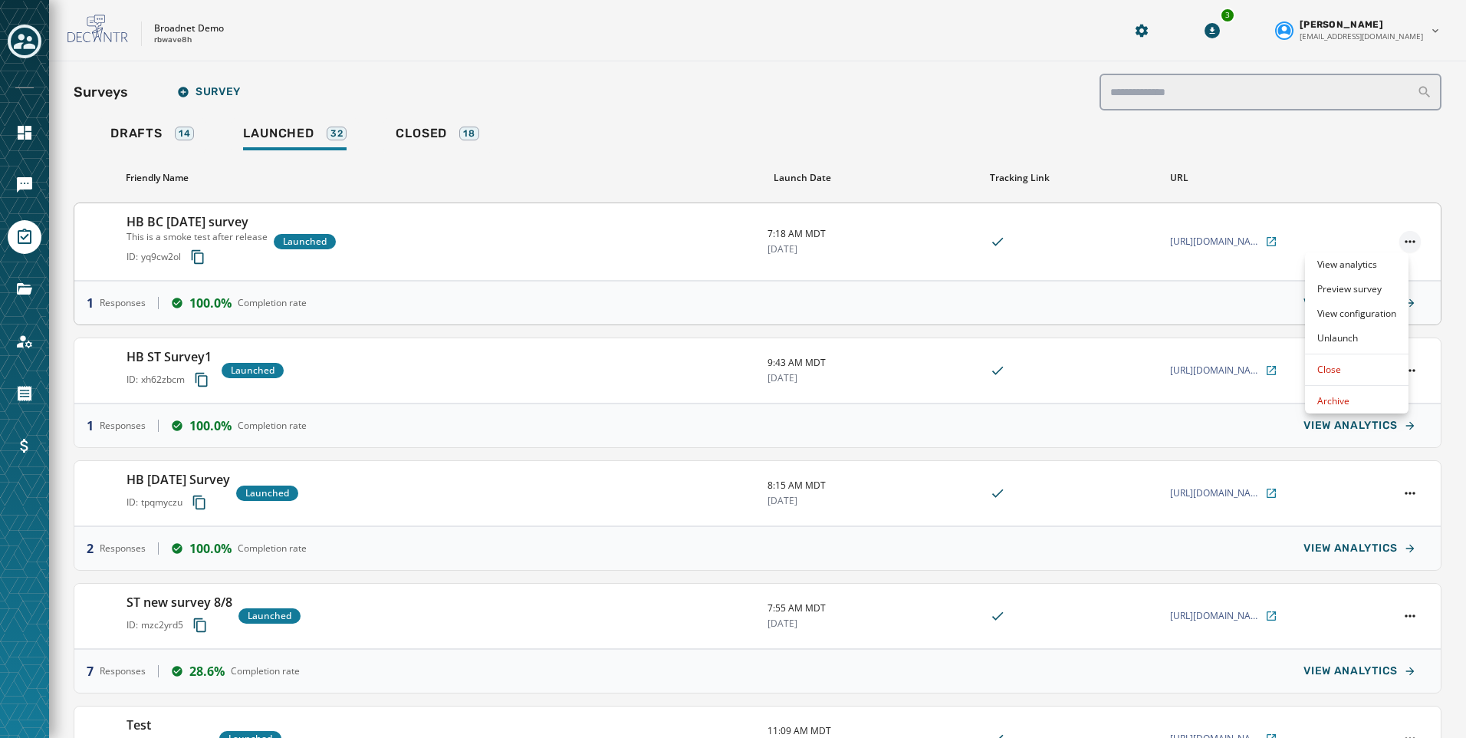
click at [1398, 238] on html "Skip To Main Content Broadnet Demo rbwave8h 3 [PERSON_NAME] [EMAIL_ADDRESS][DOM…" at bounding box center [733, 369] width 1466 height 738
click at [1350, 337] on div "Unlaunch" at bounding box center [1357, 338] width 104 height 25
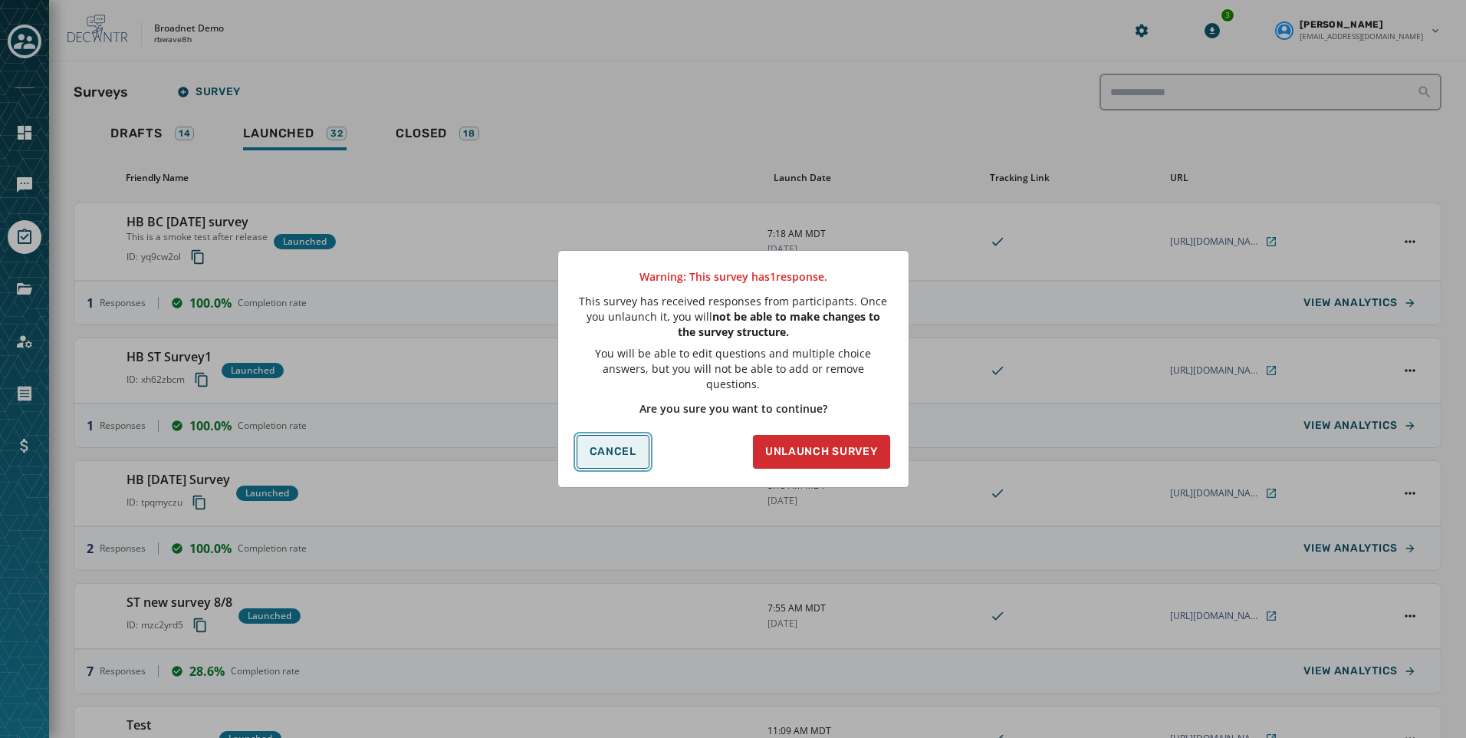
click at [609, 446] on span "Cancel" at bounding box center [613, 452] width 47 height 12
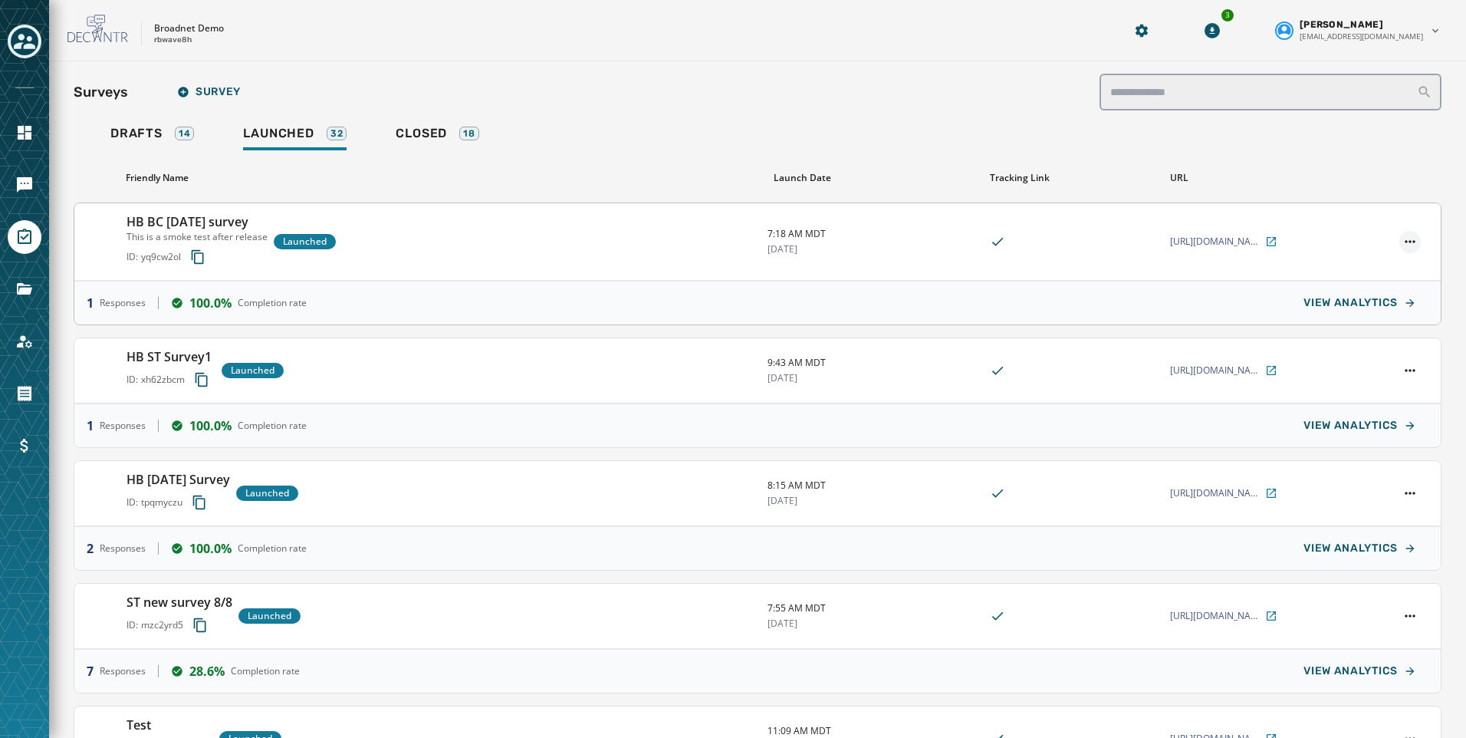
click at [1404, 242] on html "Skip To Main Content Broadnet Demo rbwave8h 3 [PERSON_NAME] [EMAIL_ADDRESS][DOM…" at bounding box center [733, 369] width 1466 height 738
click at [1377, 313] on div "View configuration" at bounding box center [1357, 313] width 104 height 25
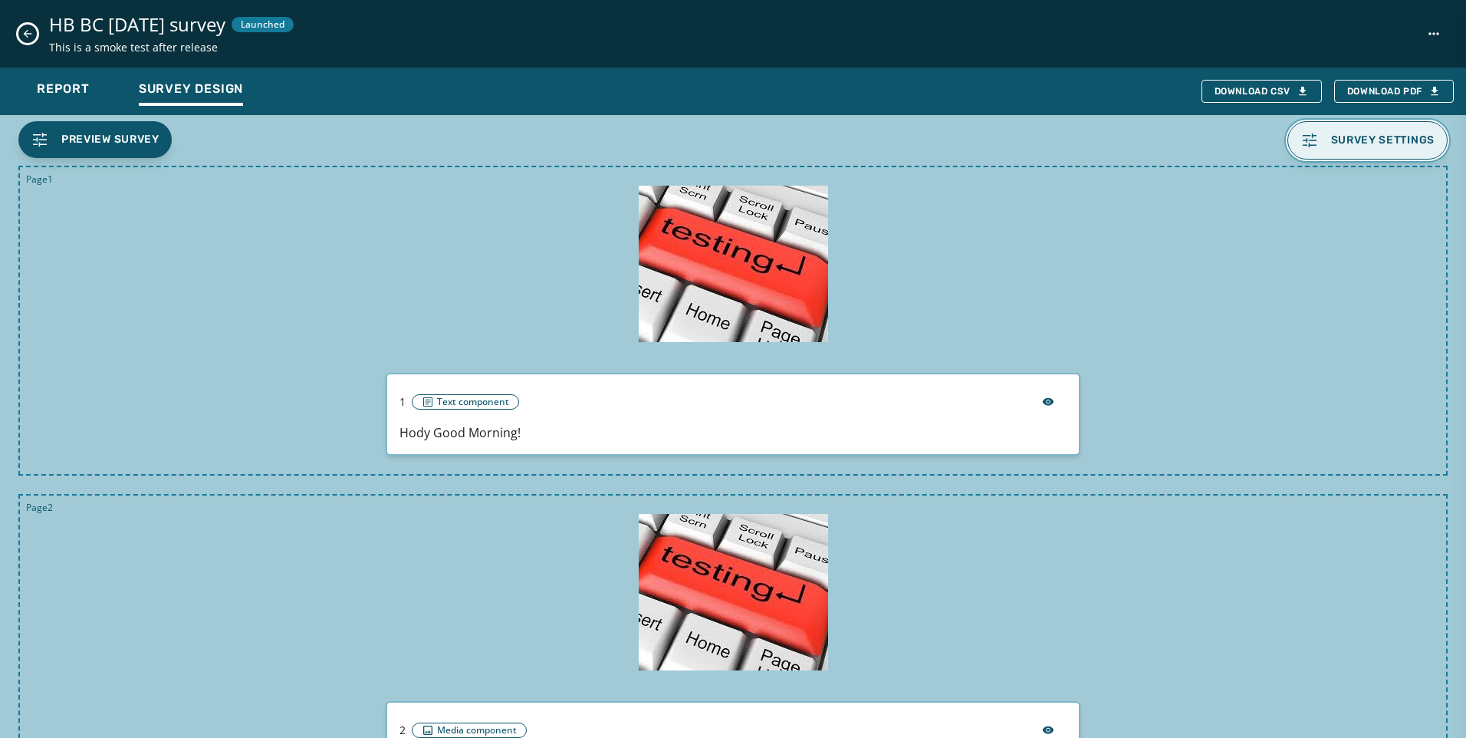
click at [1350, 136] on span "Survey settings" at bounding box center [1383, 140] width 104 height 12
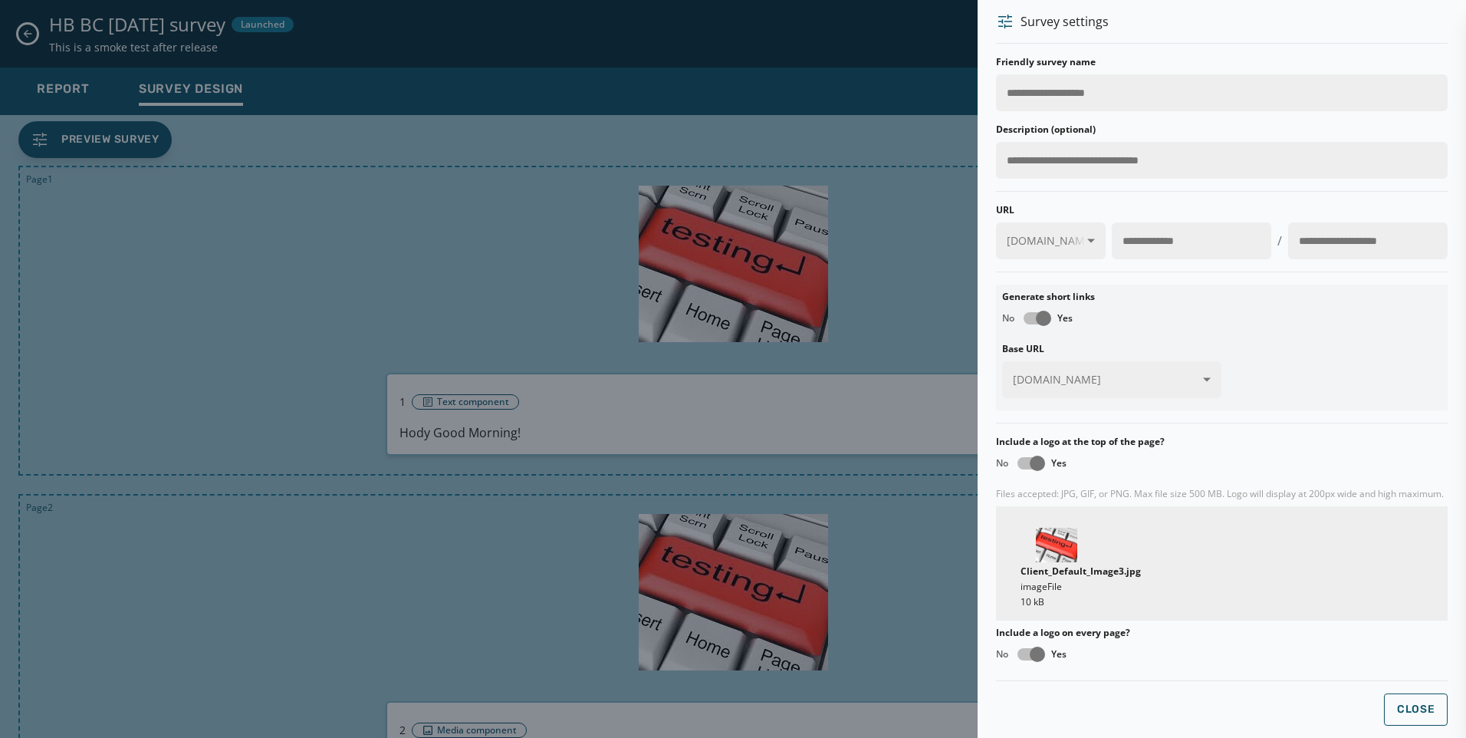
scroll to position [251, 0]
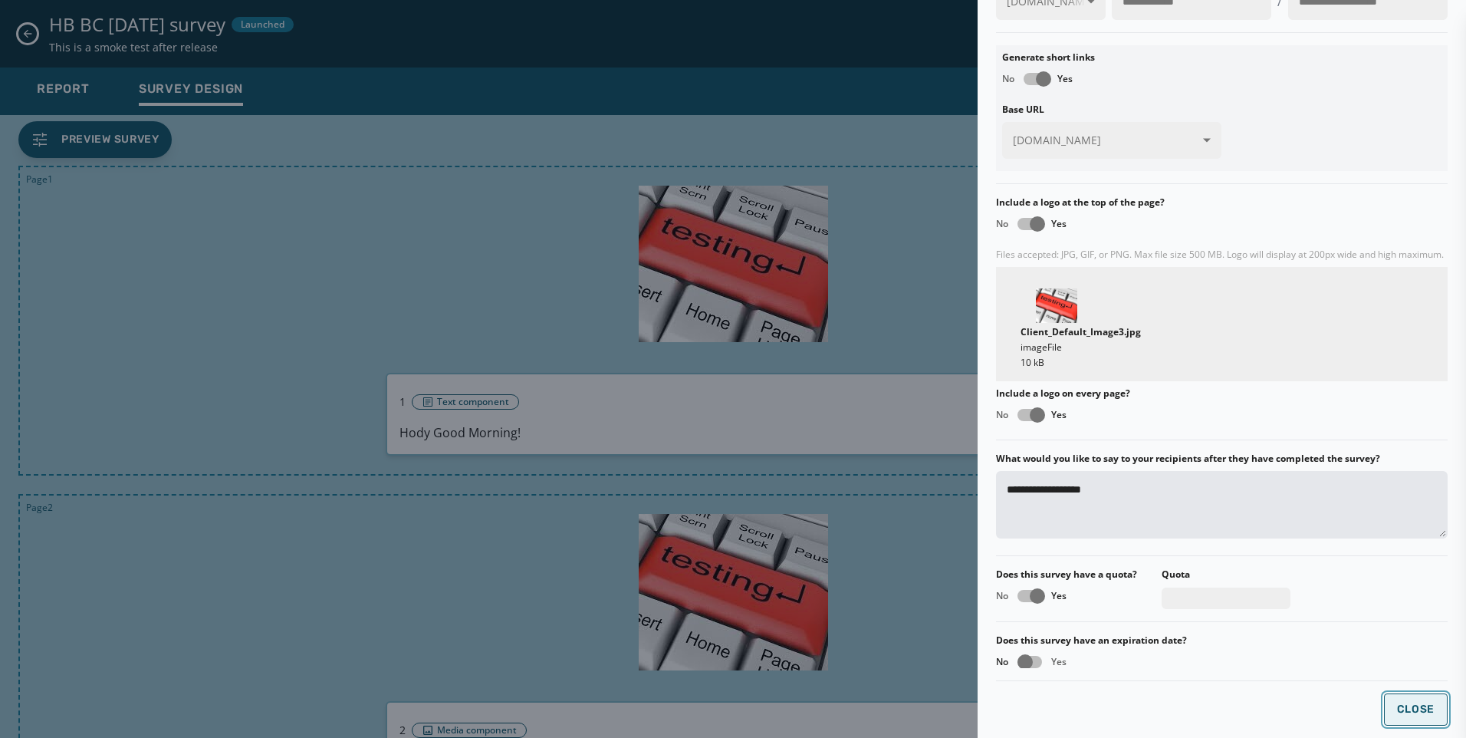
click at [1397, 704] on span "Close" at bounding box center [1416, 709] width 38 height 12
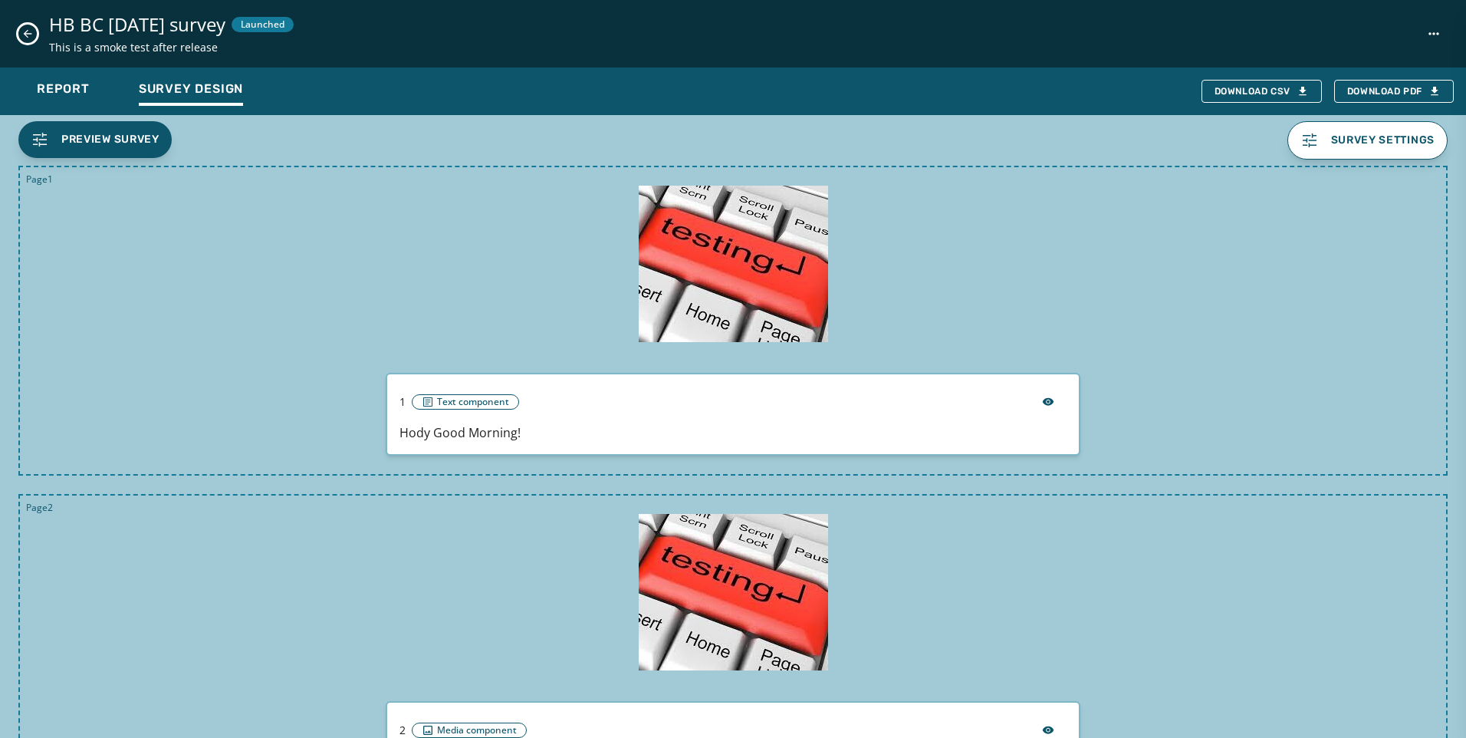
click at [29, 35] on icon "Close survey details drawer" at bounding box center [27, 34] width 12 height 12
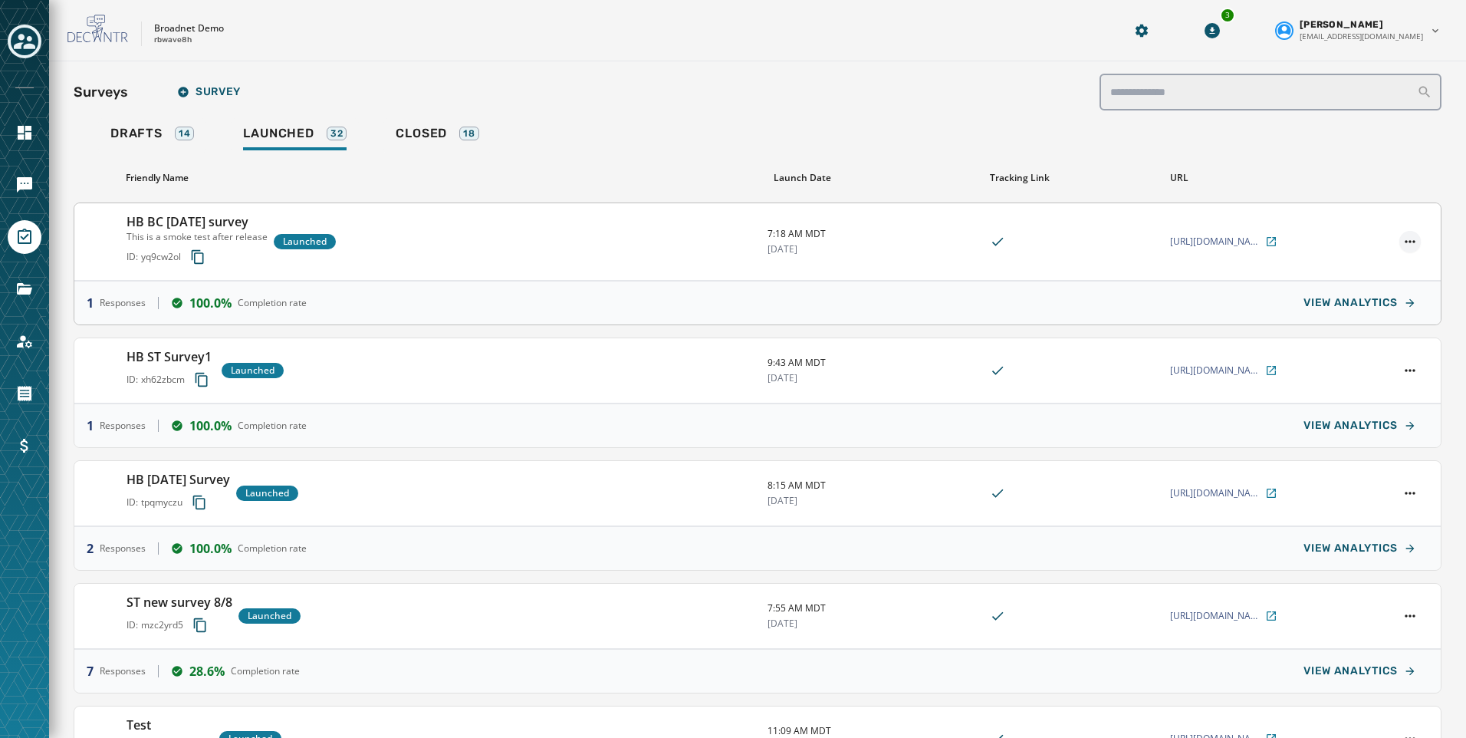
click at [1394, 239] on html "Skip To Main Content Broadnet Demo rbwave8h 3 [PERSON_NAME] [EMAIL_ADDRESS][DOM…" at bounding box center [733, 369] width 1466 height 738
click at [21, 41] on html "Select an account Skip To Main Content Broadnet Demo rbwave8h 3 [PERSON_NAME] […" at bounding box center [733, 369] width 1466 height 738
click at [25, 41] on icon "Toggle account select drawer" at bounding box center [24, 41] width 21 height 21
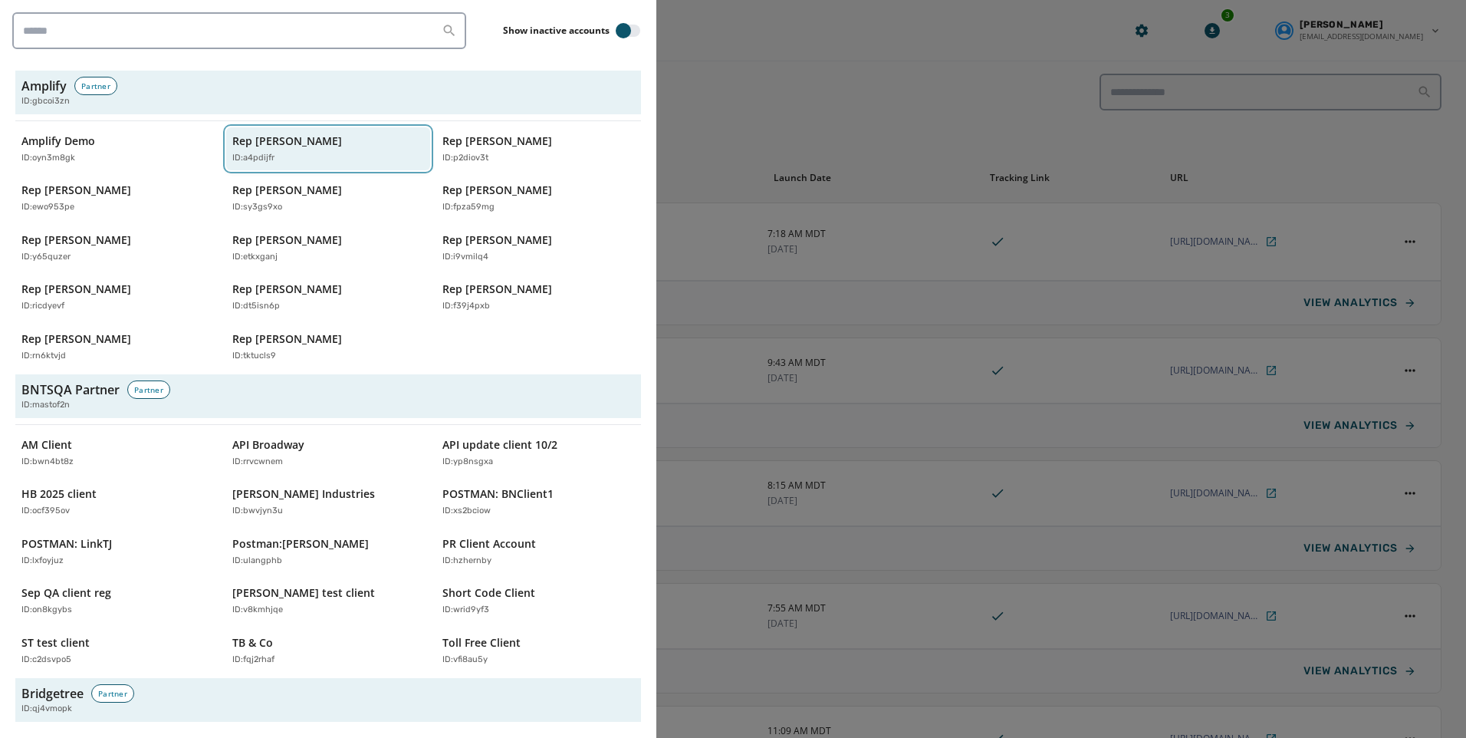
click at [253, 127] on button "Rep [PERSON_NAME] ID: a4pdijfr" at bounding box center [328, 149] width 205 height 44
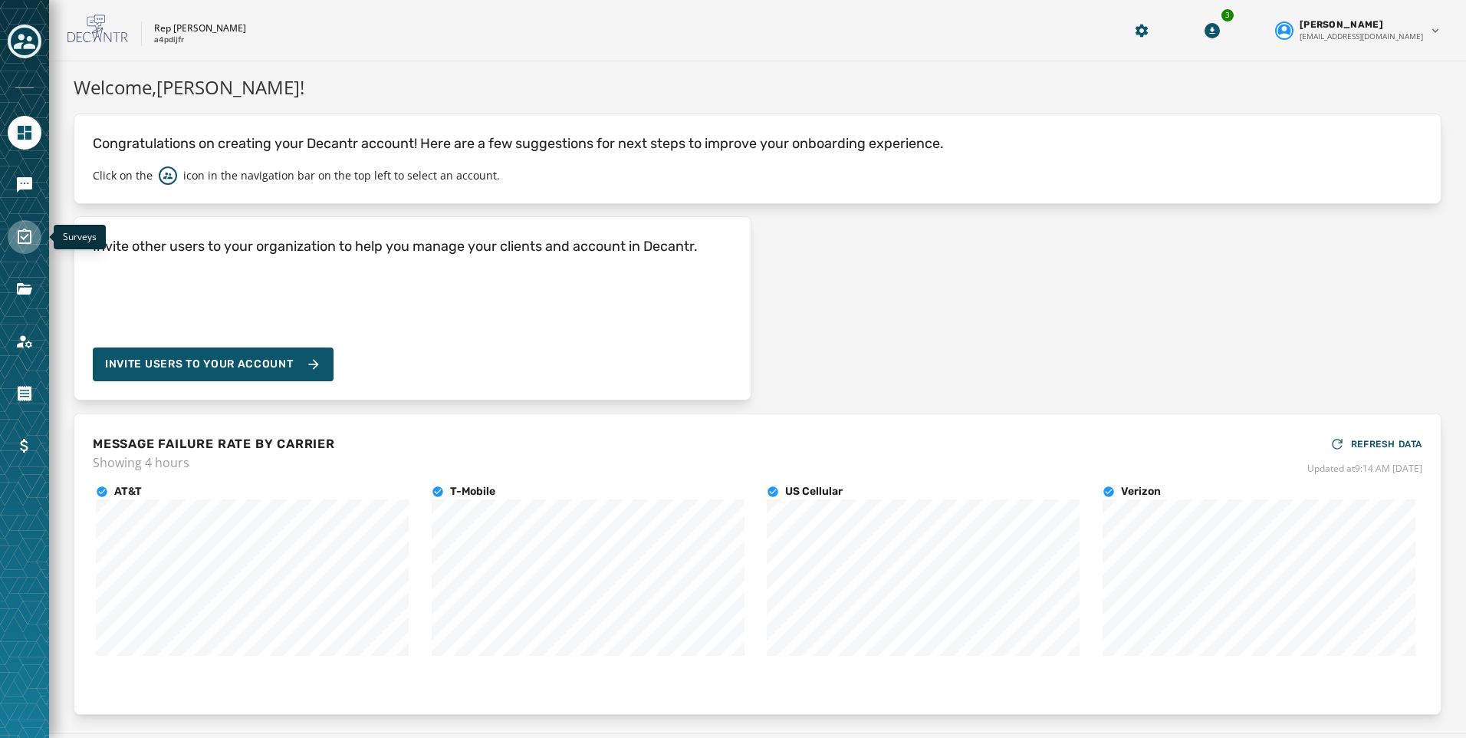
click at [25, 246] on link "Navigate to Surveys" at bounding box center [25, 237] width 34 height 34
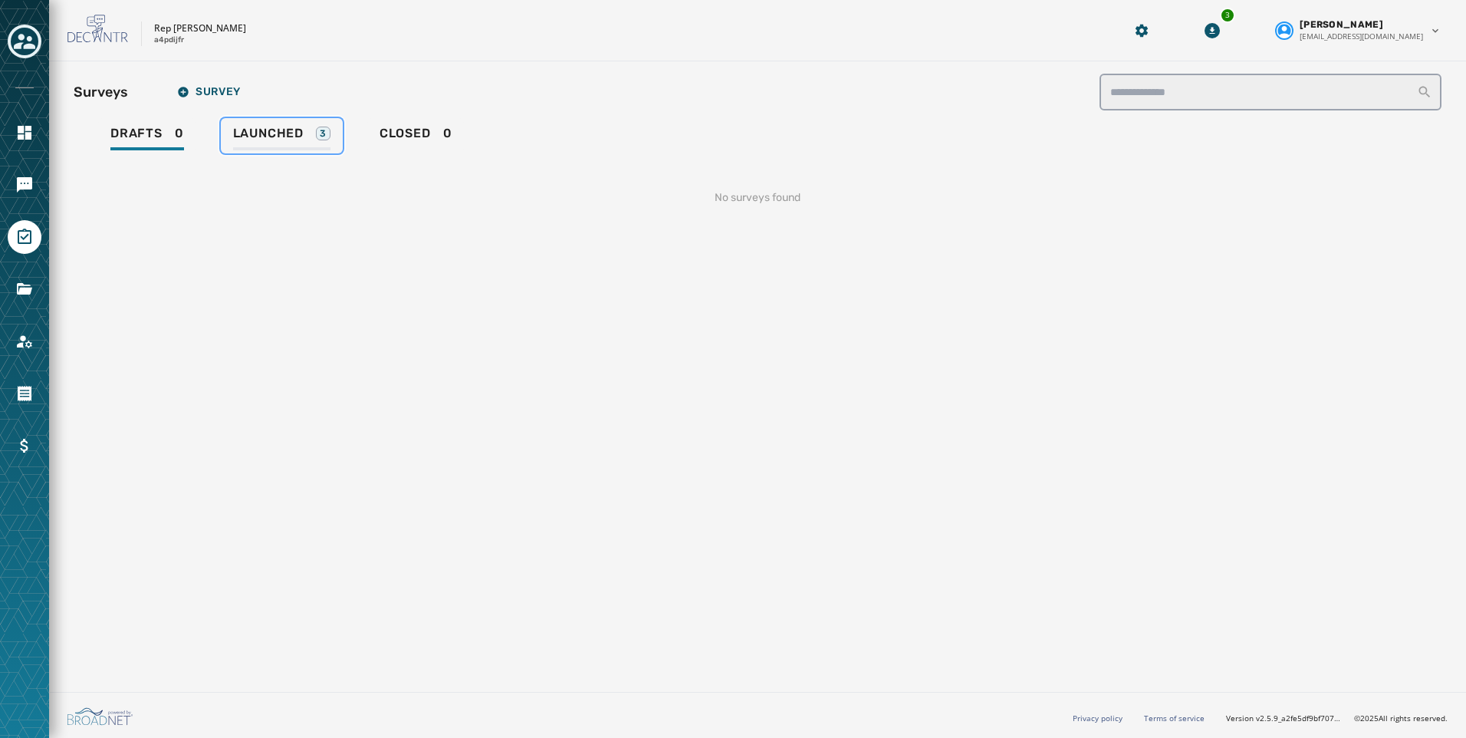
click at [291, 128] on span "Launched" at bounding box center [268, 133] width 71 height 15
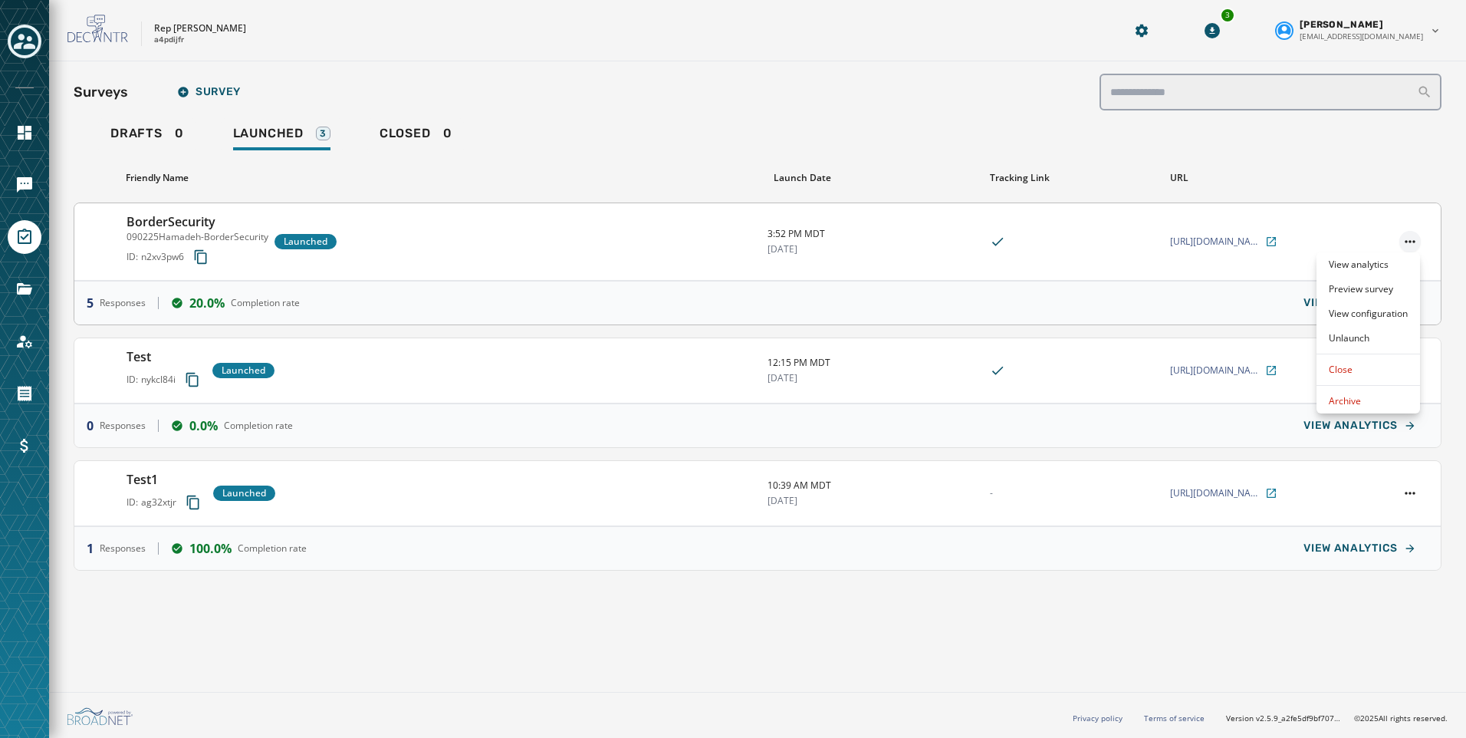
click at [1420, 237] on html "**********" at bounding box center [733, 369] width 1466 height 738
click at [1347, 334] on div "Unlaunch" at bounding box center [1369, 338] width 104 height 25
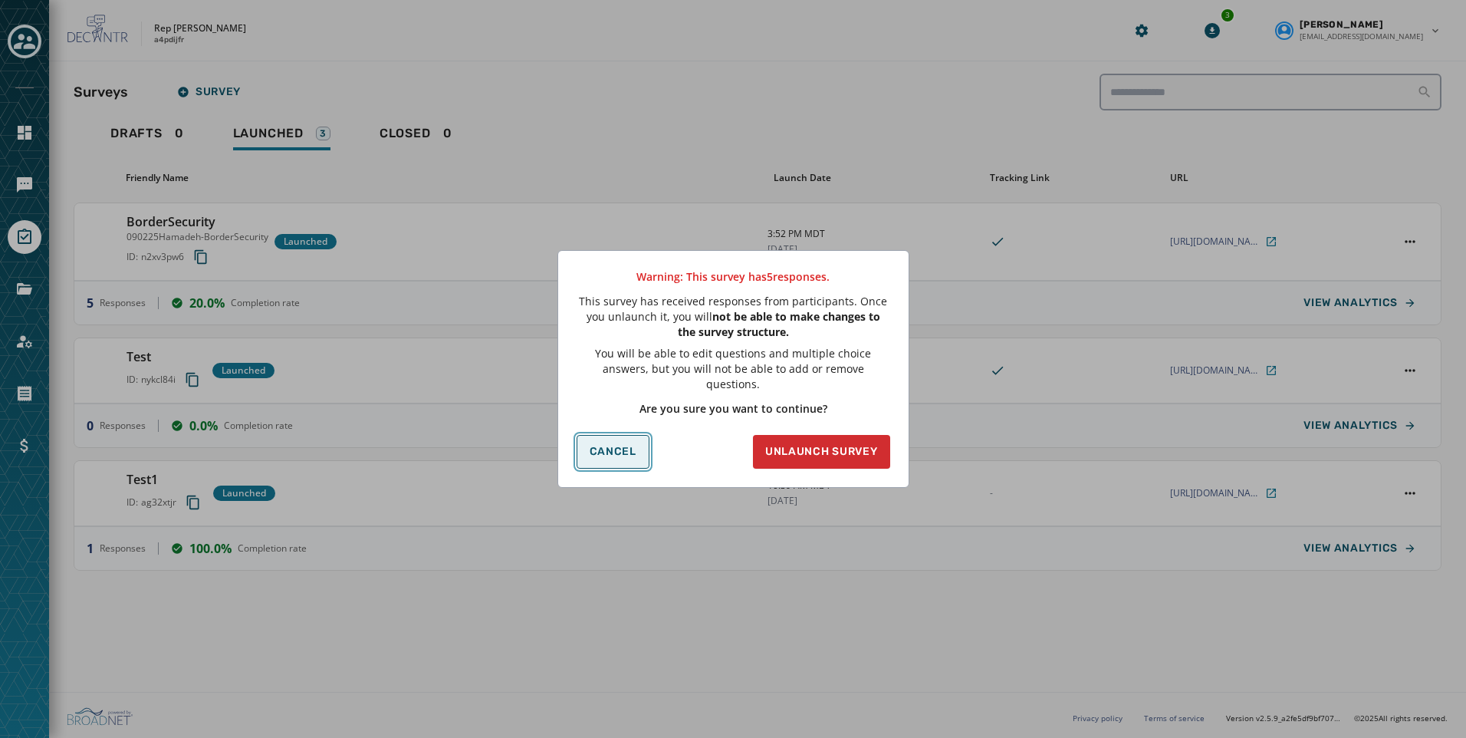
click at [607, 449] on span "Cancel" at bounding box center [613, 452] width 47 height 12
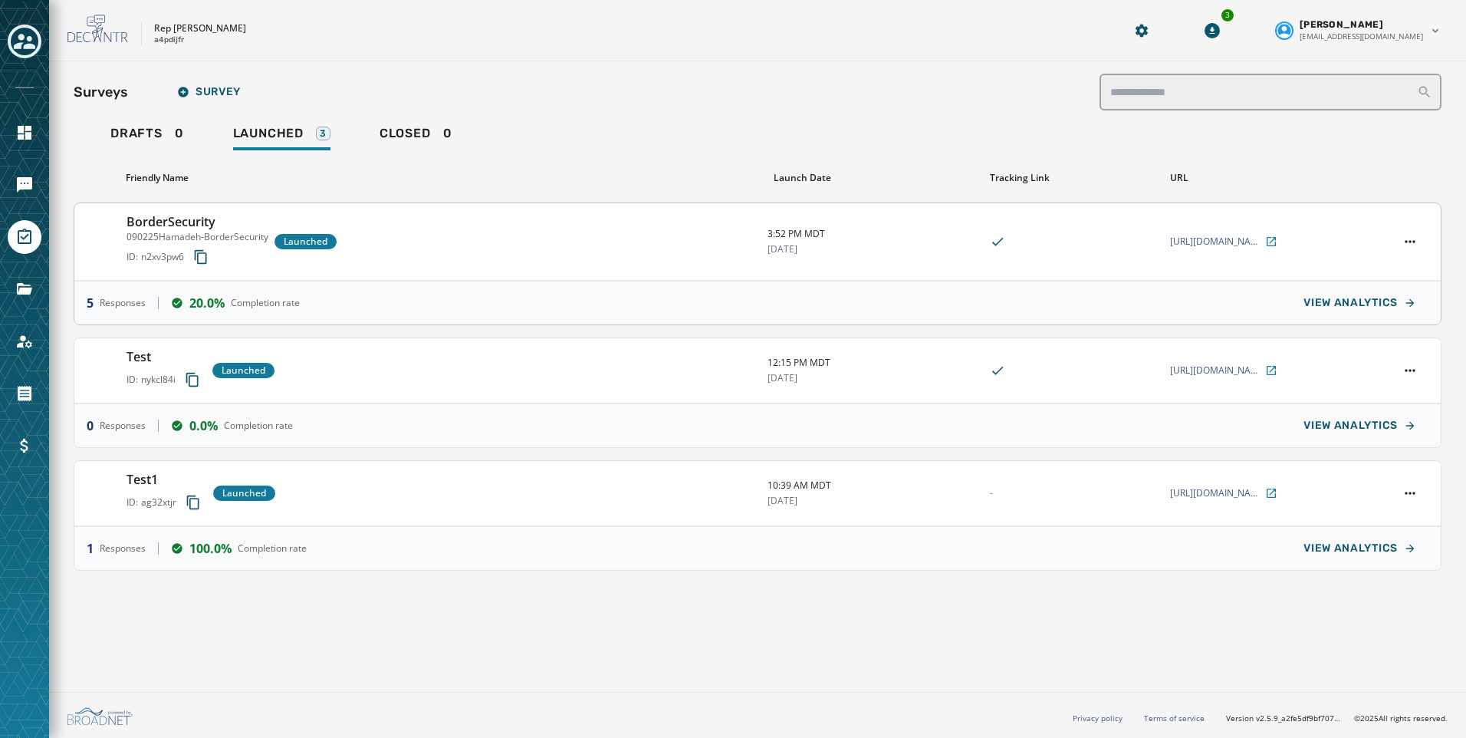
click at [1420, 235] on div at bounding box center [1410, 241] width 37 height 21
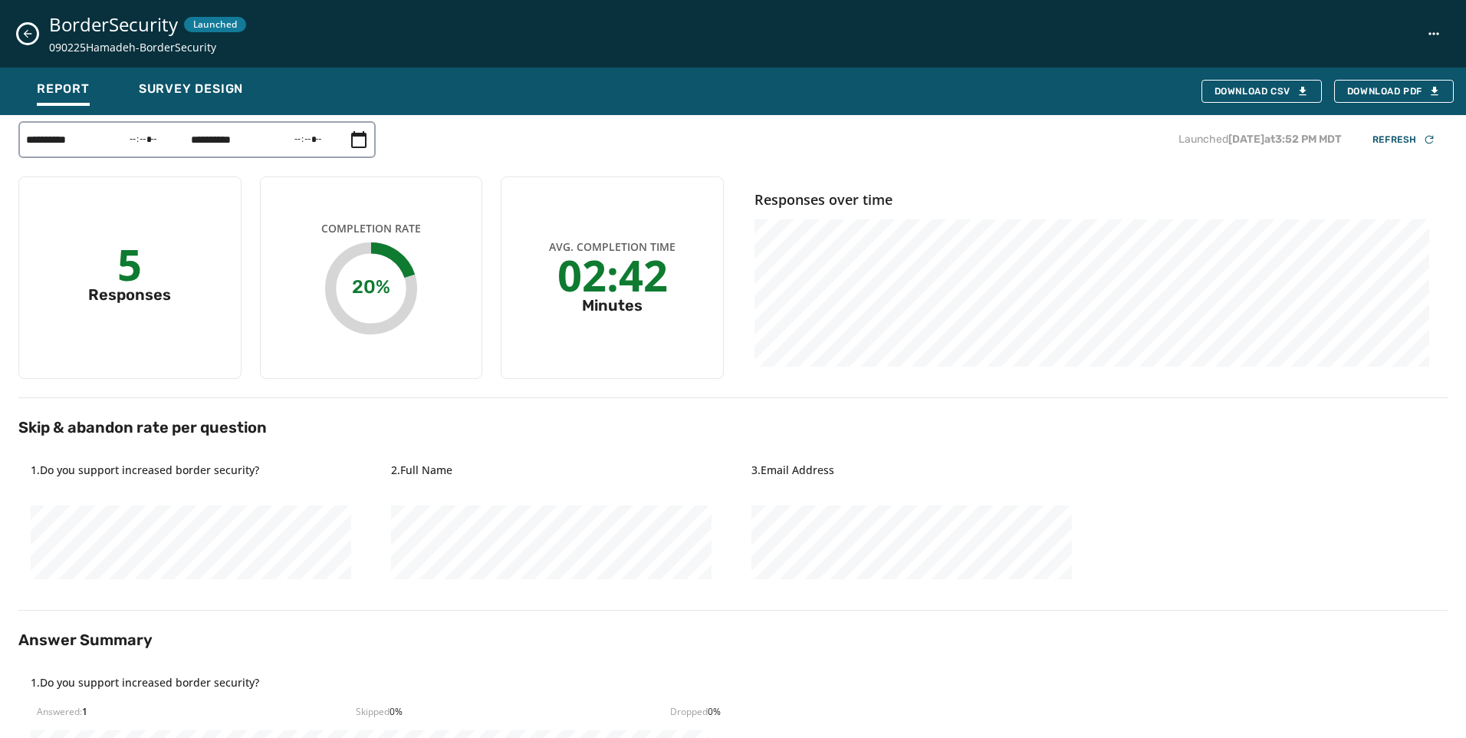
click at [35, 35] on button "Close survey details drawer" at bounding box center [27, 34] width 18 height 18
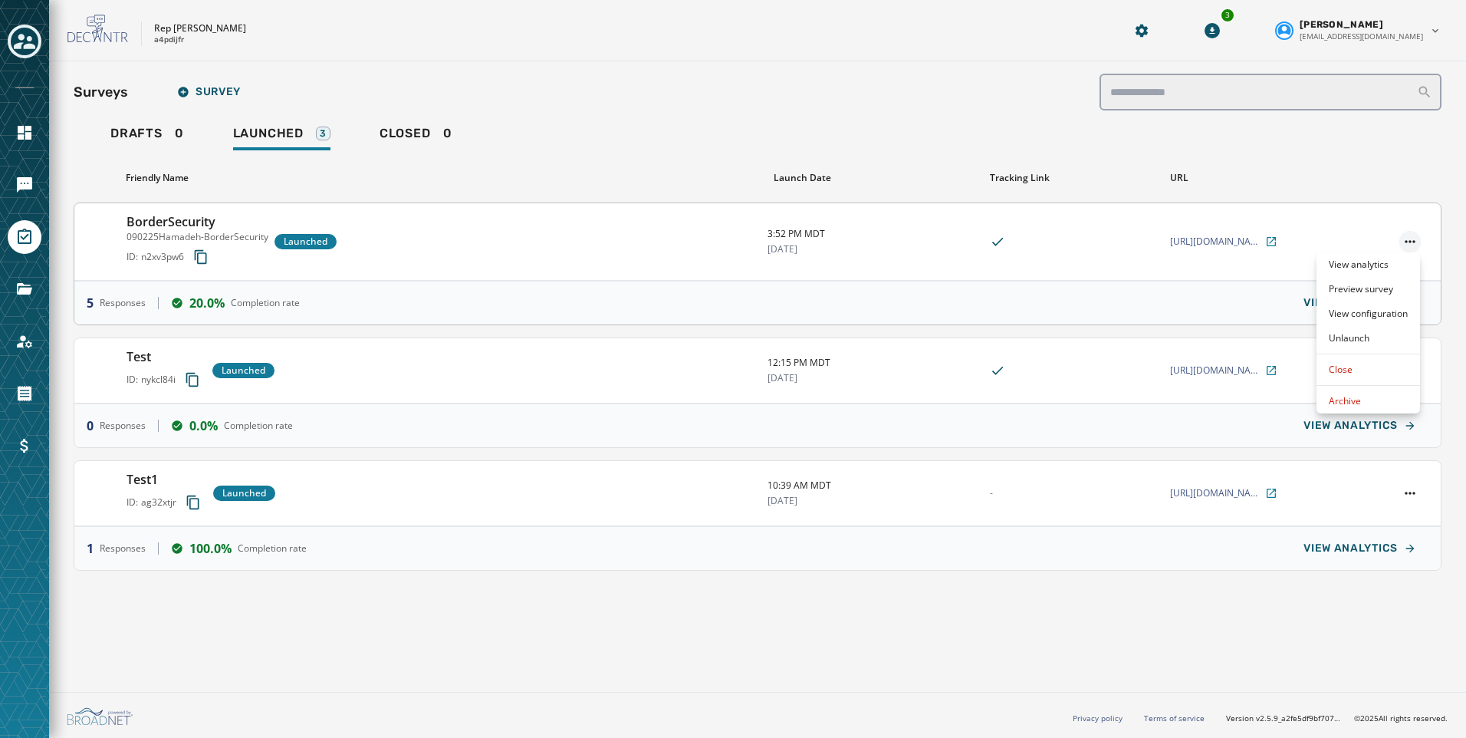
click at [1414, 243] on html "**********" at bounding box center [733, 369] width 1466 height 738
click at [1364, 258] on div "View analytics" at bounding box center [1369, 264] width 104 height 25
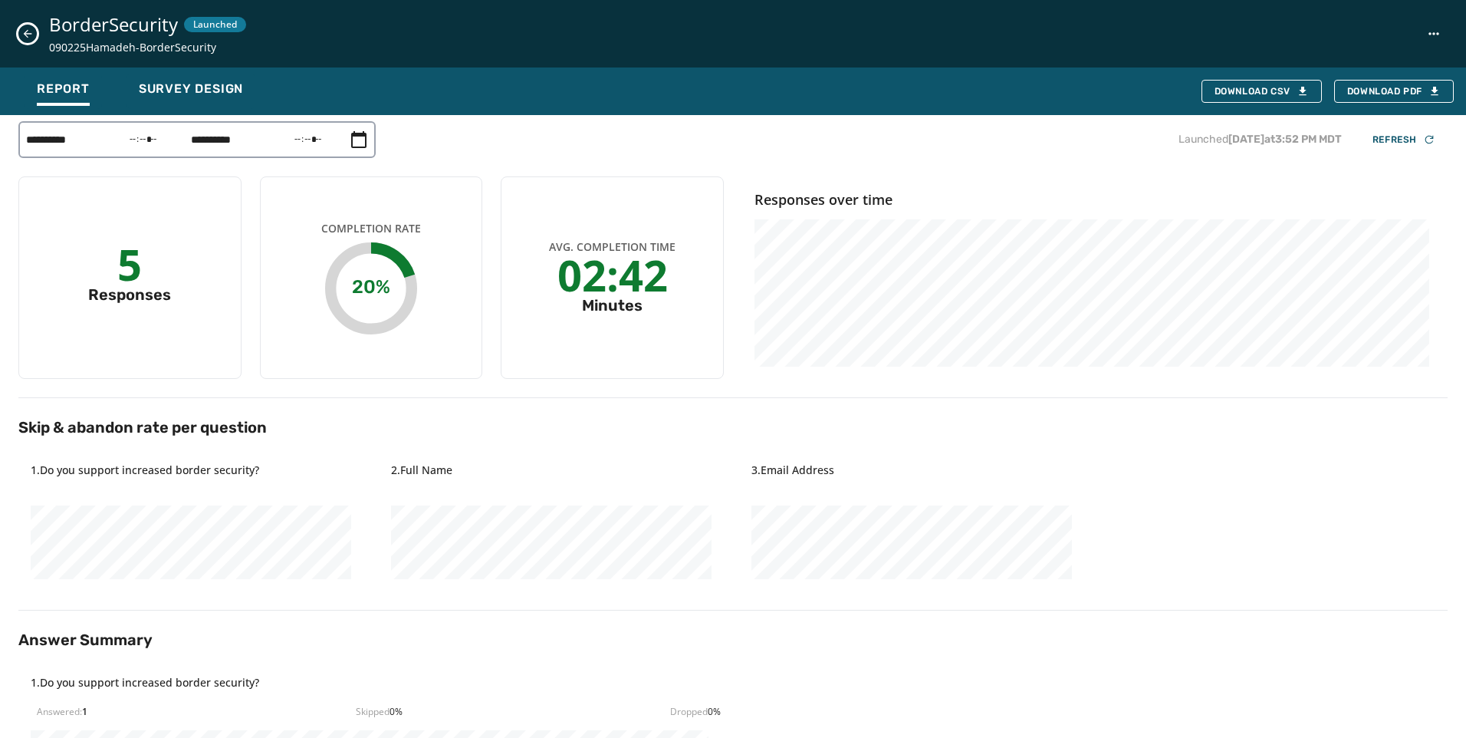
click at [34, 37] on button "Close survey details drawer" at bounding box center [27, 34] width 18 height 18
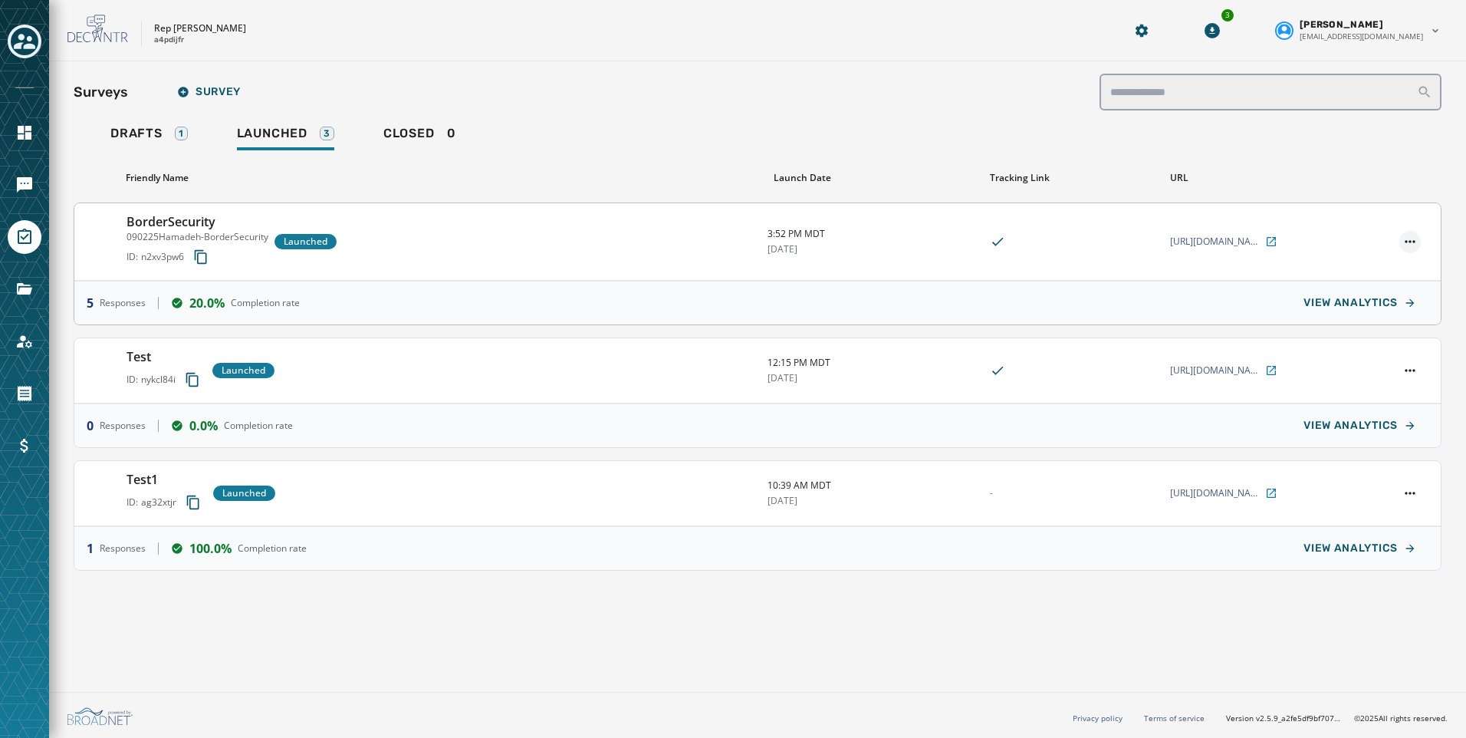
click at [1412, 245] on html "**********" at bounding box center [733, 369] width 1466 height 738
click at [1410, 342] on div "Unlaunch" at bounding box center [1369, 338] width 104 height 25
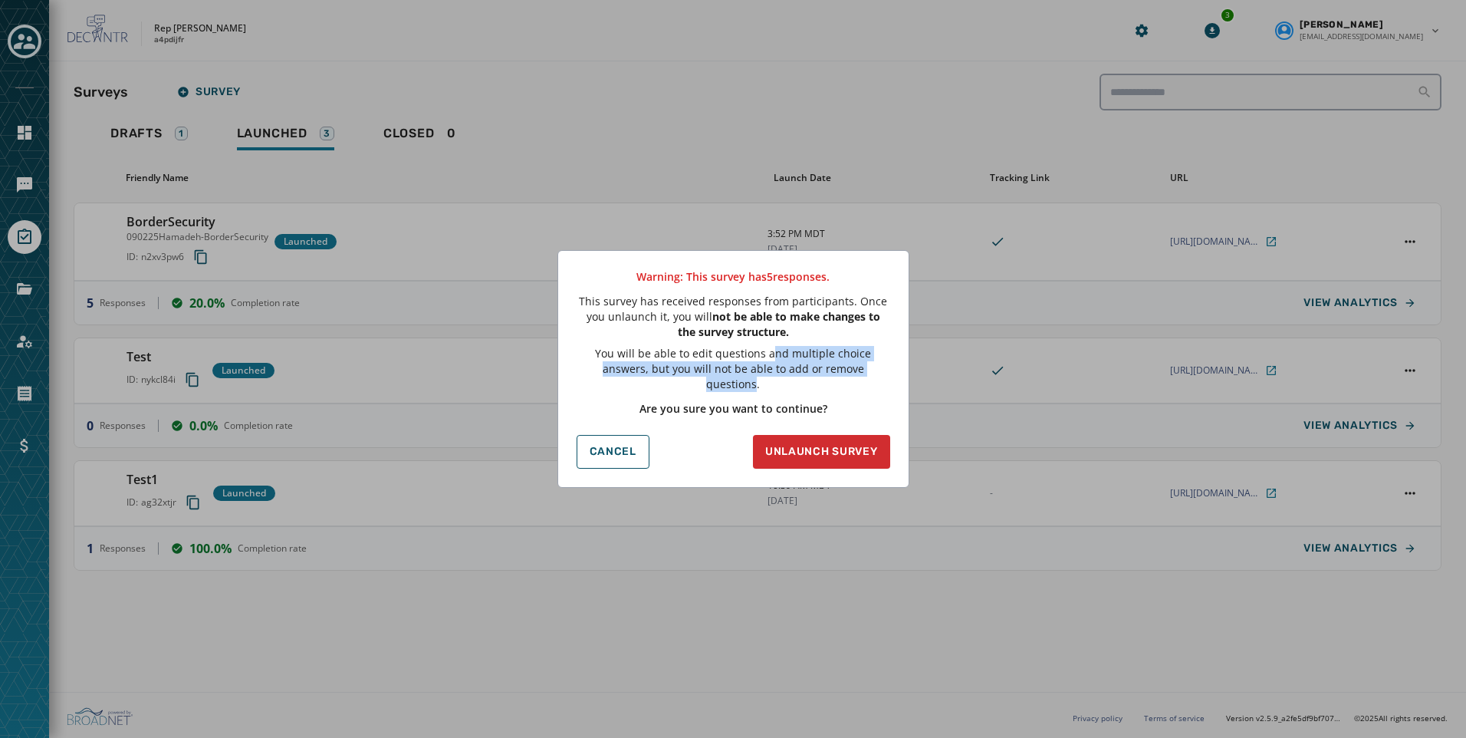
drag, startPoint x: 748, startPoint y: 356, endPoint x: 860, endPoint y: 376, distance: 113.7
click at [860, 376] on p "You will be able to edit questions and multiple choice answers, but you will no…" at bounding box center [734, 369] width 314 height 46
click at [875, 396] on div "Warning: This survey has 5 response s . This survey has received responses from…" at bounding box center [734, 342] width 314 height 147
click at [599, 435] on button "Cancel" at bounding box center [613, 452] width 73 height 34
